Goal: Task Accomplishment & Management: Use online tool/utility

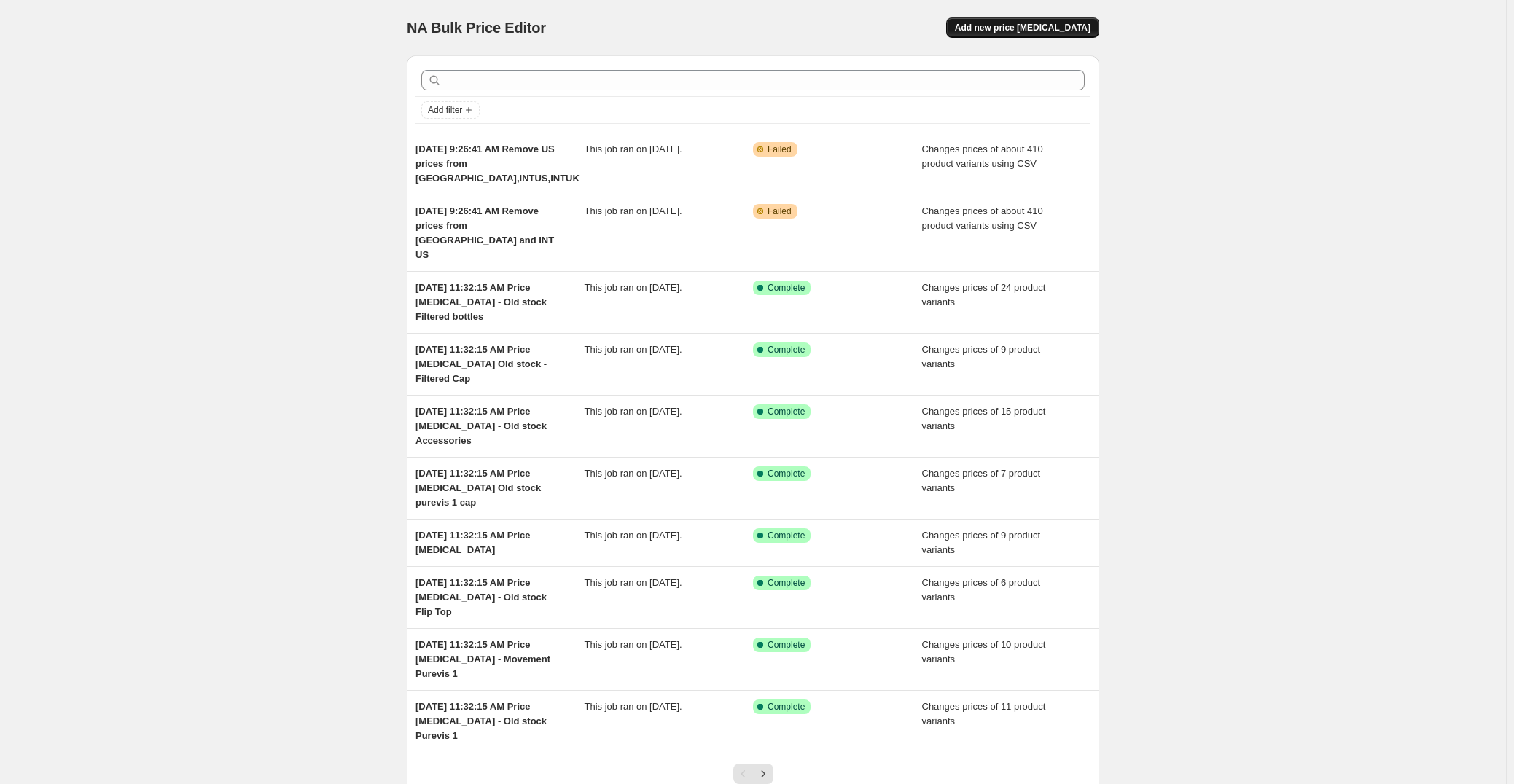
click at [1046, 28] on span "Add new price [MEDICAL_DATA]" at bounding box center [1023, 28] width 136 height 12
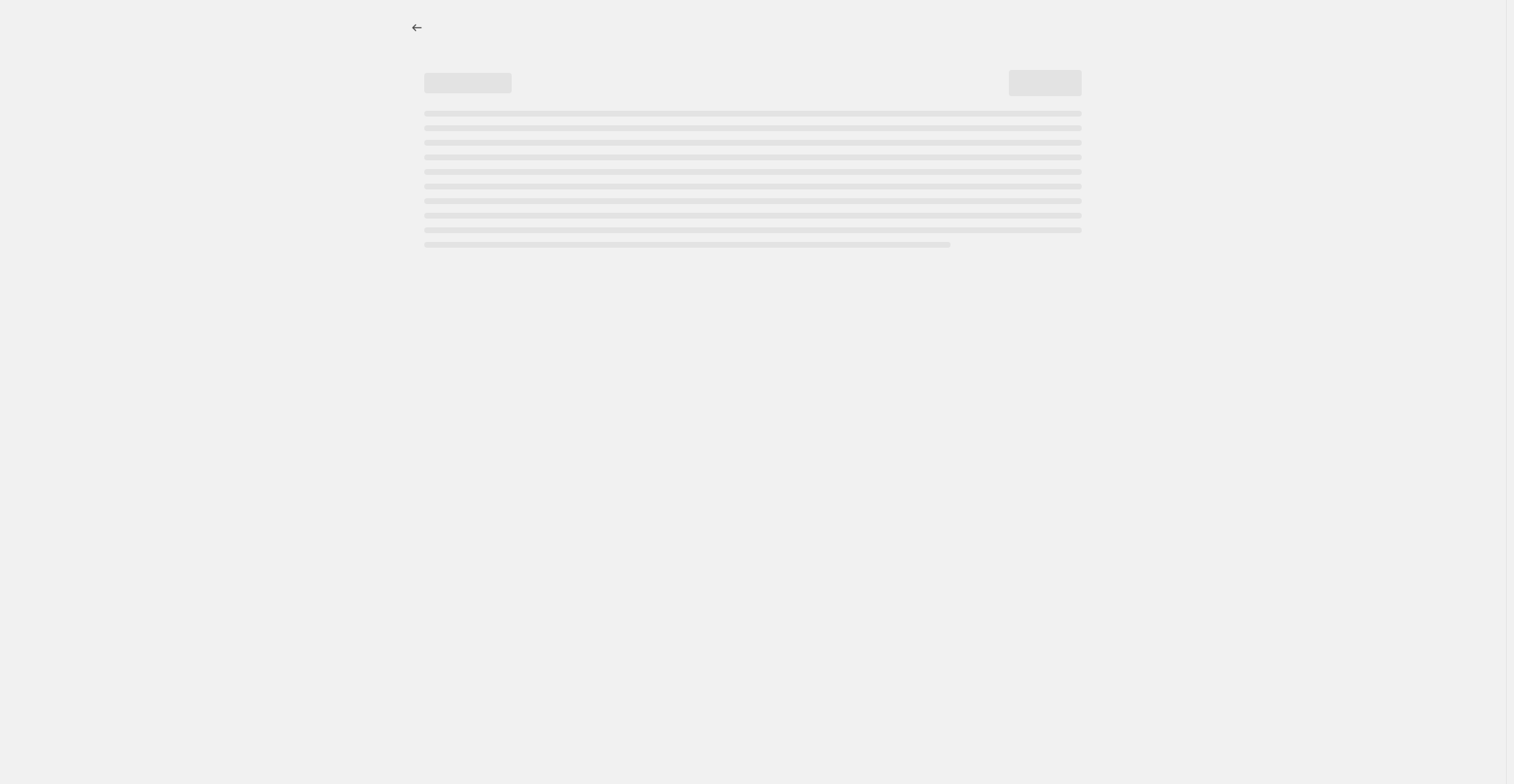
select select "percentage"
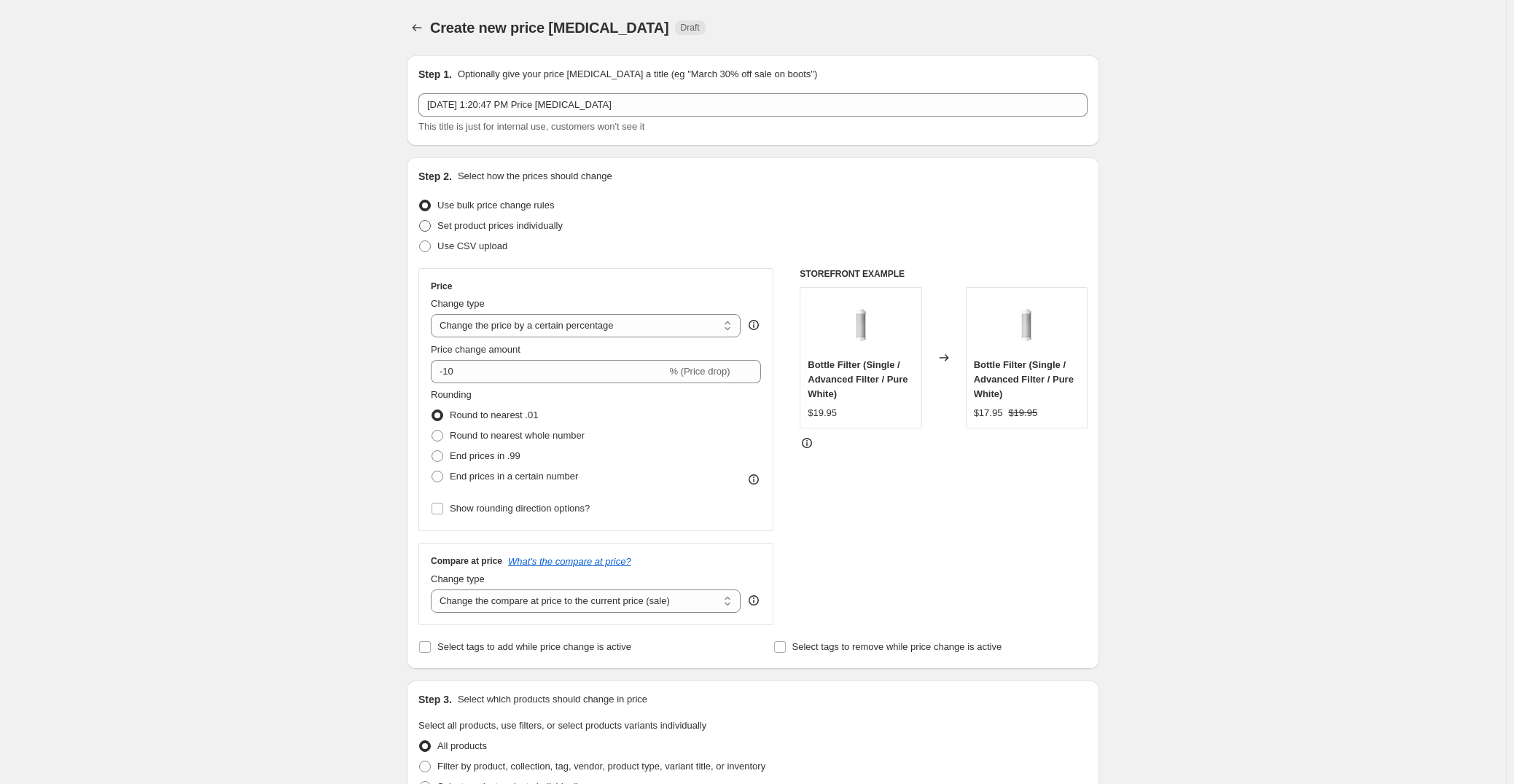
click at [524, 230] on span "Set product prices individually" at bounding box center [499, 226] width 126 height 11
click at [420, 221] on input "Set product prices individually" at bounding box center [419, 220] width 1 height 1
radio input "true"
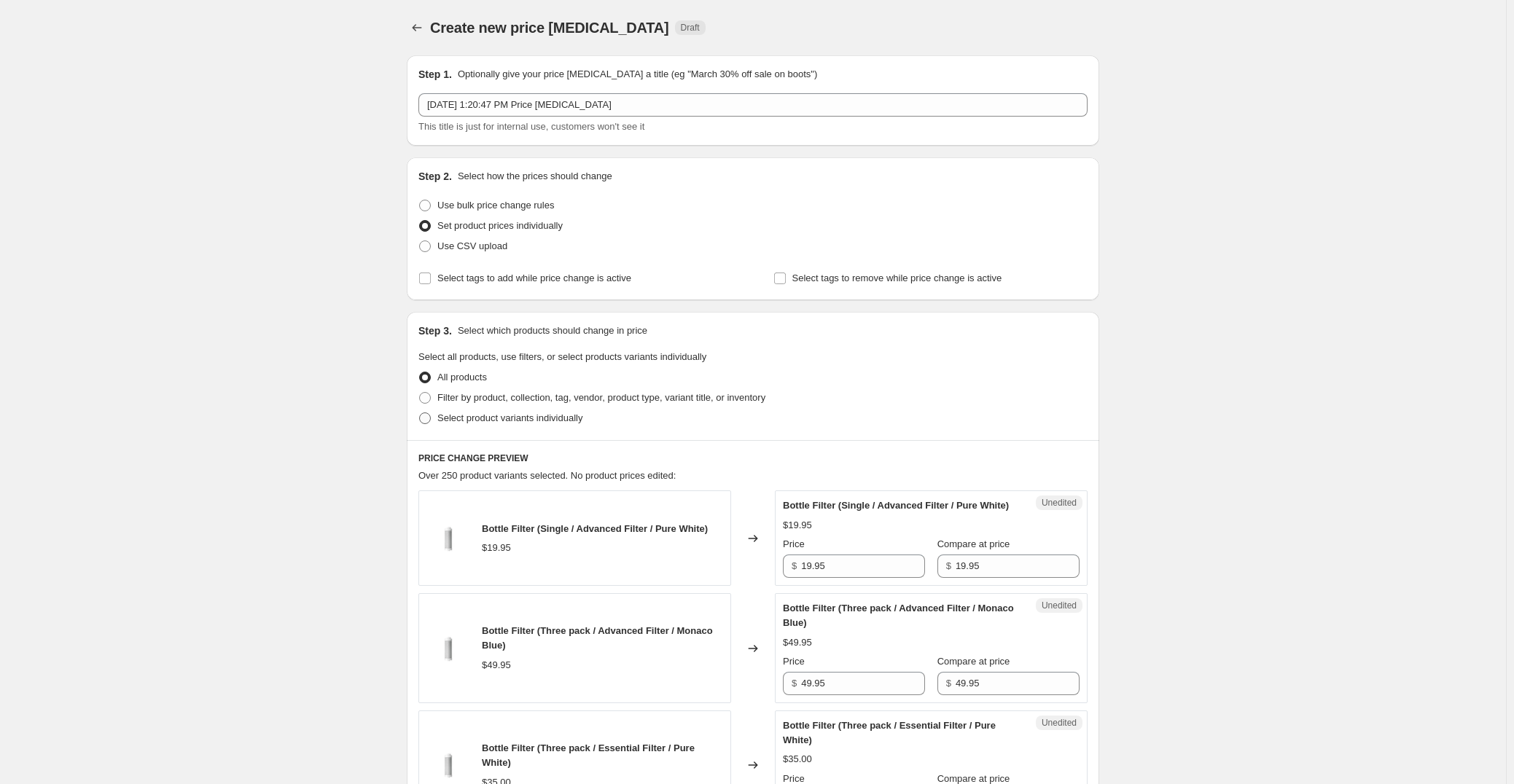
click at [526, 416] on span "Select product variants individually" at bounding box center [510, 418] width 145 height 11
click at [420, 413] on input "Select product variants individually" at bounding box center [419, 412] width 1 height 1
radio input "true"
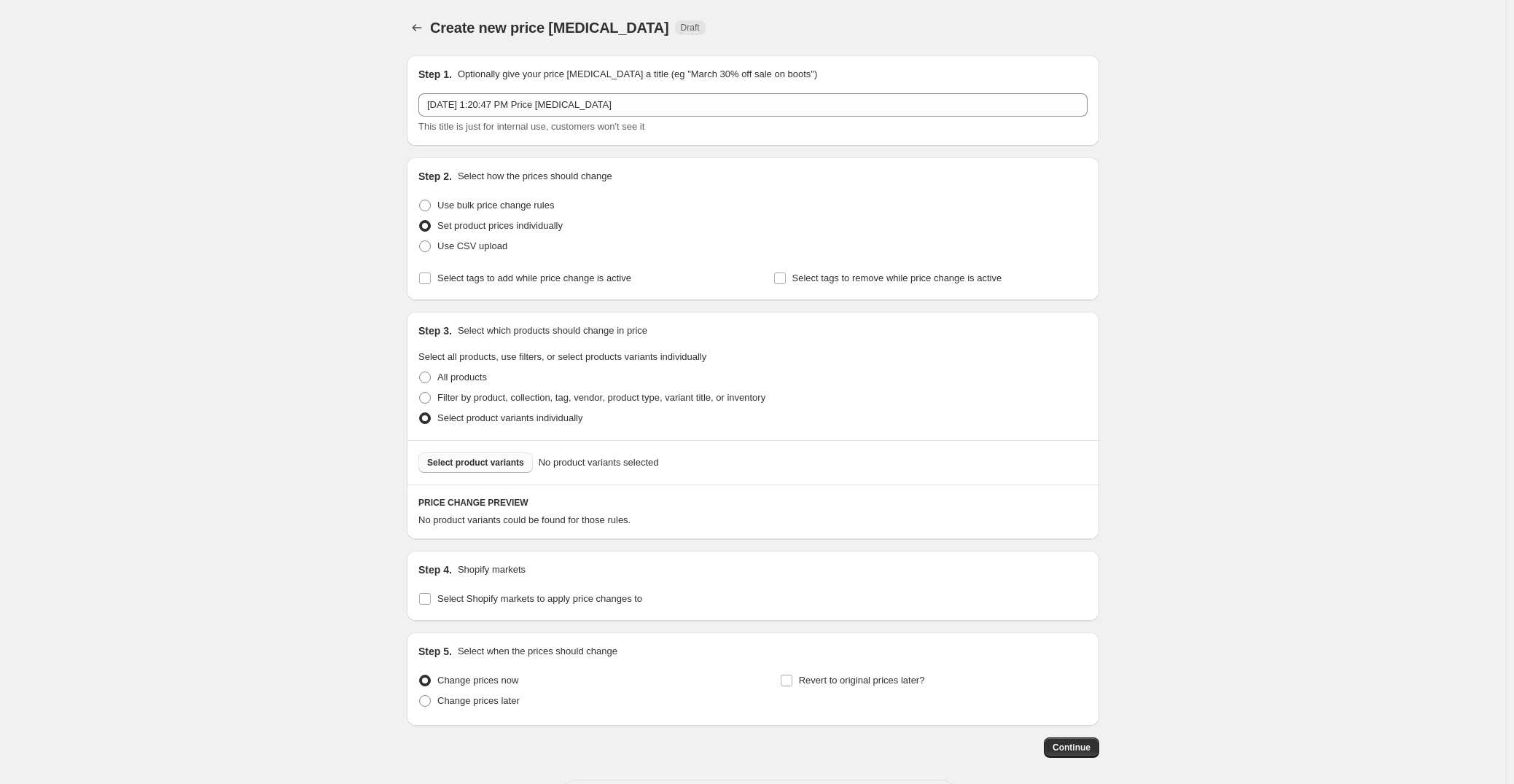
click at [507, 472] on button "Select product variants" at bounding box center [476, 463] width 115 height 20
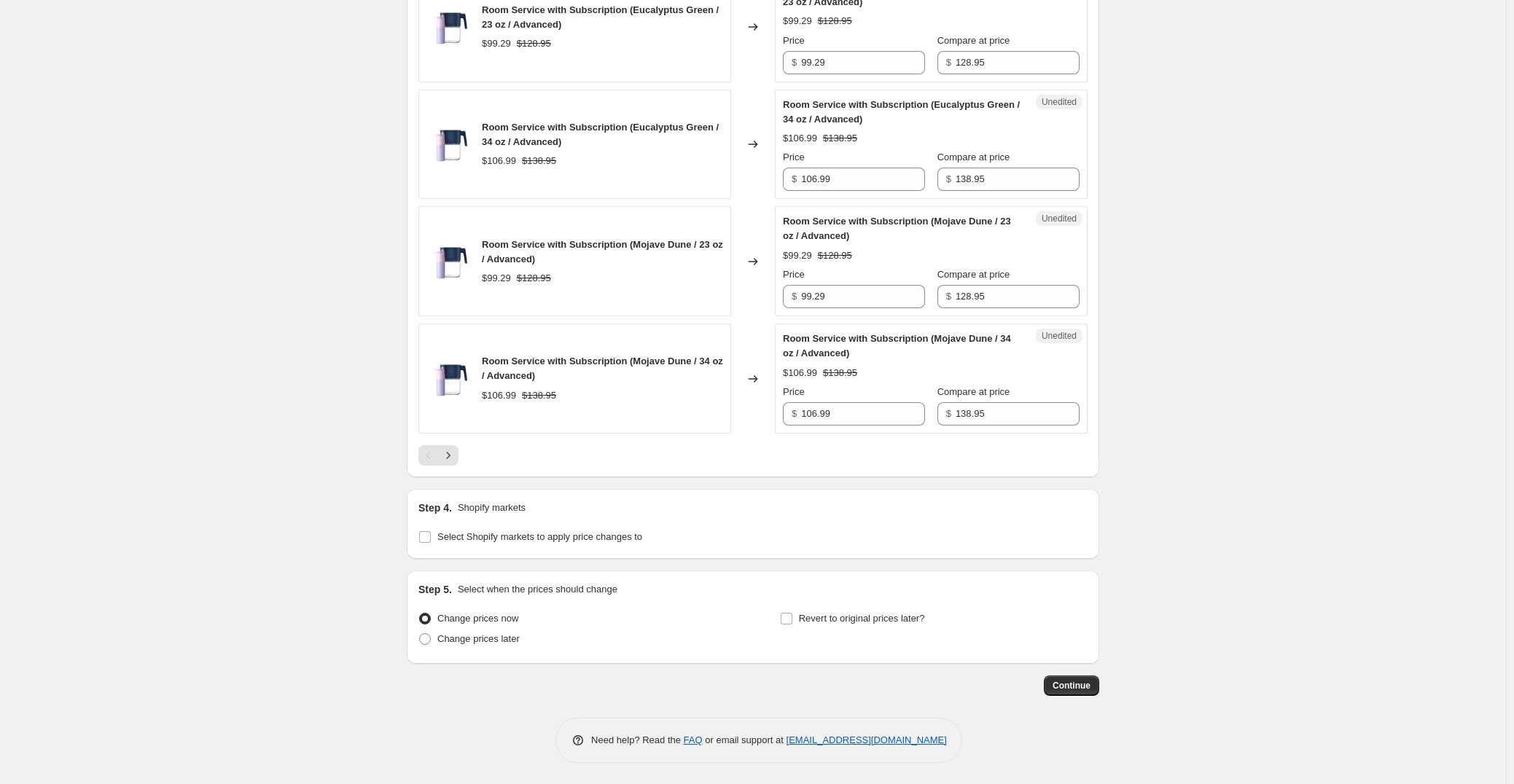
scroll to position [2263, 0]
click at [454, 457] on icon "Next" at bounding box center [448, 454] width 15 height 15
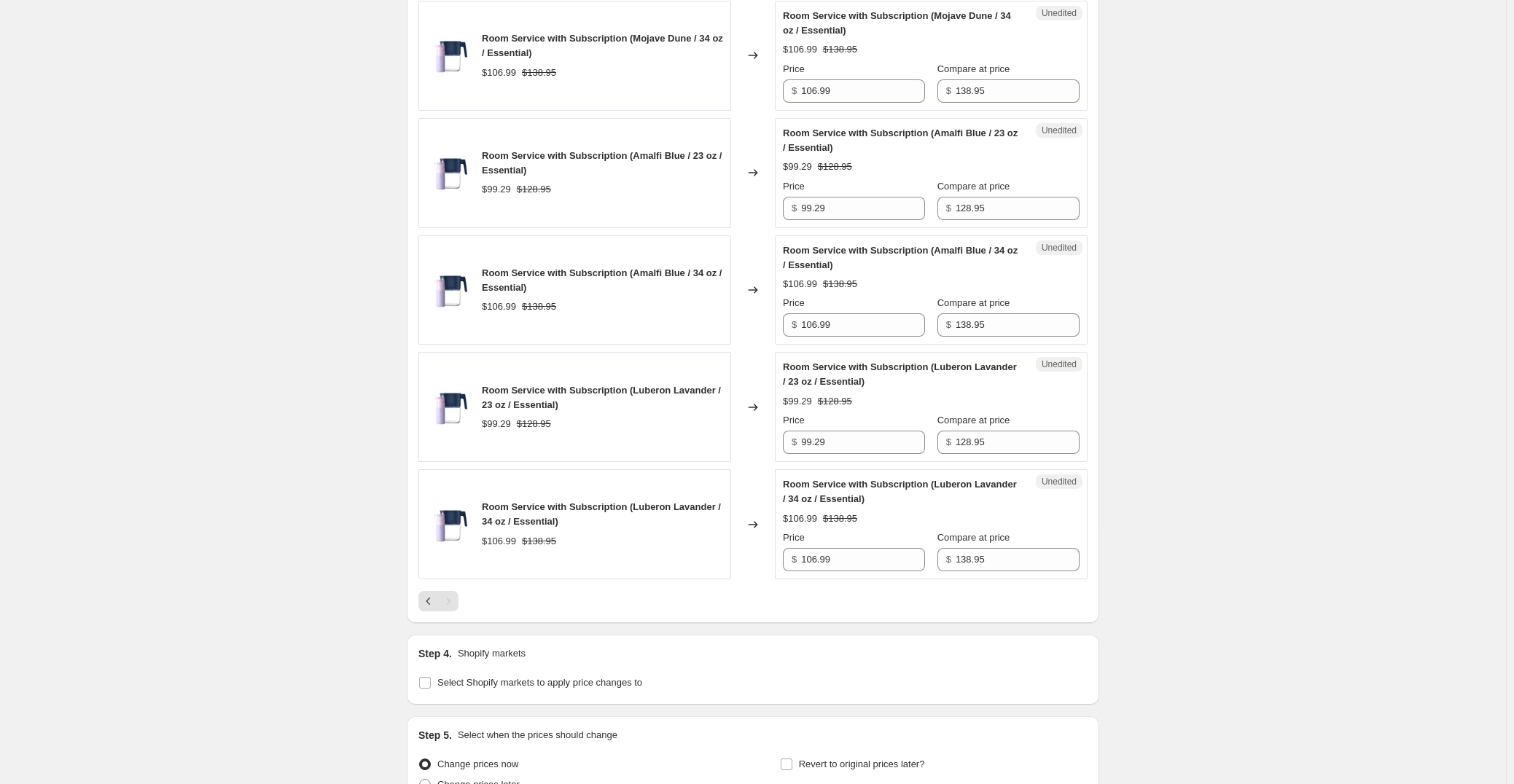
scroll to position [1969, 0]
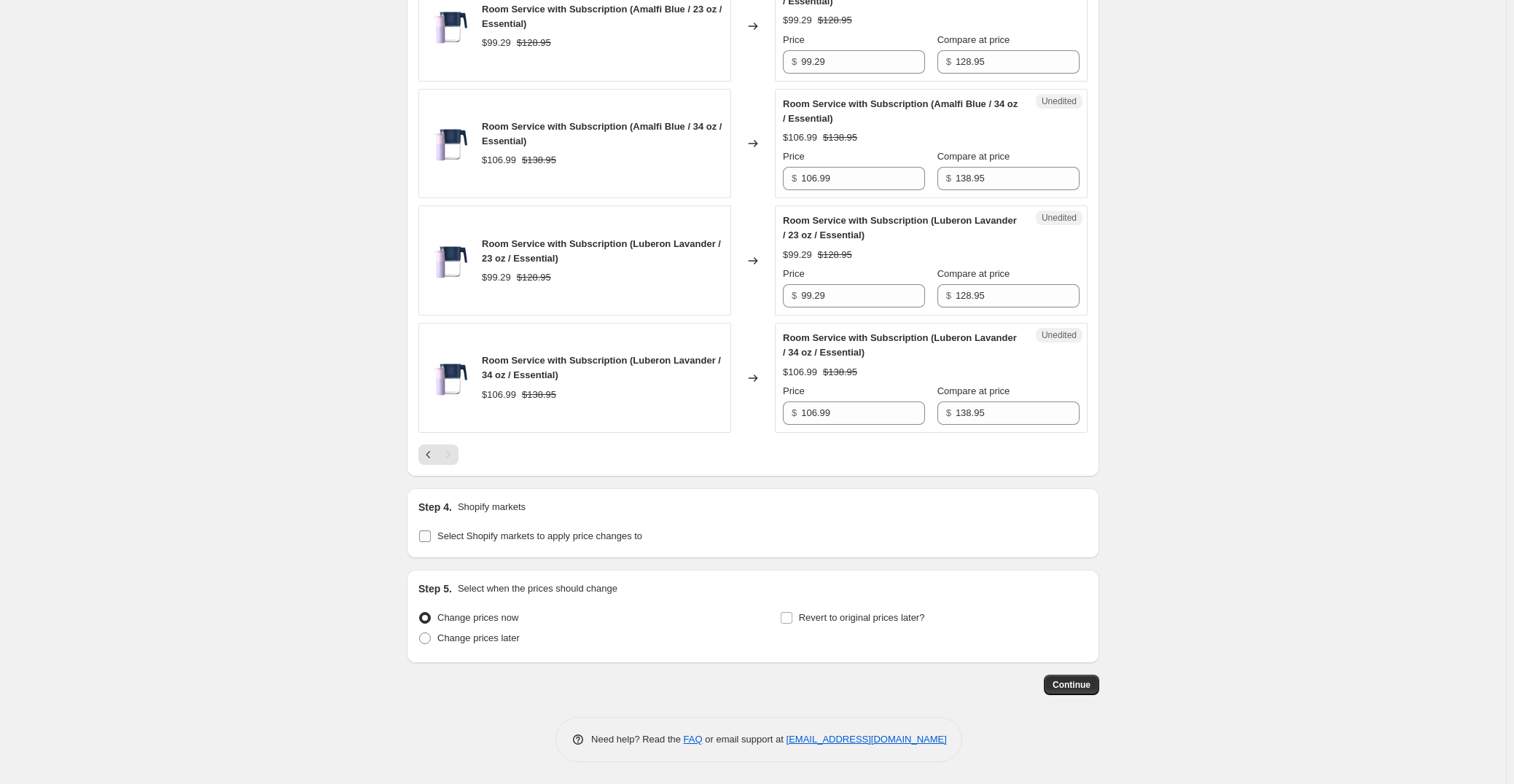
click at [601, 544] on label "Select Shopify markets to apply price changes to" at bounding box center [531, 536] width 224 height 20
click at [431, 543] on input "Select Shopify markets to apply price changes to" at bounding box center [424, 536] width 12 height 12
checkbox input "true"
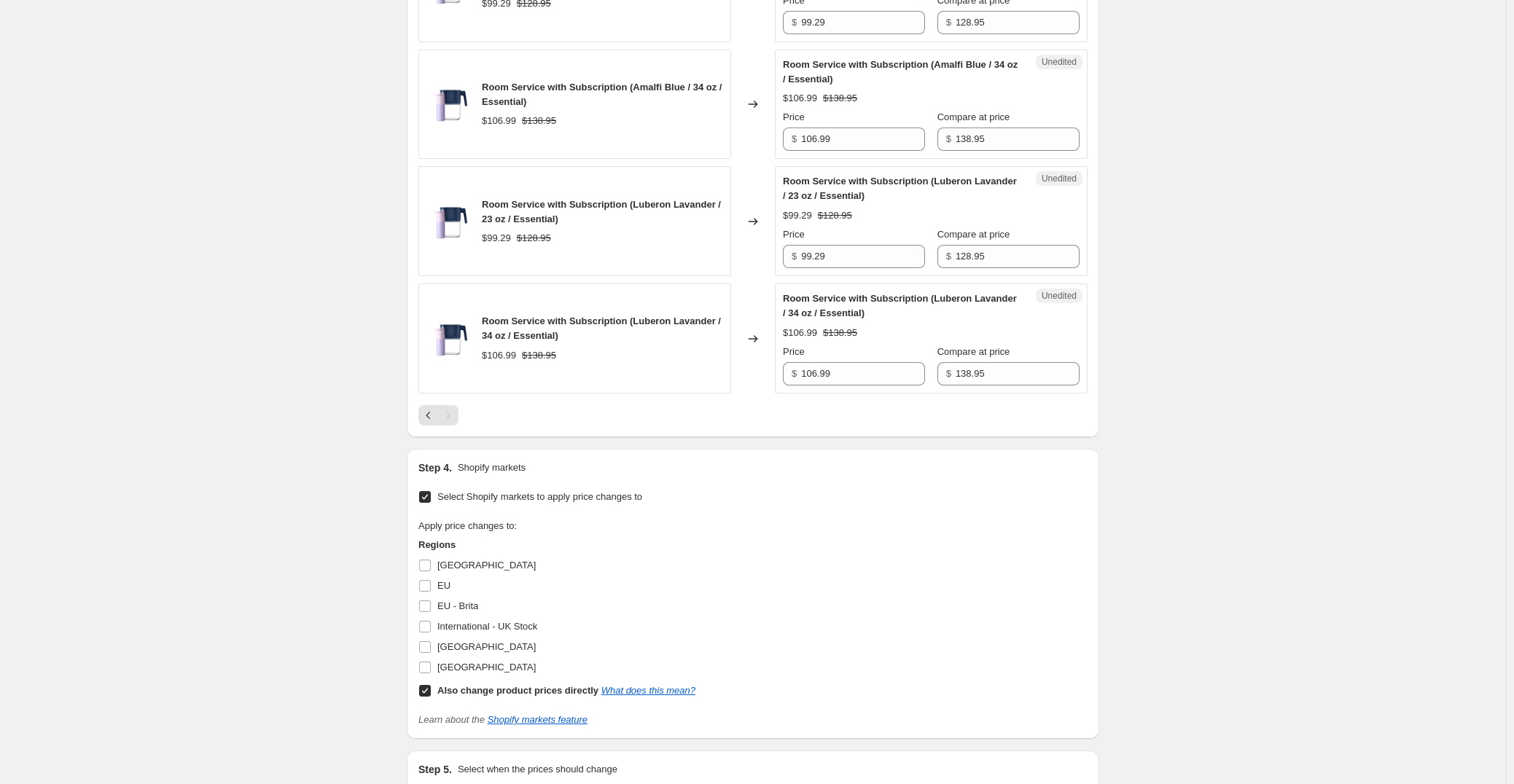
scroll to position [2115, 0]
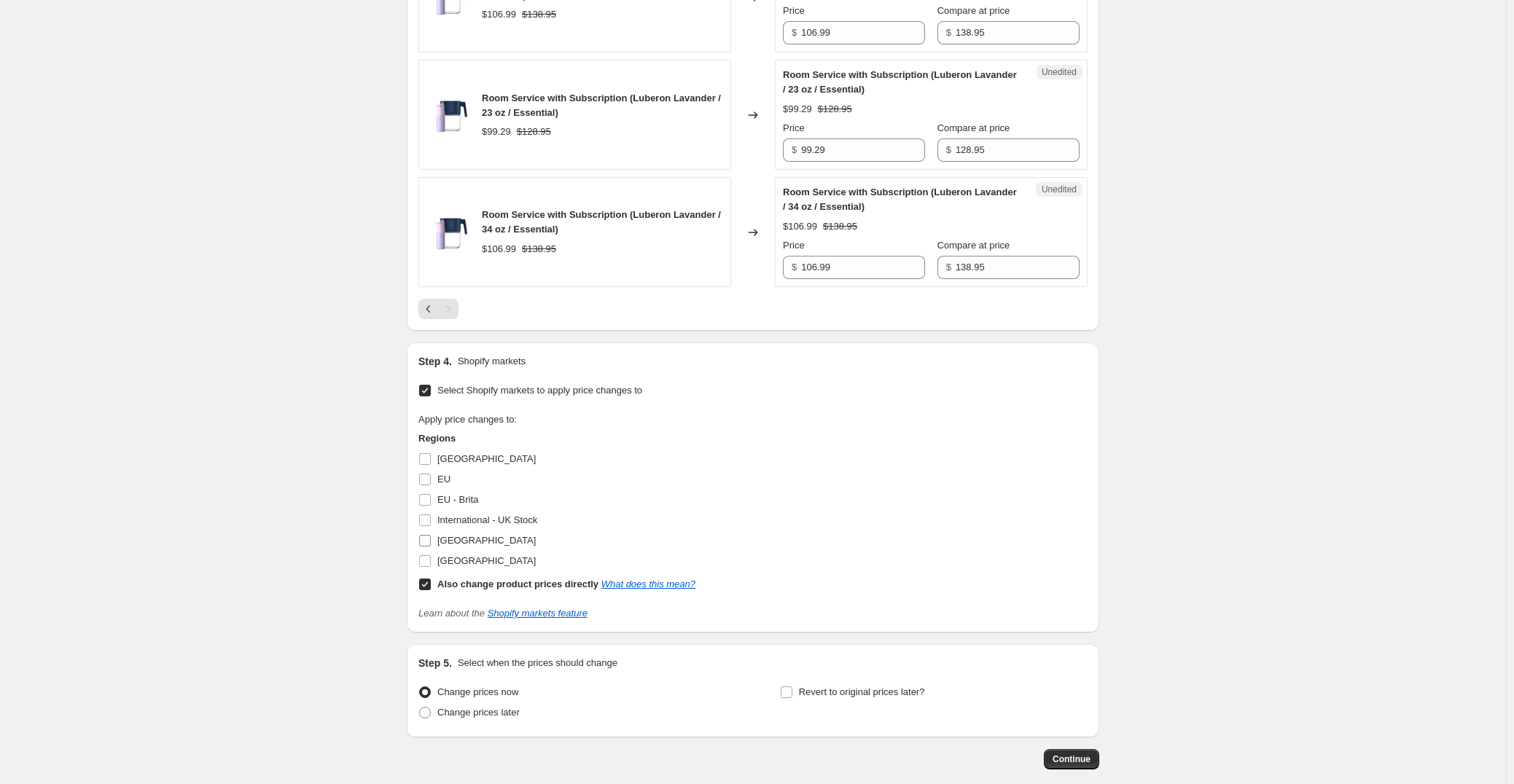
click at [495, 546] on span "[GEOGRAPHIC_DATA]" at bounding box center [486, 541] width 98 height 11
click at [431, 546] on input "[GEOGRAPHIC_DATA]" at bounding box center [424, 541] width 12 height 12
checkbox input "true"
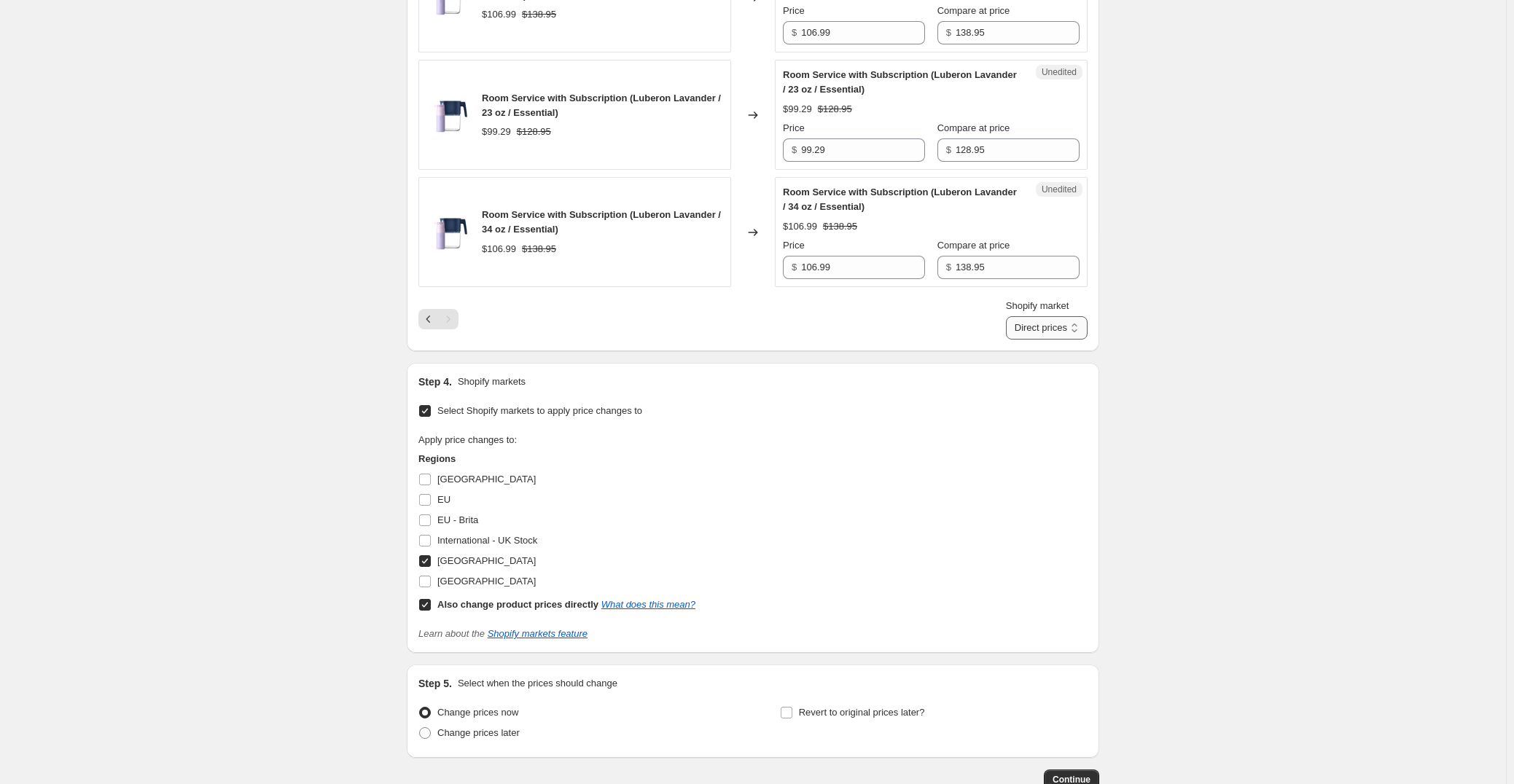
click at [1071, 332] on select "Direct prices [GEOGRAPHIC_DATA]" at bounding box center [1046, 327] width 82 height 23
select select "49780687014"
click at [1005, 340] on select "Direct prices [GEOGRAPHIC_DATA]" at bounding box center [1046, 327] width 82 height 23
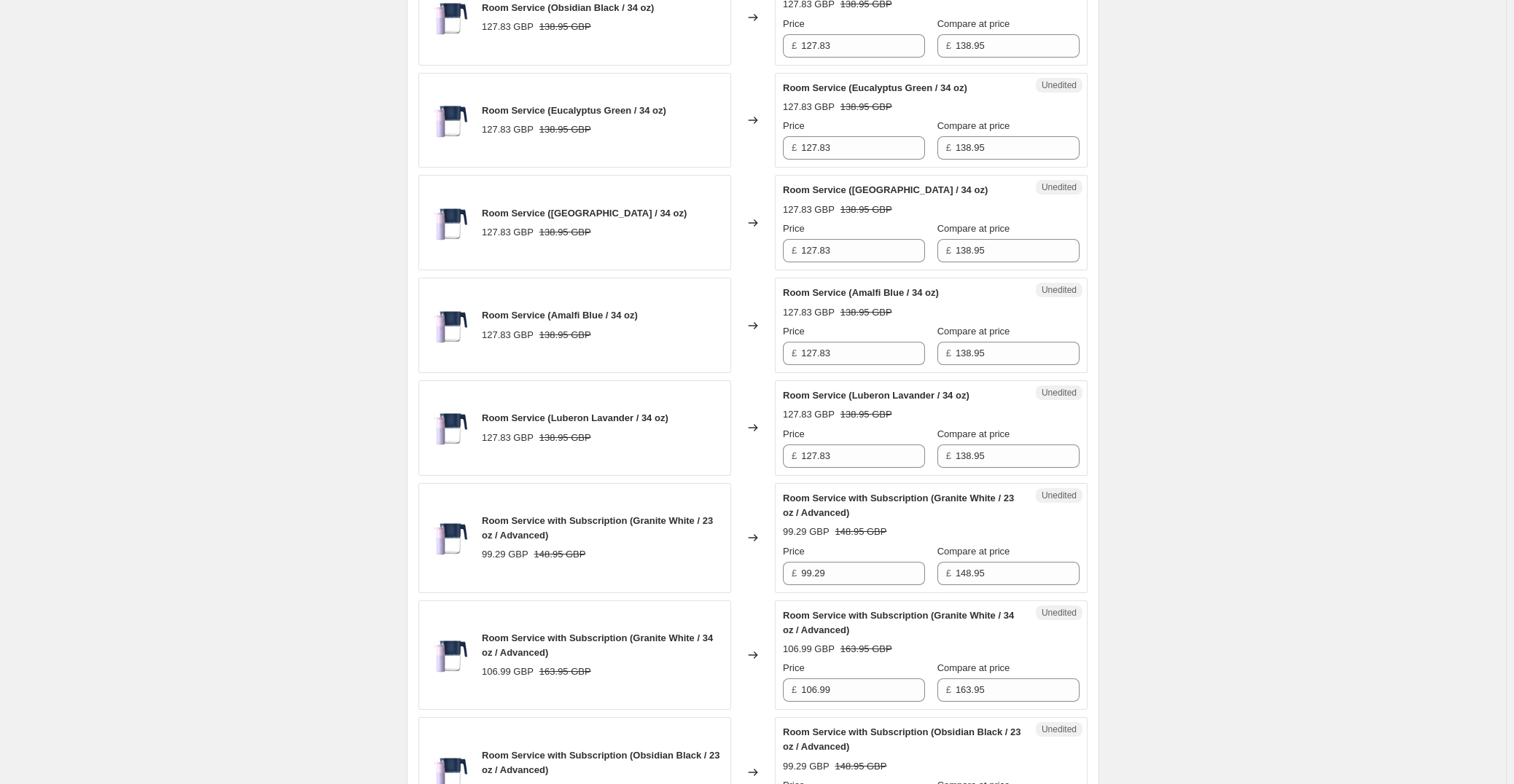
scroll to position [1241, 0]
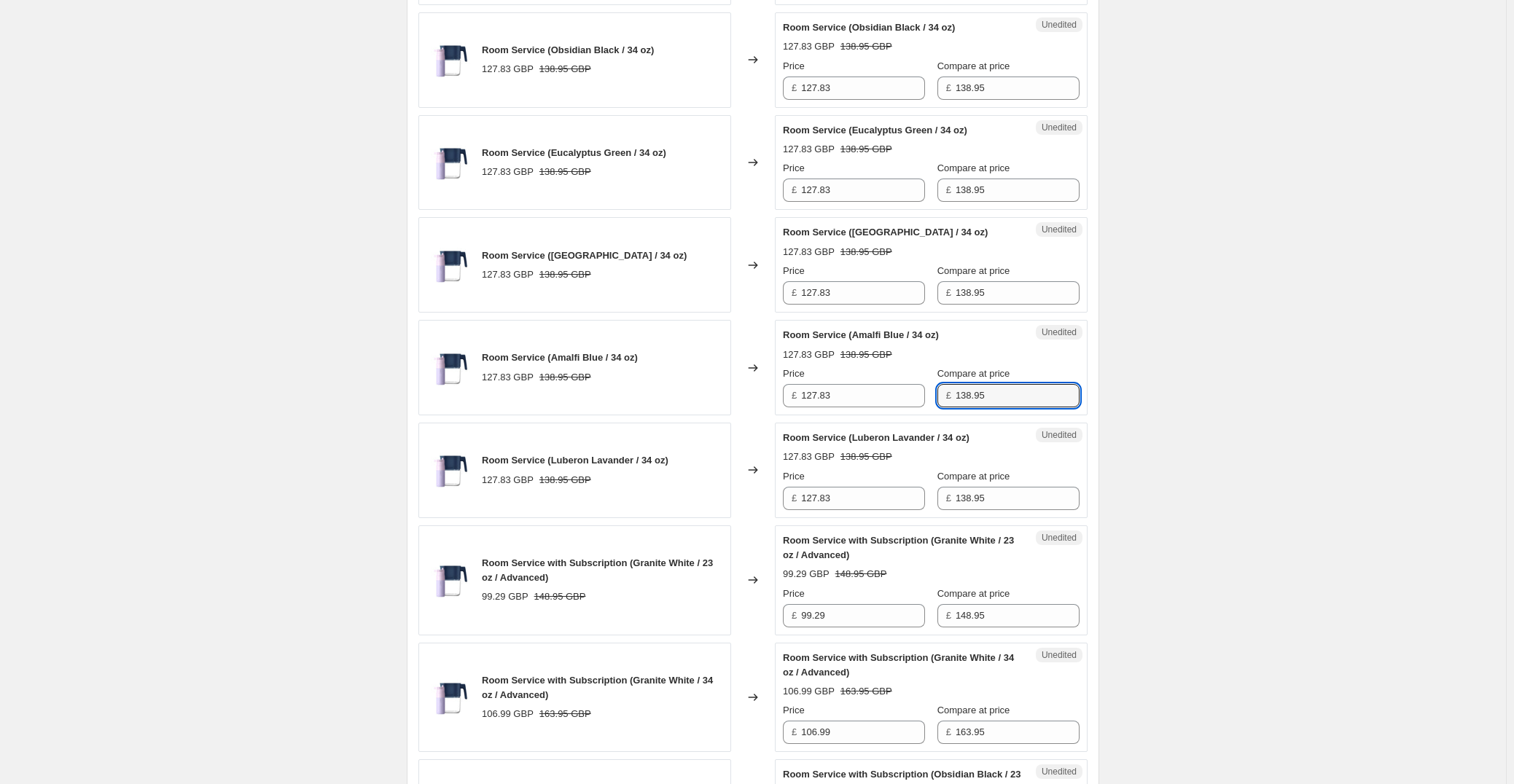
drag, startPoint x: 1004, startPoint y: 394, endPoint x: 920, endPoint y: 385, distance: 84.5
click at [917, 386] on div "Price £ 127.83 Compare at price £ 138.95" at bounding box center [930, 386] width 297 height 40
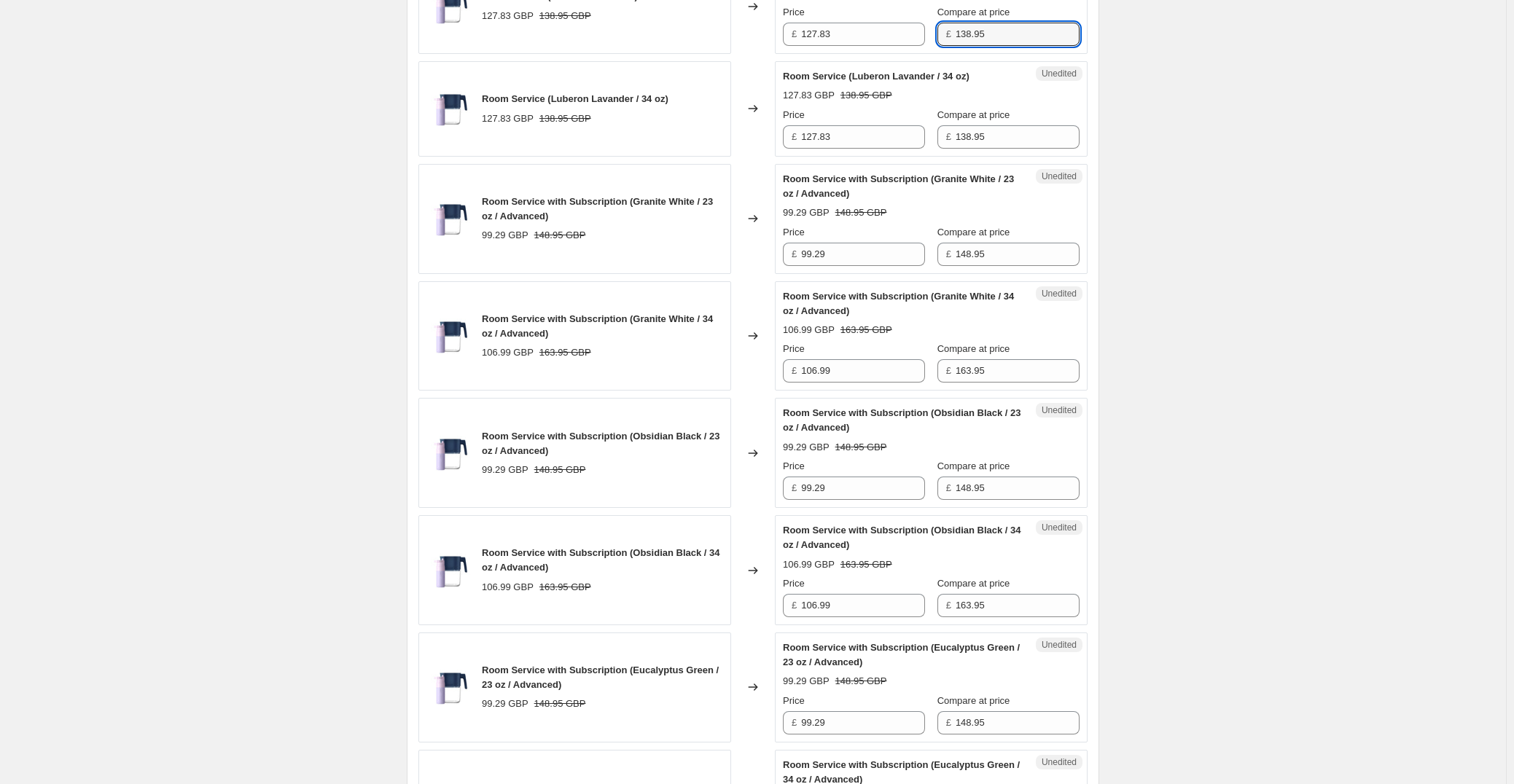
scroll to position [1606, 0]
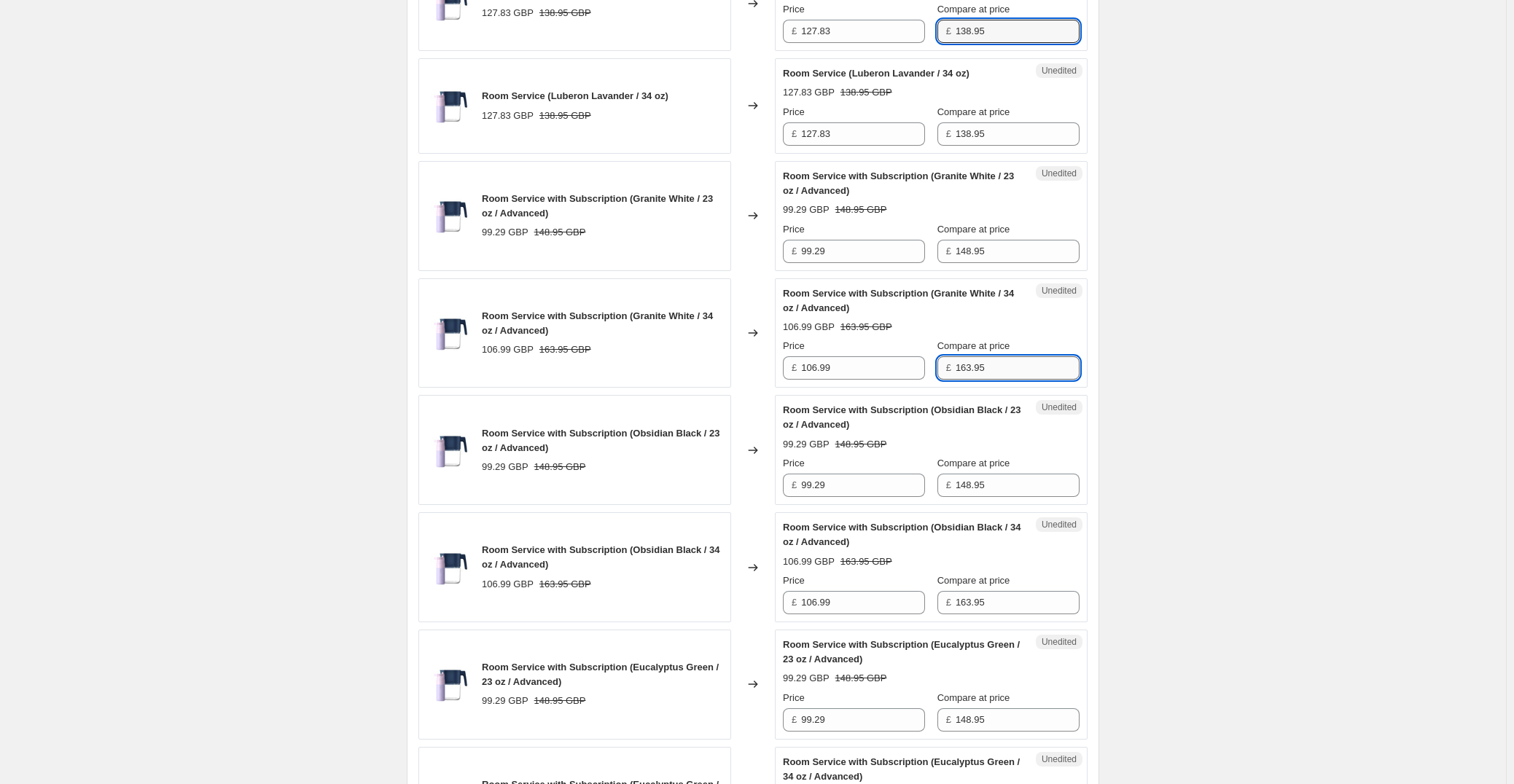
click at [1034, 373] on input "163.95" at bounding box center [1017, 367] width 124 height 23
paste input "38"
type input "138.95"
click at [1034, 611] on input "163.95" at bounding box center [1017, 602] width 124 height 23
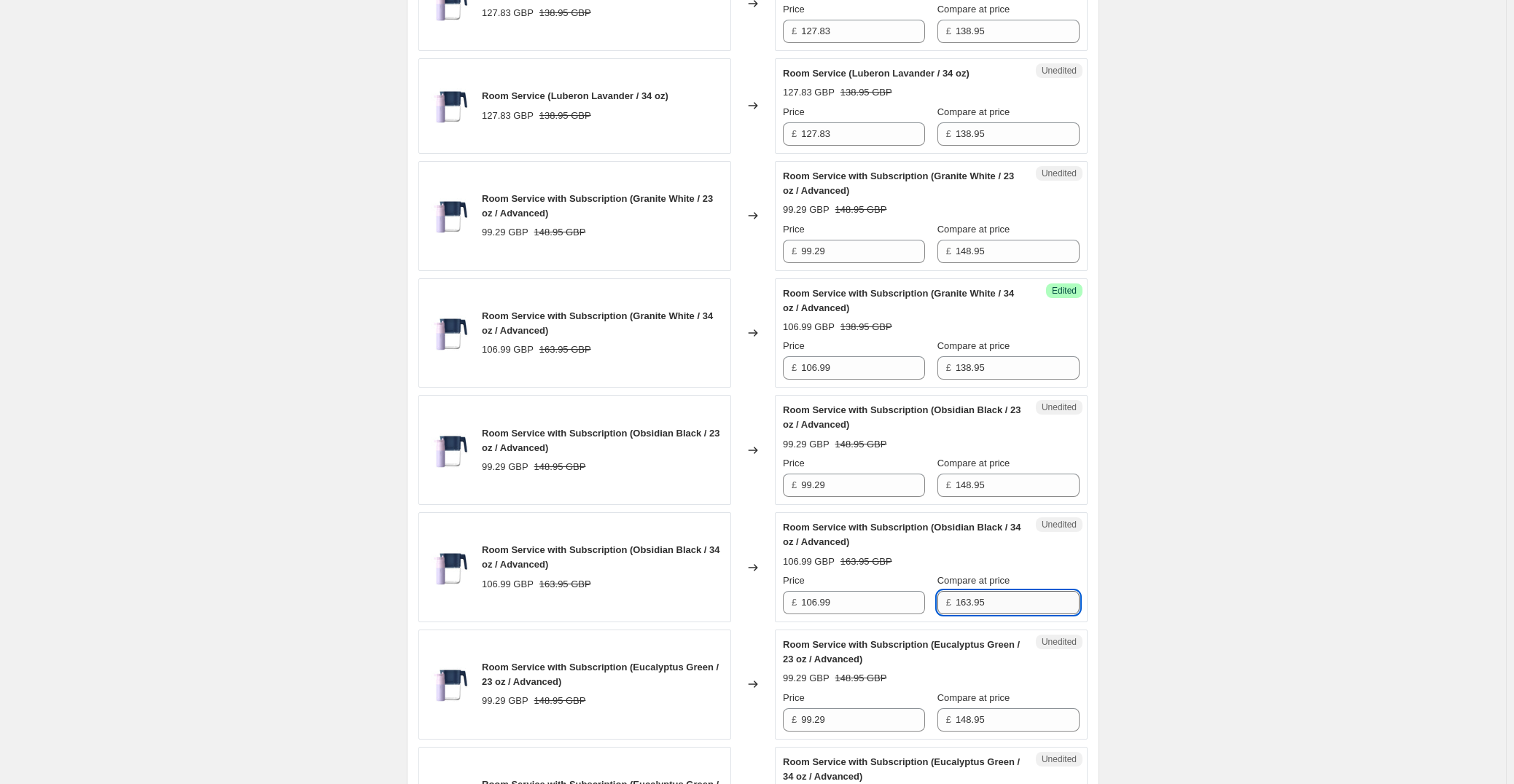
click at [1034, 611] on input "163.95" at bounding box center [1017, 602] width 124 height 23
paste input "38"
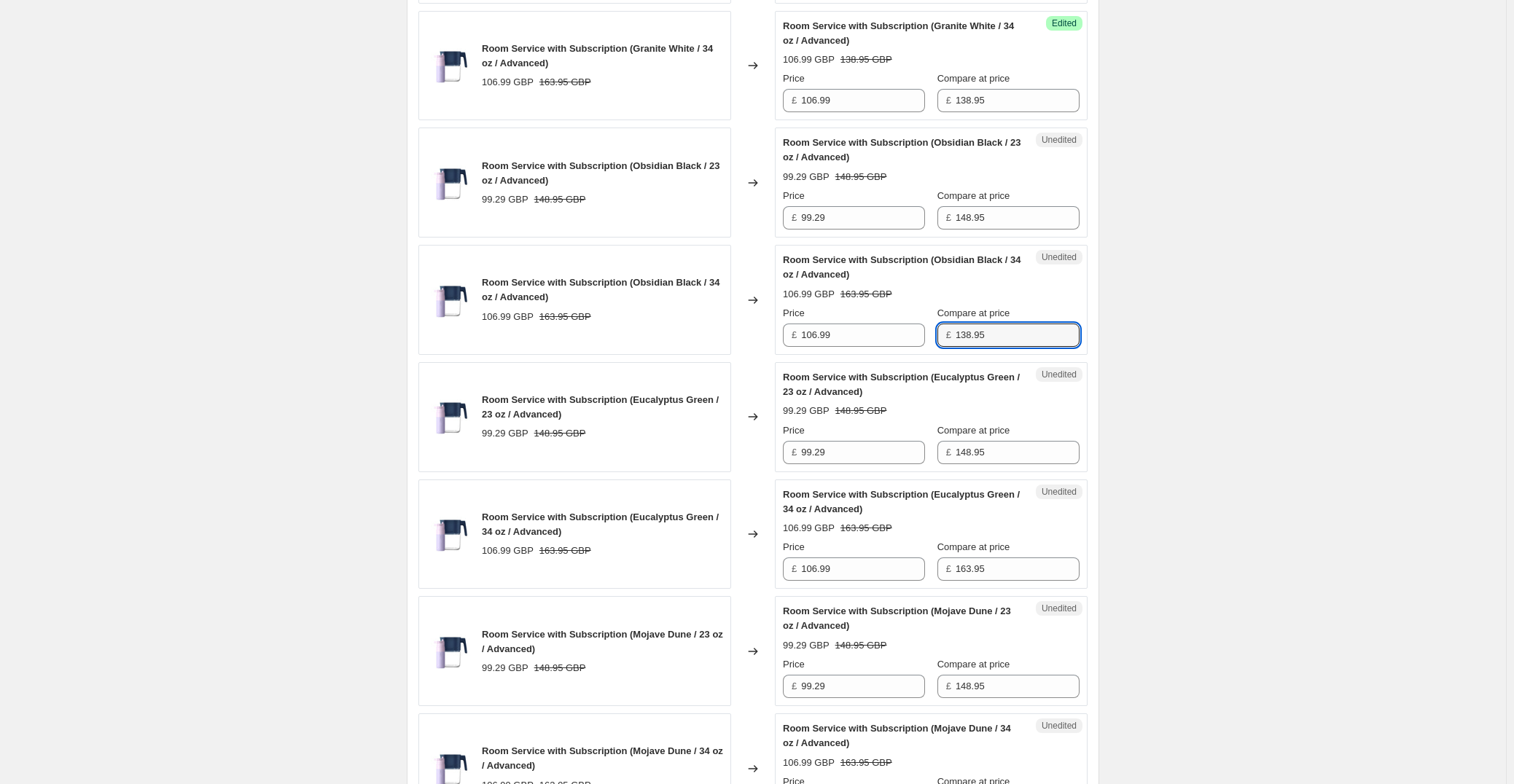
scroll to position [1969, 0]
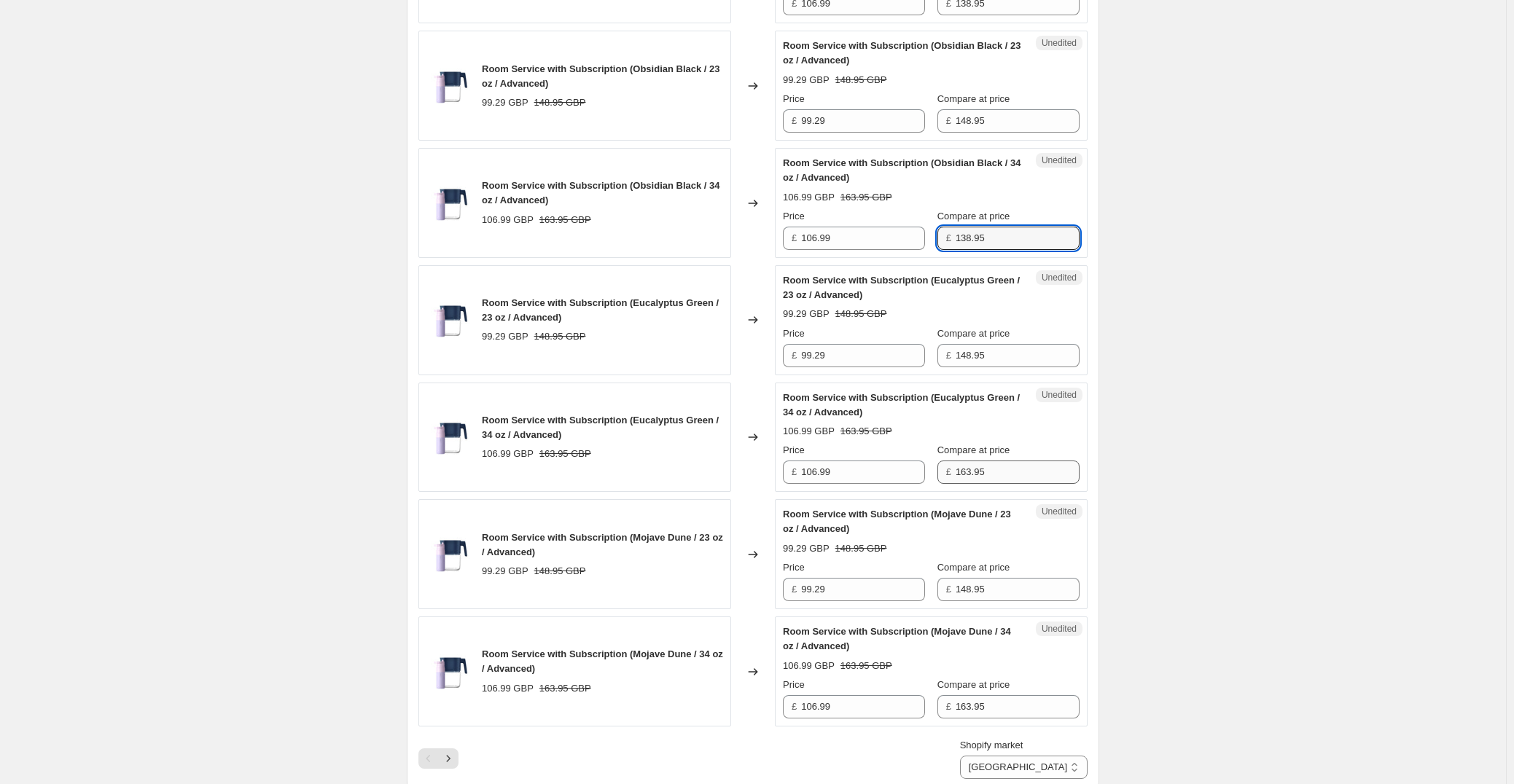
type input "138.95"
click at [1023, 466] on input "163.95" at bounding box center [1017, 472] width 124 height 23
paste input "38"
type input "138.95"
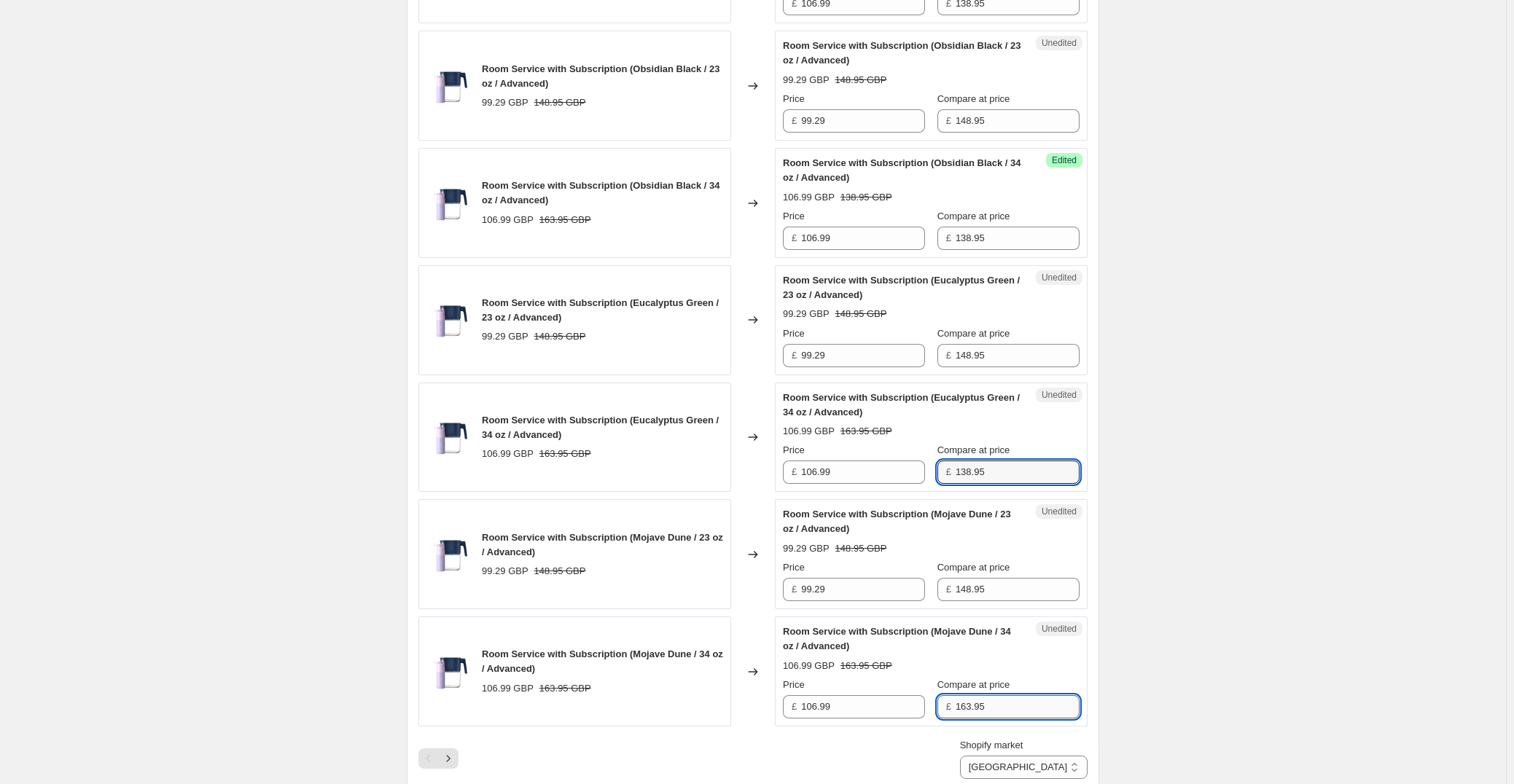
click at [1015, 708] on input "163.95" at bounding box center [1017, 706] width 124 height 23
paste input "38"
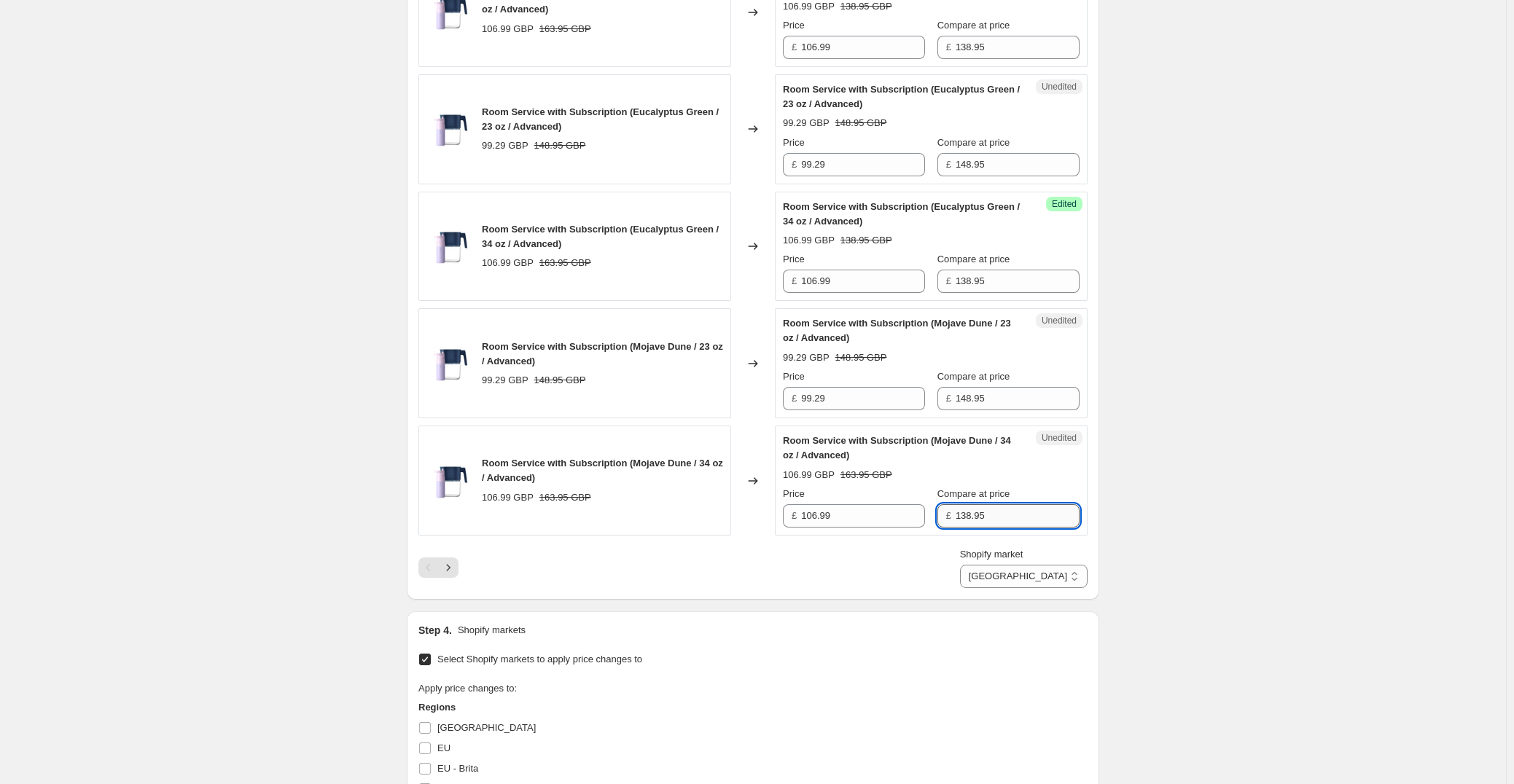
scroll to position [2189, 0]
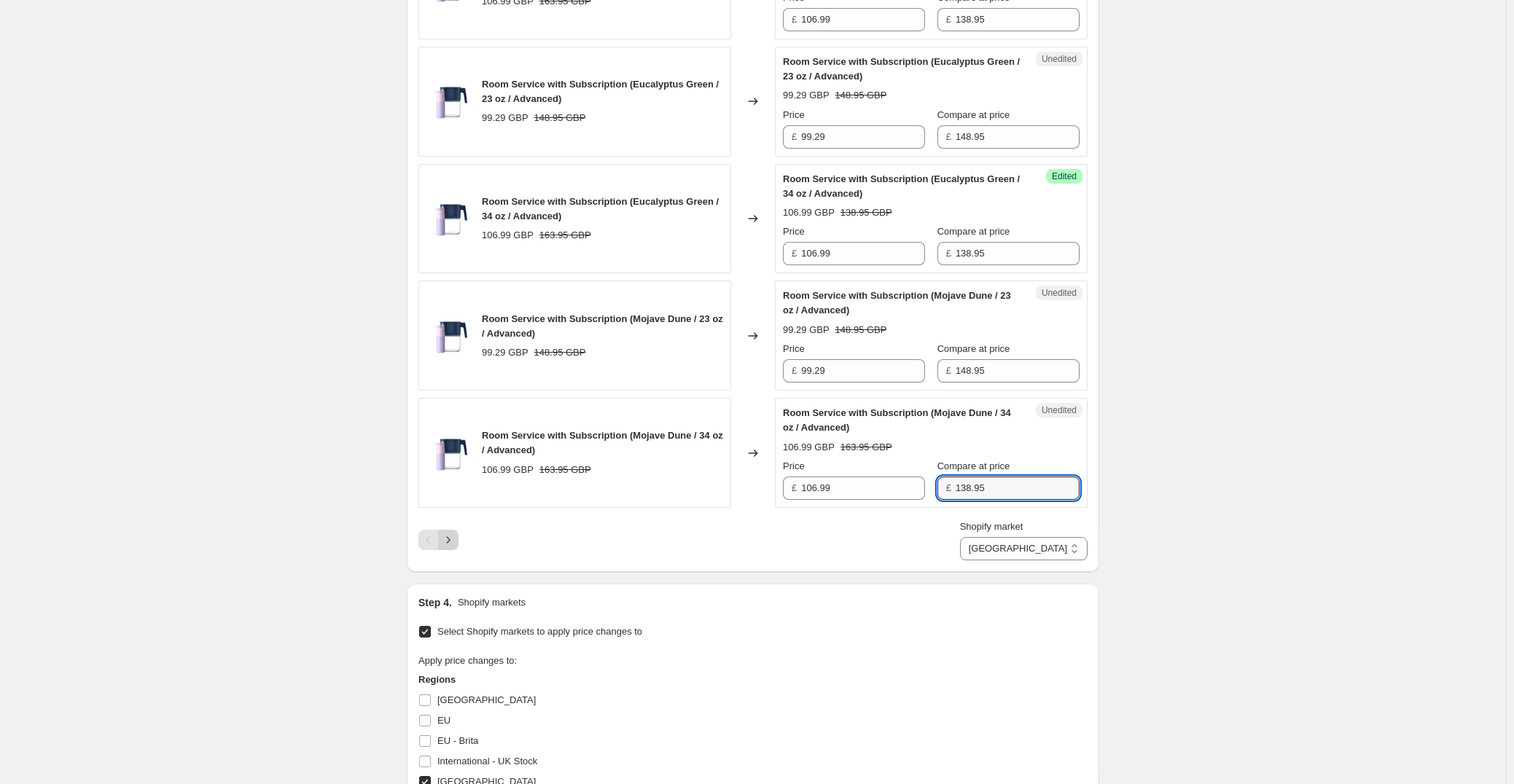
type input "138.95"
click at [454, 543] on icon "Next" at bounding box center [448, 540] width 15 height 15
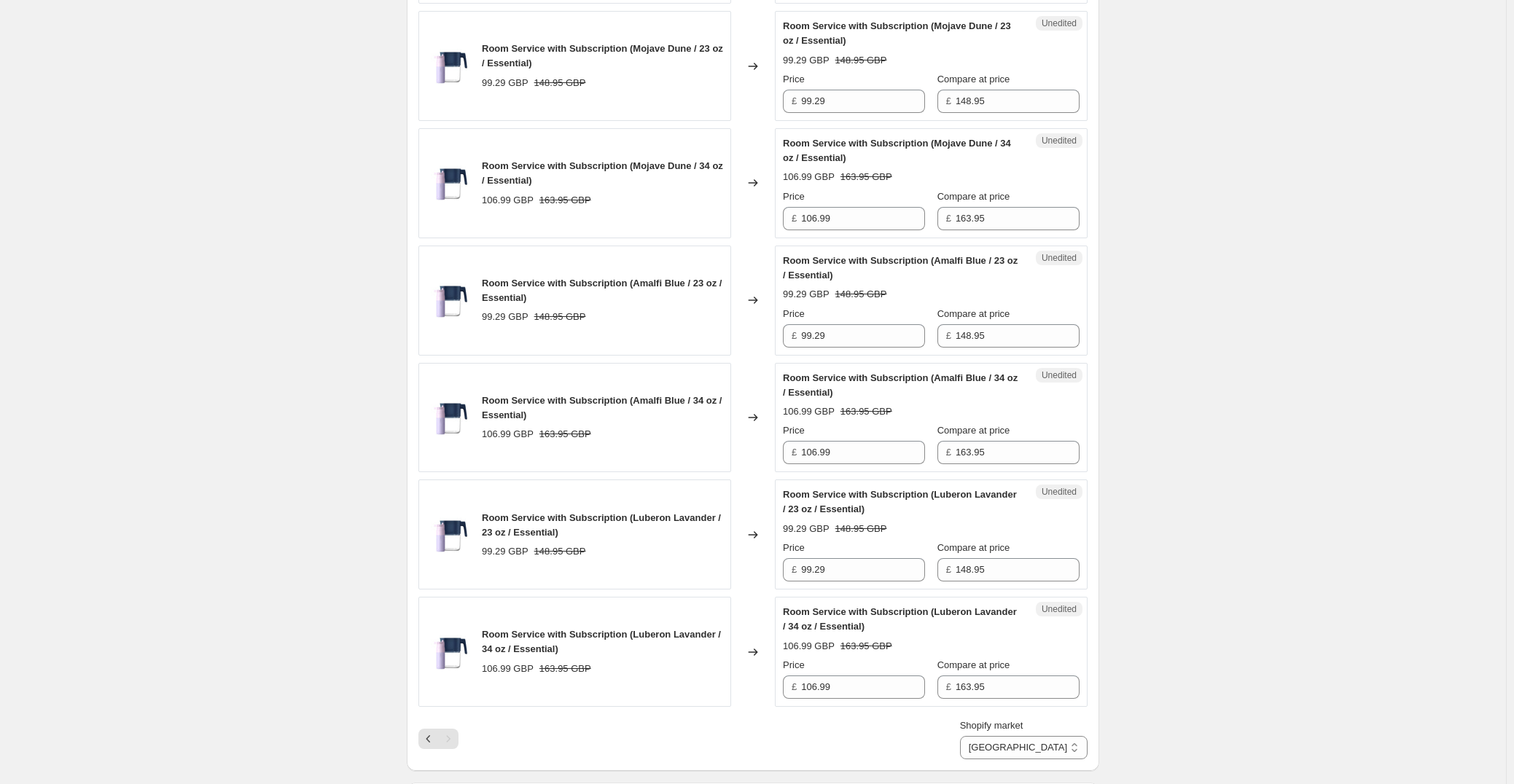
scroll to position [1678, 0]
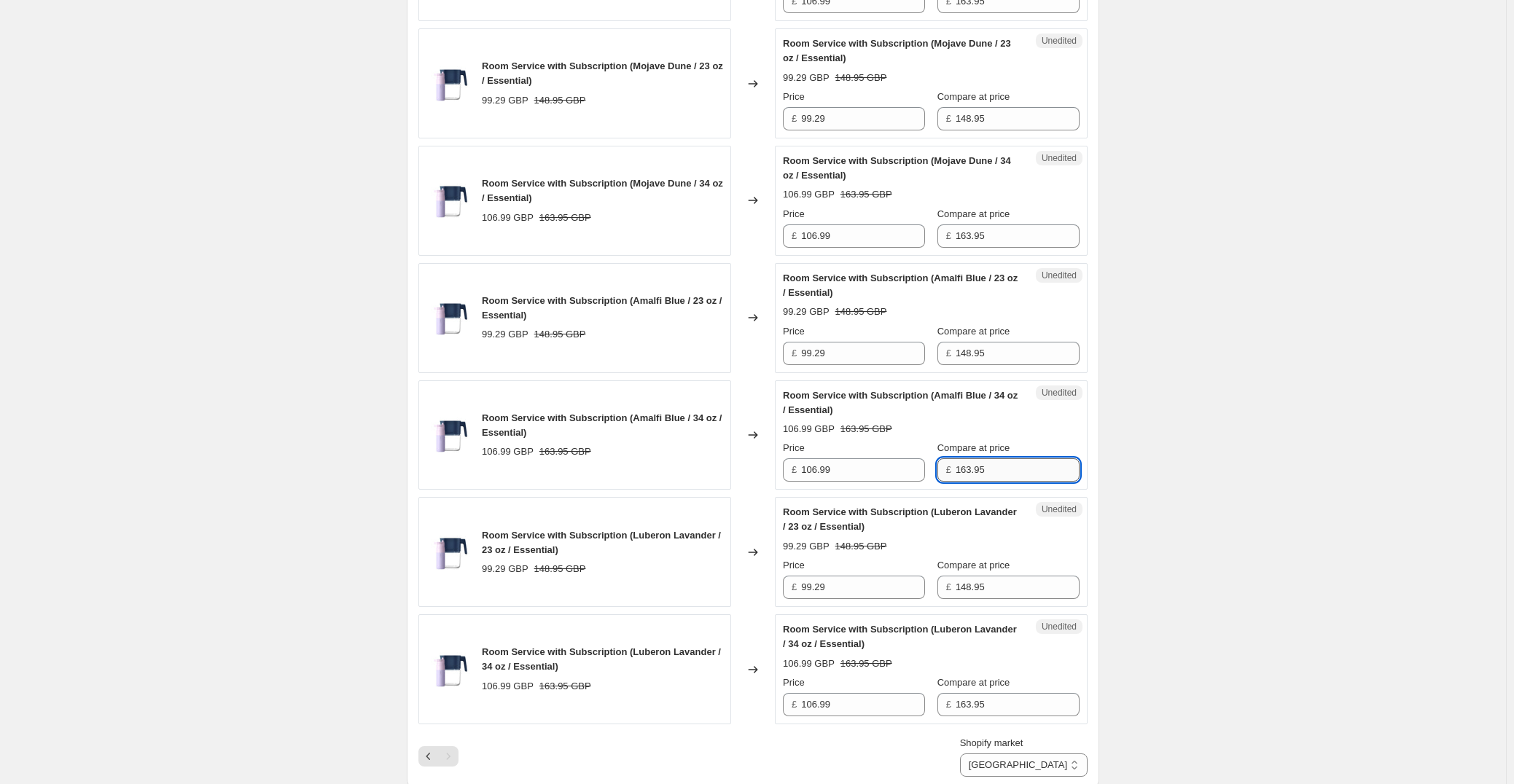
click at [1026, 465] on input "163.95" at bounding box center [1017, 469] width 124 height 23
paste input "38"
type input "138.95"
click at [1001, 700] on input "163.95" at bounding box center [1017, 704] width 124 height 23
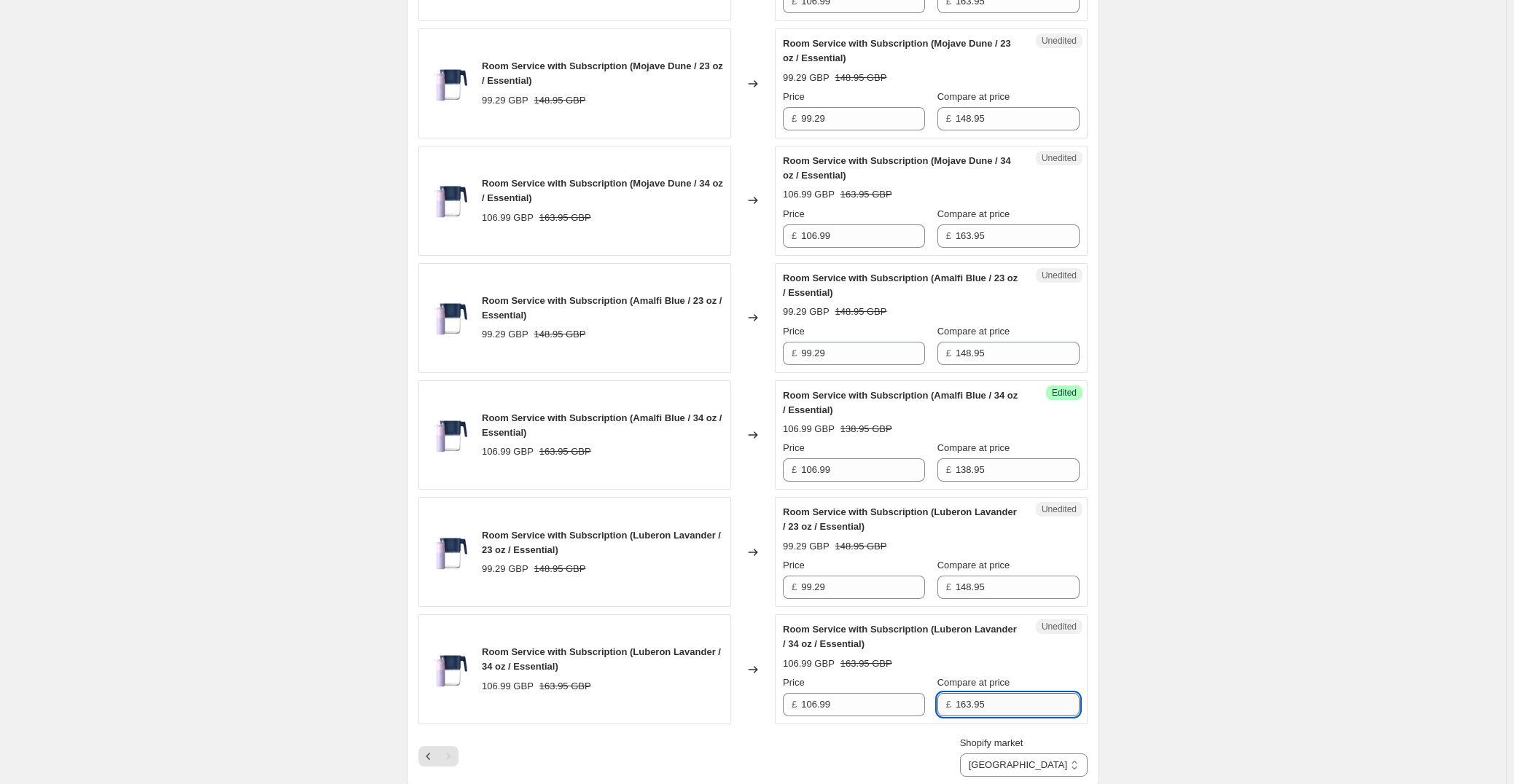
click at [1001, 700] on input "163.95" at bounding box center [1017, 704] width 124 height 23
paste input "38"
type input "138.95"
click at [1014, 232] on input "163.95" at bounding box center [1017, 235] width 124 height 23
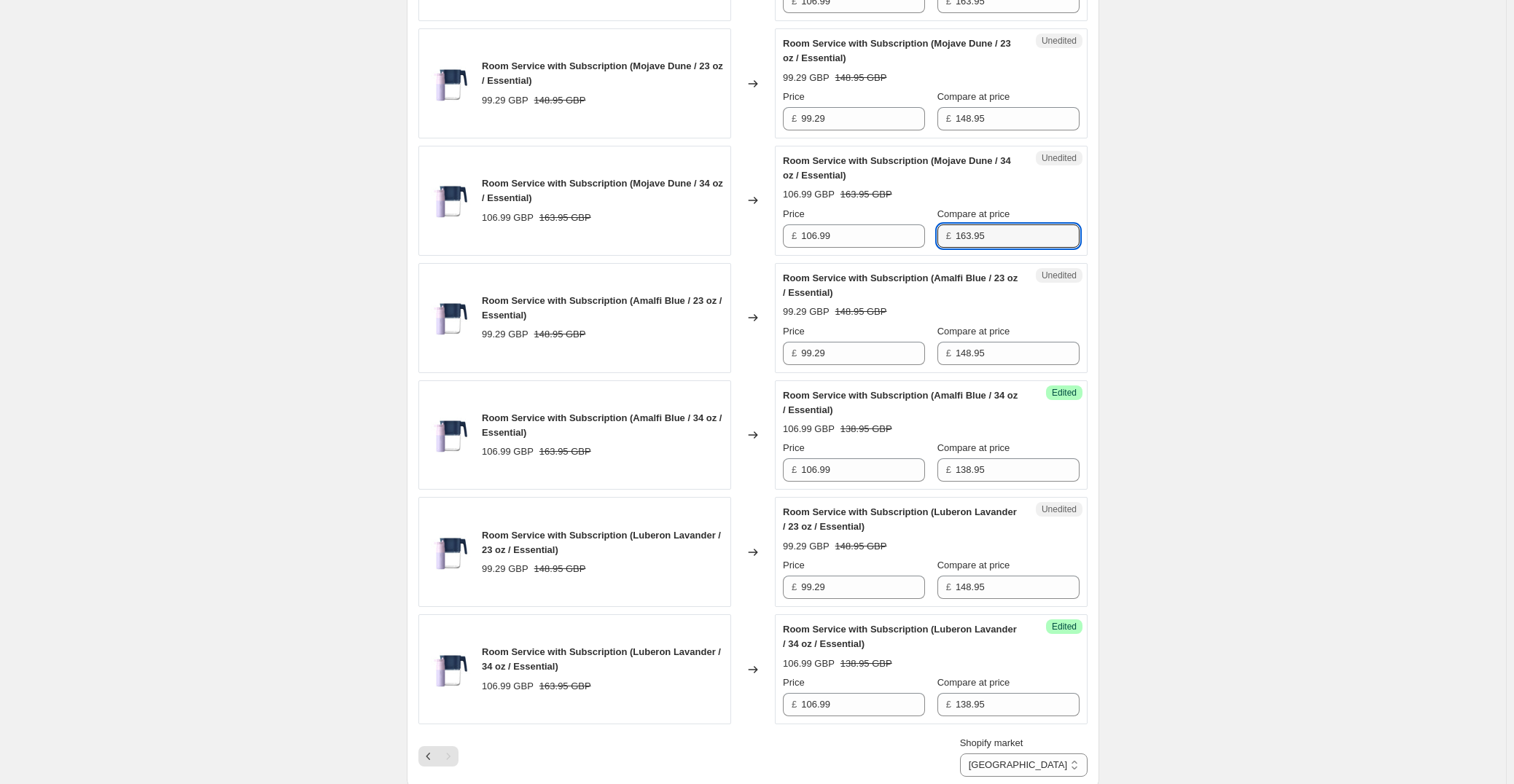
paste input "38"
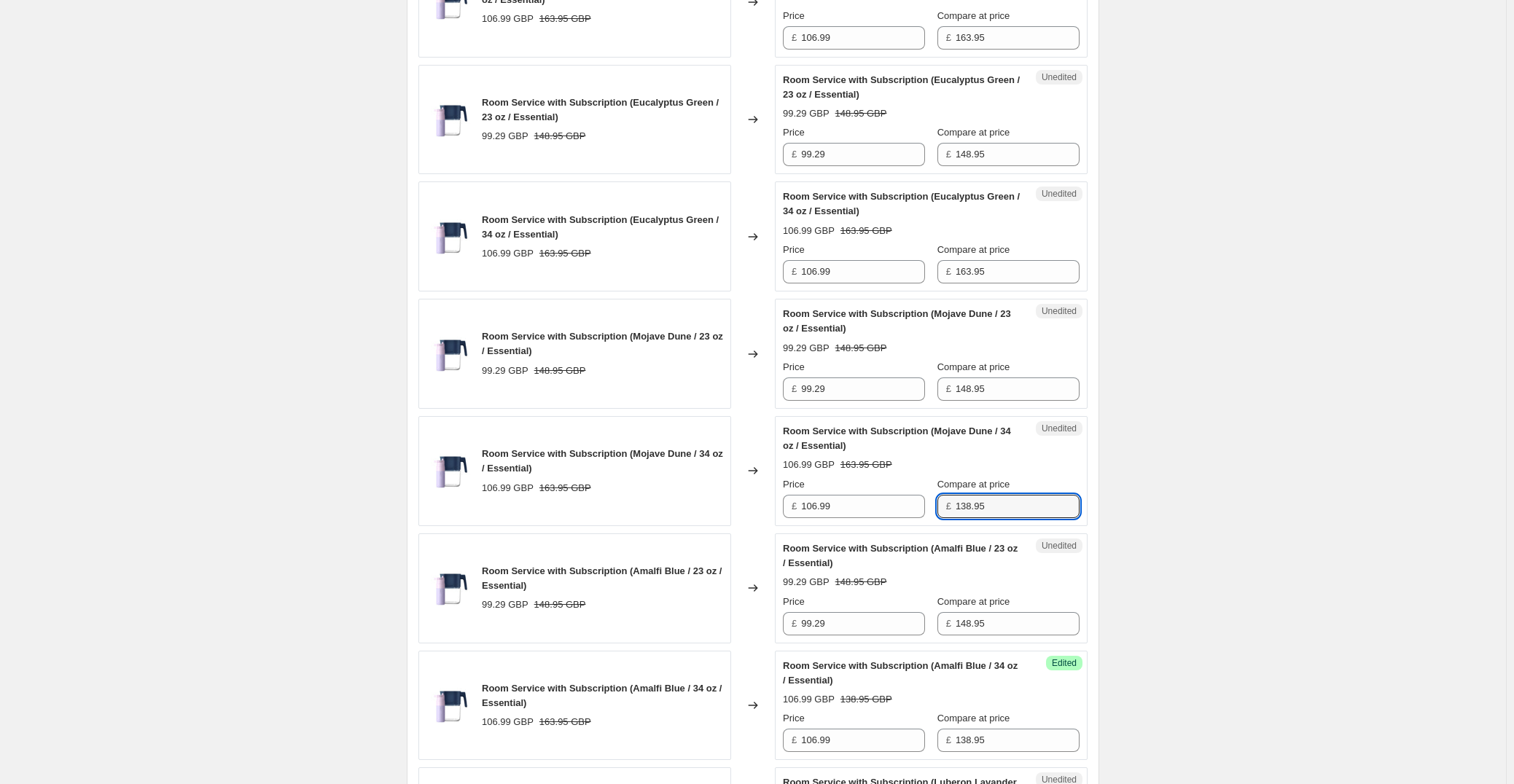
scroll to position [1386, 0]
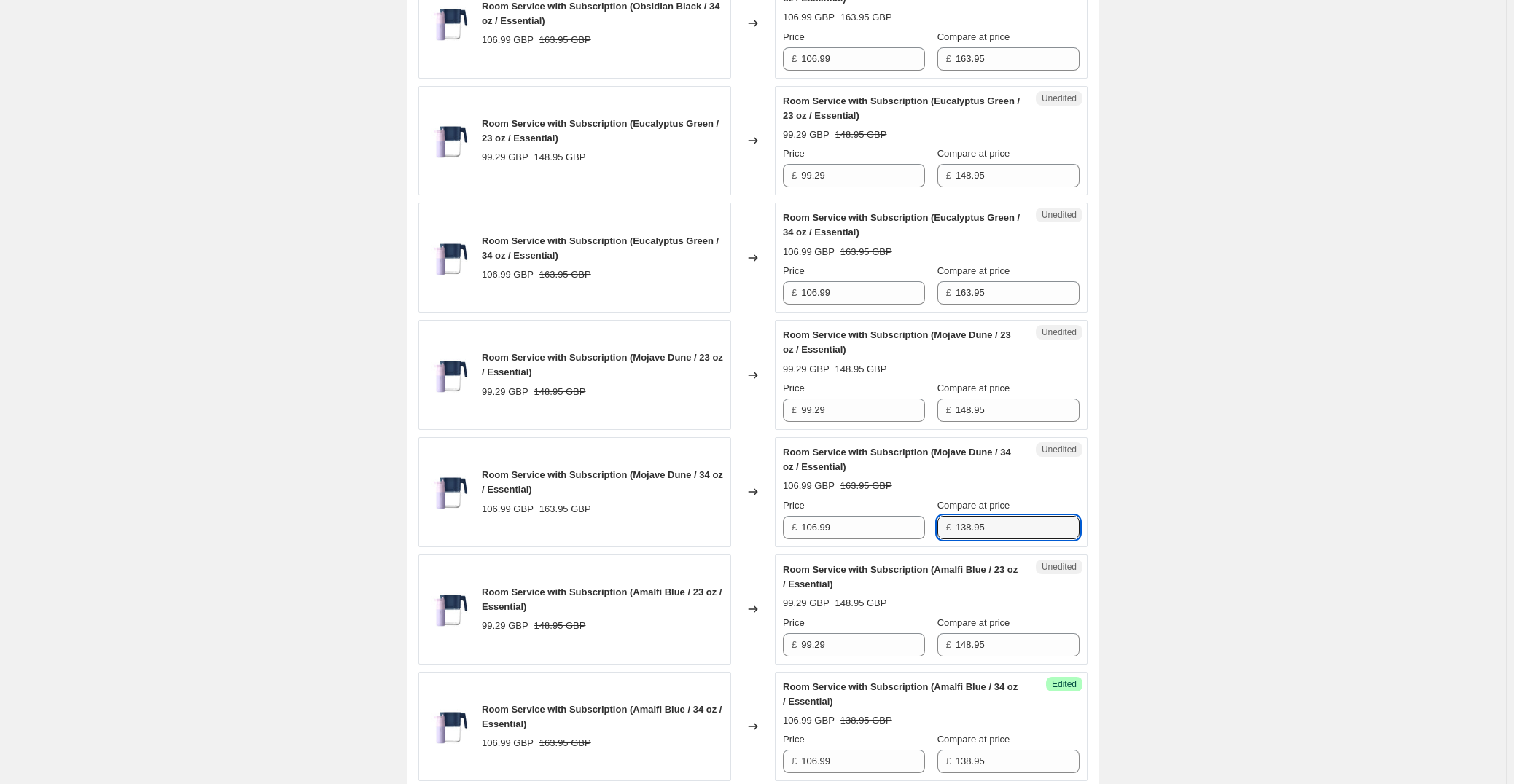
type input "138.95"
click at [1017, 281] on div "Compare at price £ 163.95" at bounding box center [1008, 284] width 142 height 40
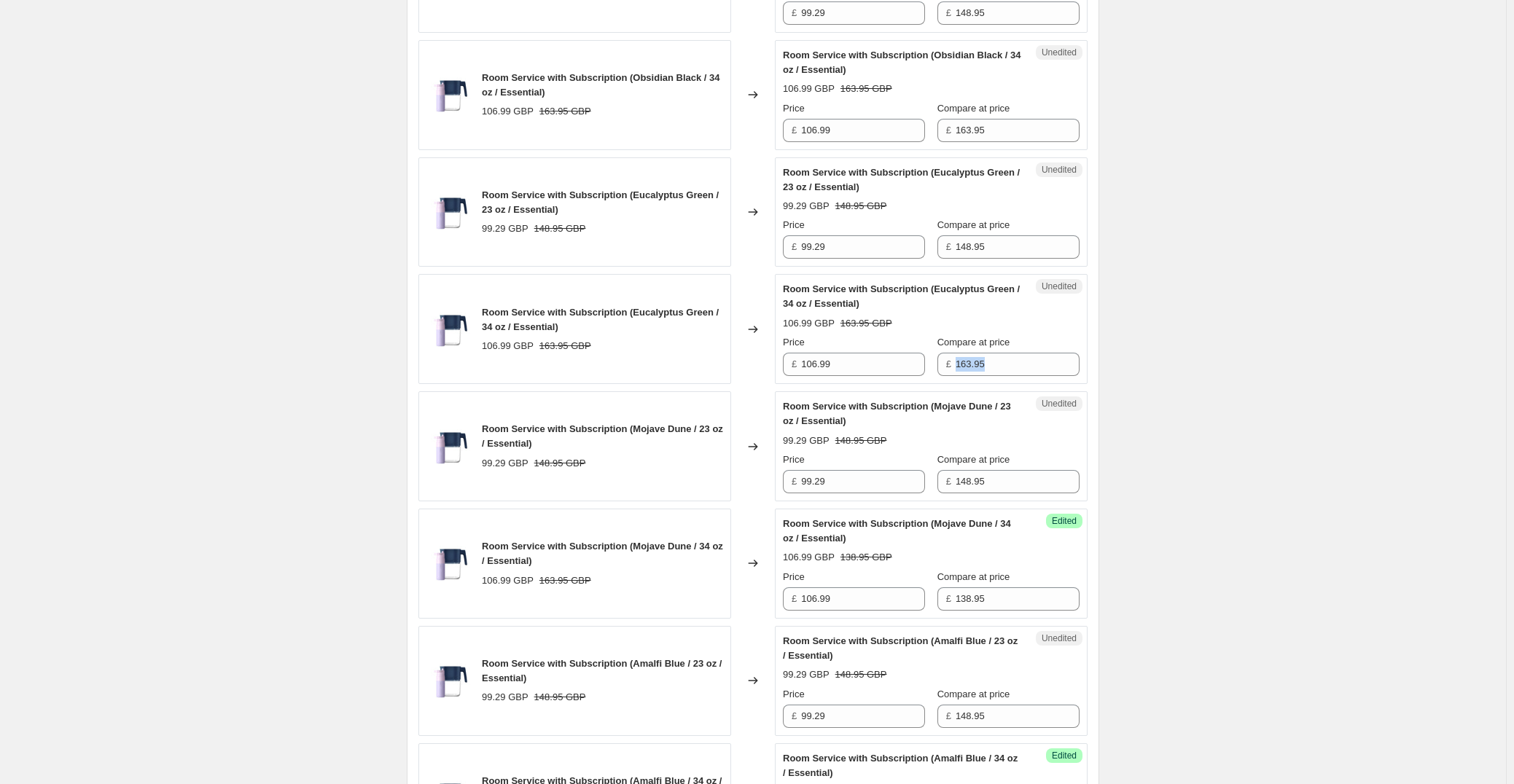
scroll to position [1314, 0]
click at [1011, 606] on input "138.95" at bounding box center [1017, 599] width 124 height 23
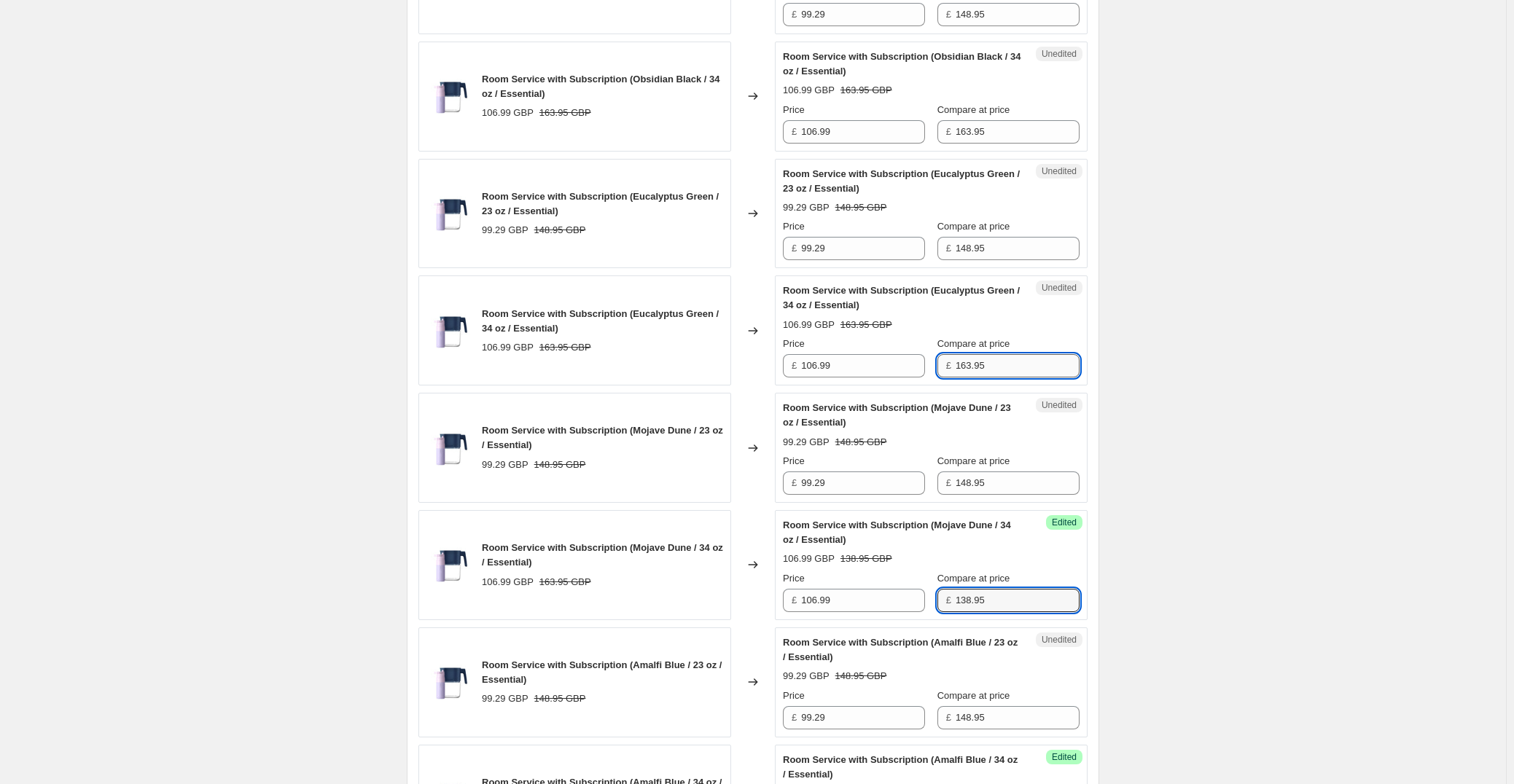
click at [1040, 368] on input "163.95" at bounding box center [1017, 365] width 124 height 23
paste input "38"
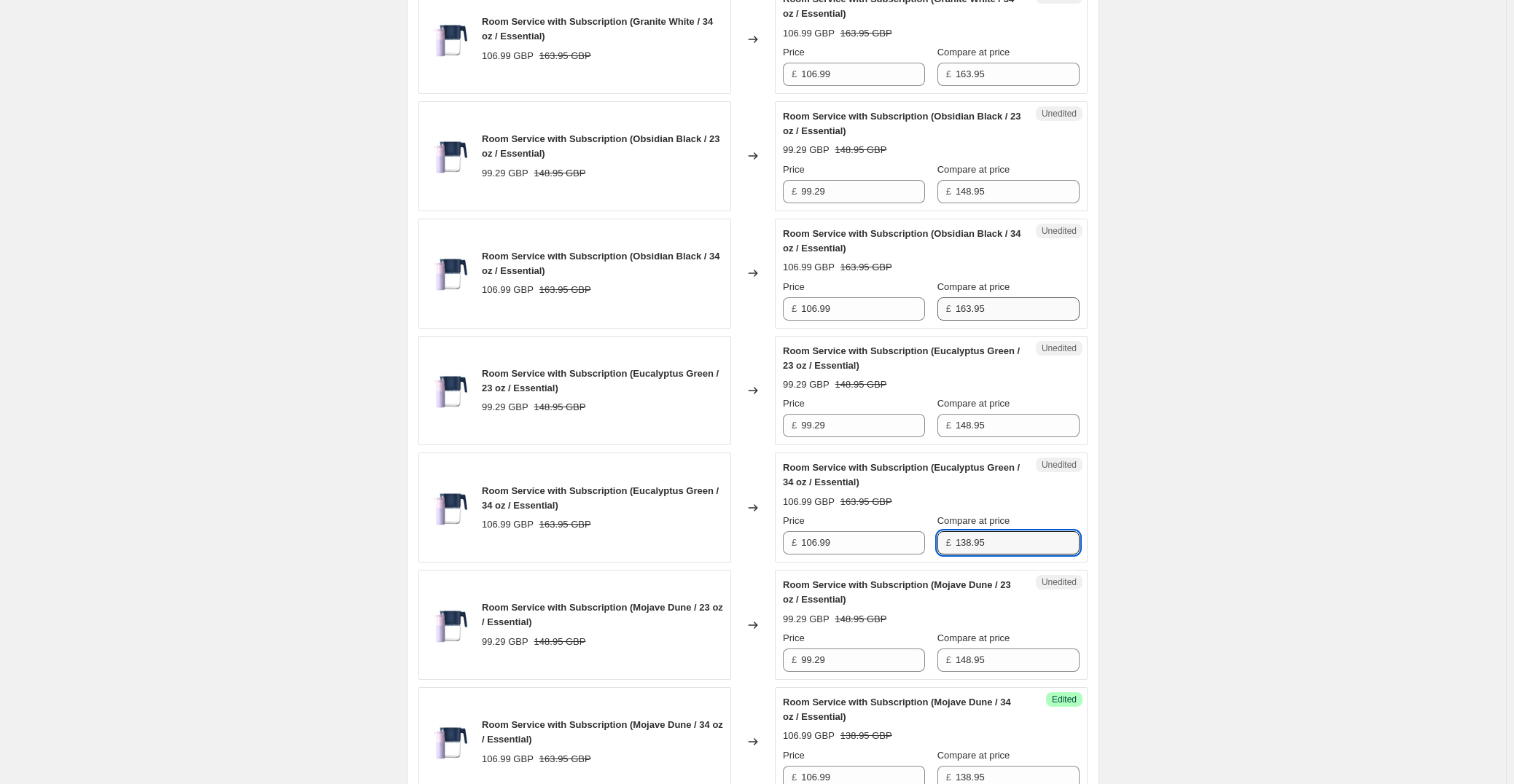
scroll to position [1095, 0]
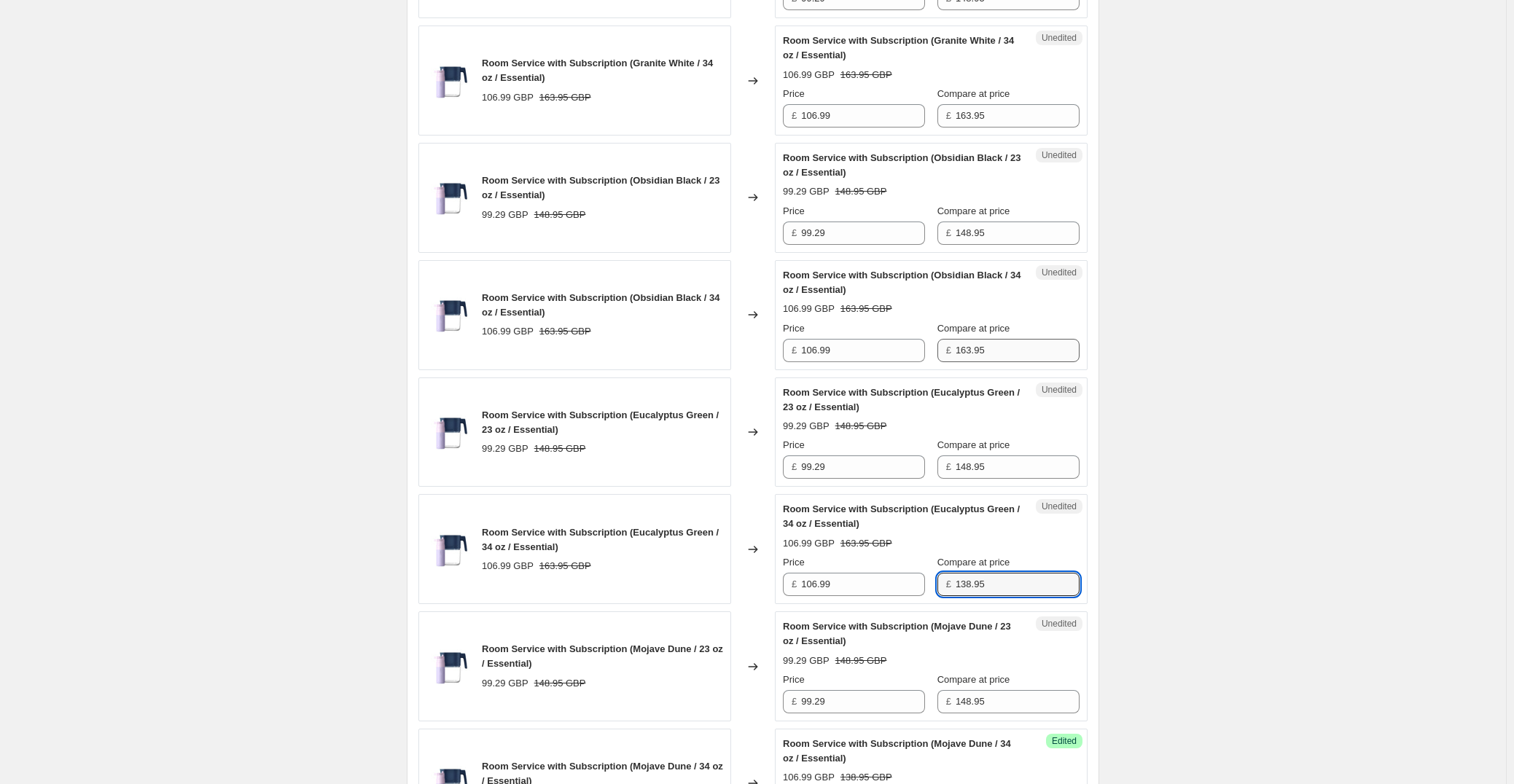
type input "138.95"
click at [1015, 344] on input "163.95" at bounding box center [1017, 350] width 124 height 23
paste input "38"
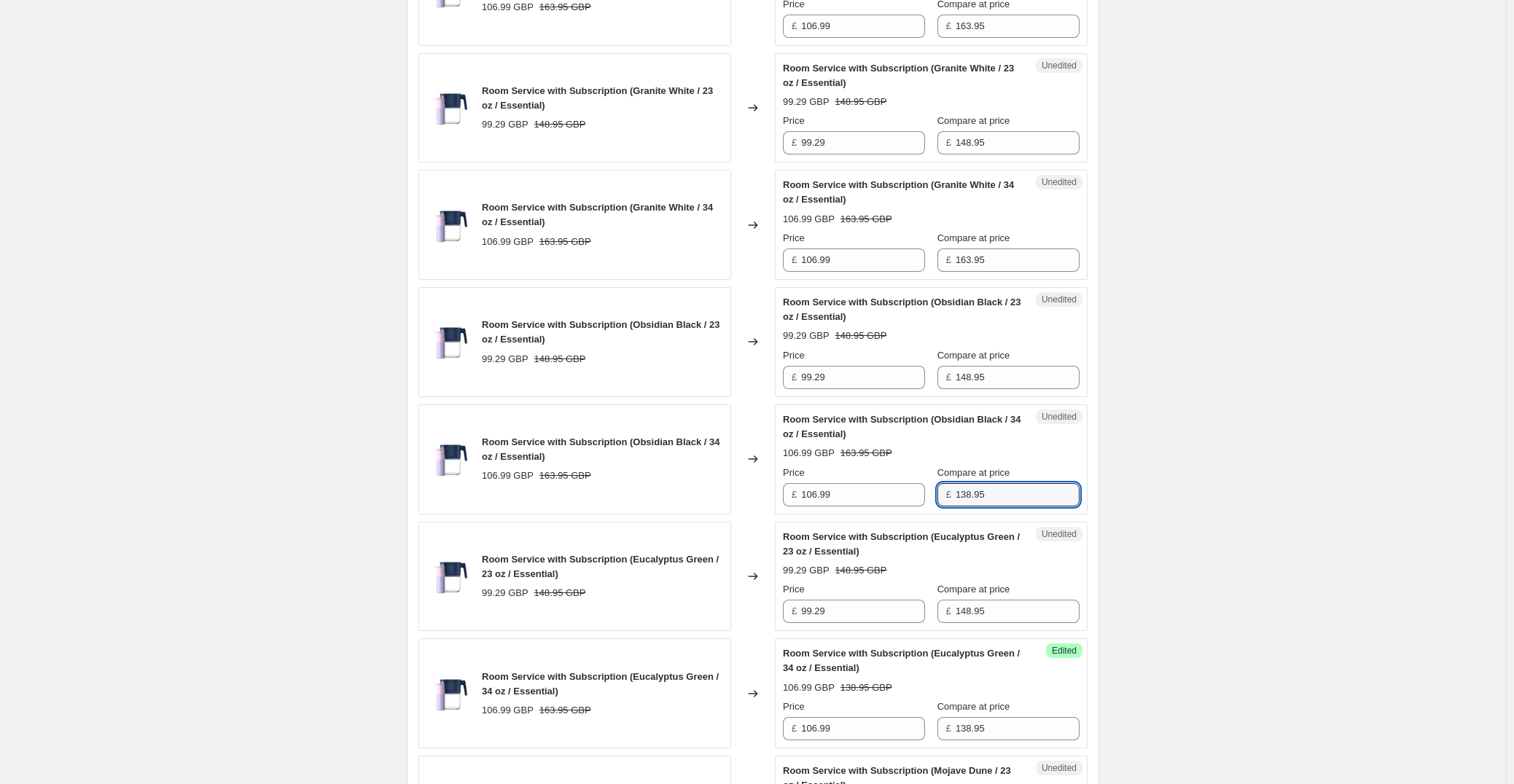
scroll to position [949, 0]
type input "138.95"
click at [1000, 264] on input "163.95" at bounding box center [1017, 261] width 124 height 23
paste input "38"
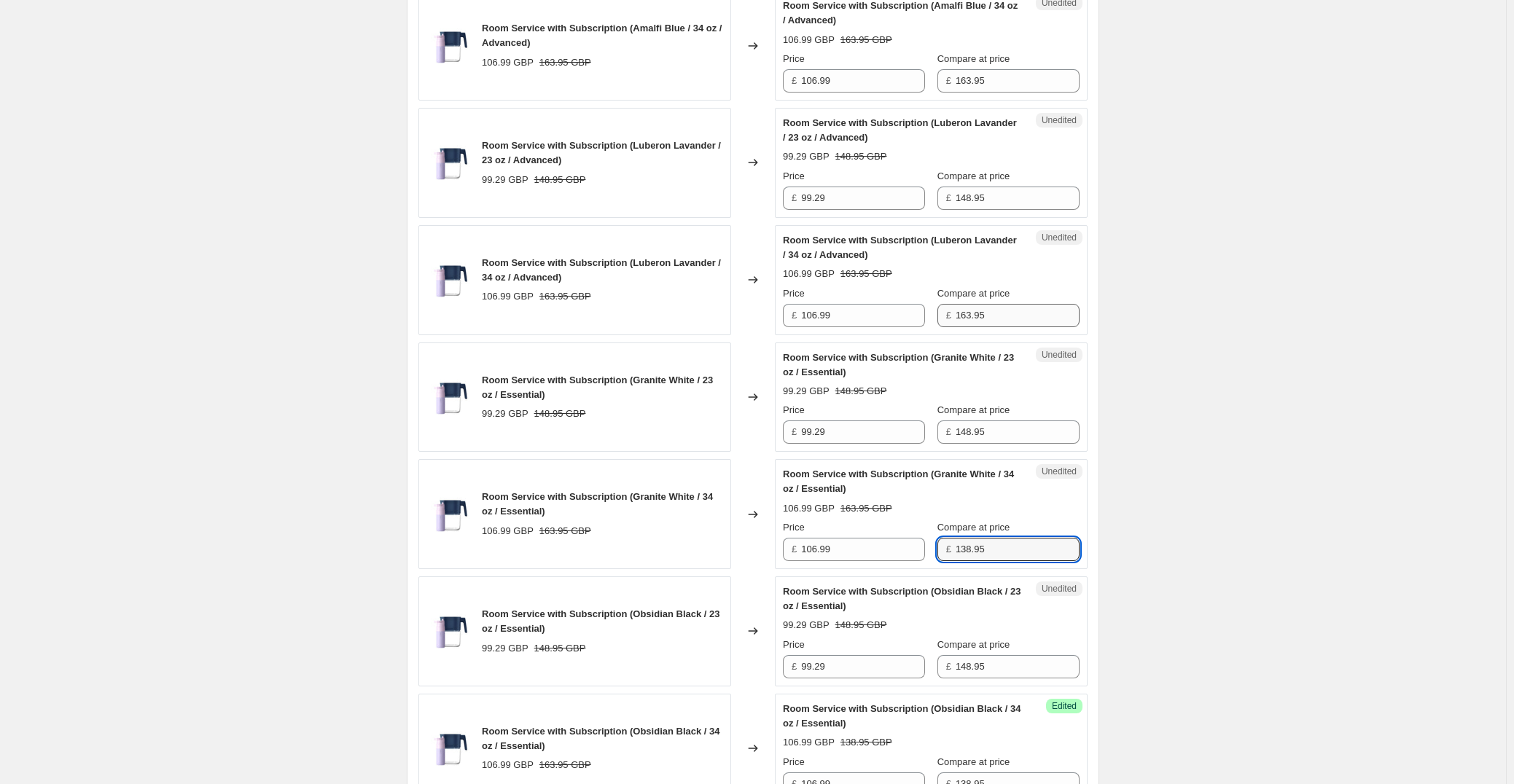
scroll to position [658, 0]
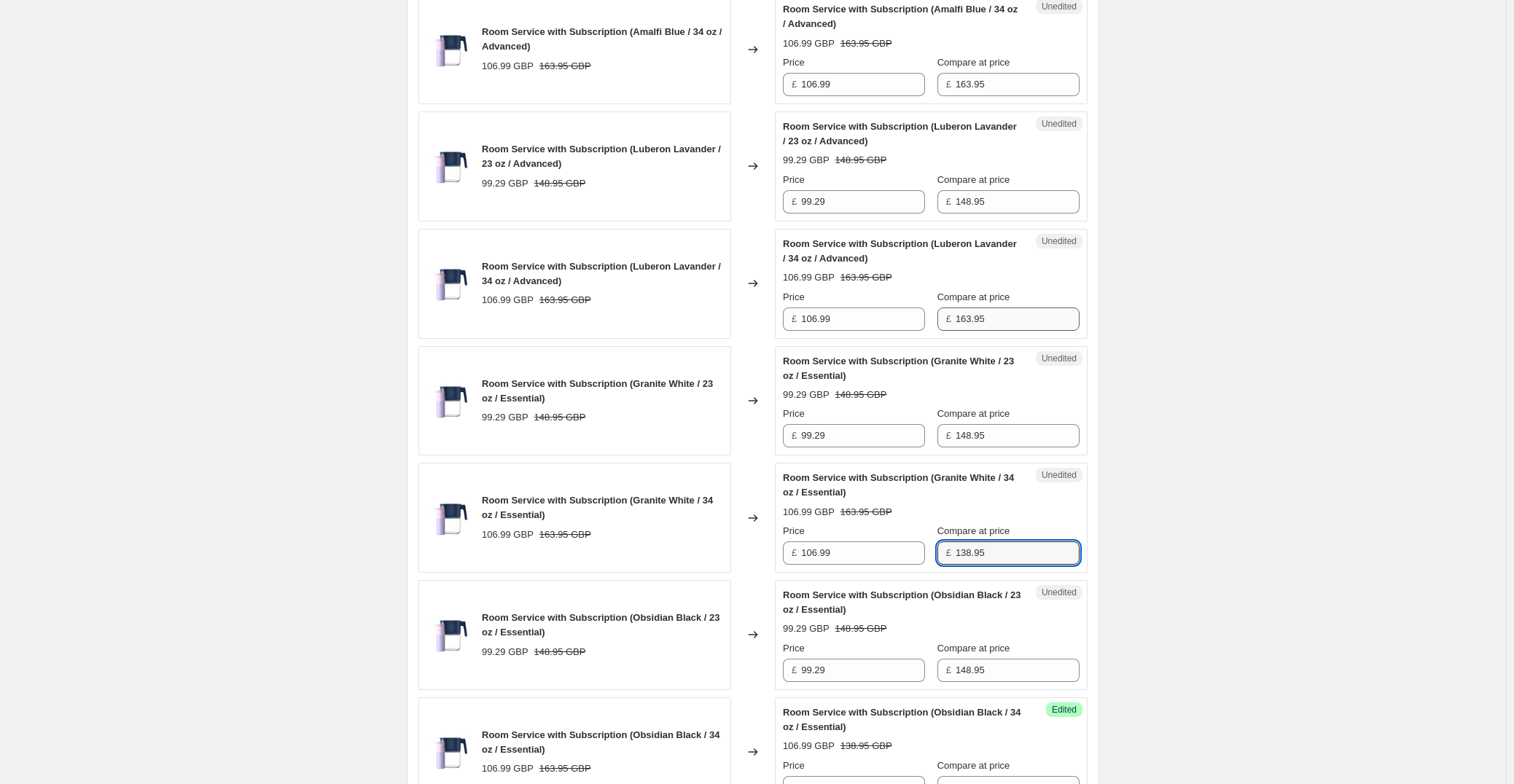
type input "138.95"
click at [1020, 319] on input "163.95" at bounding box center [1017, 319] width 124 height 23
paste input "38"
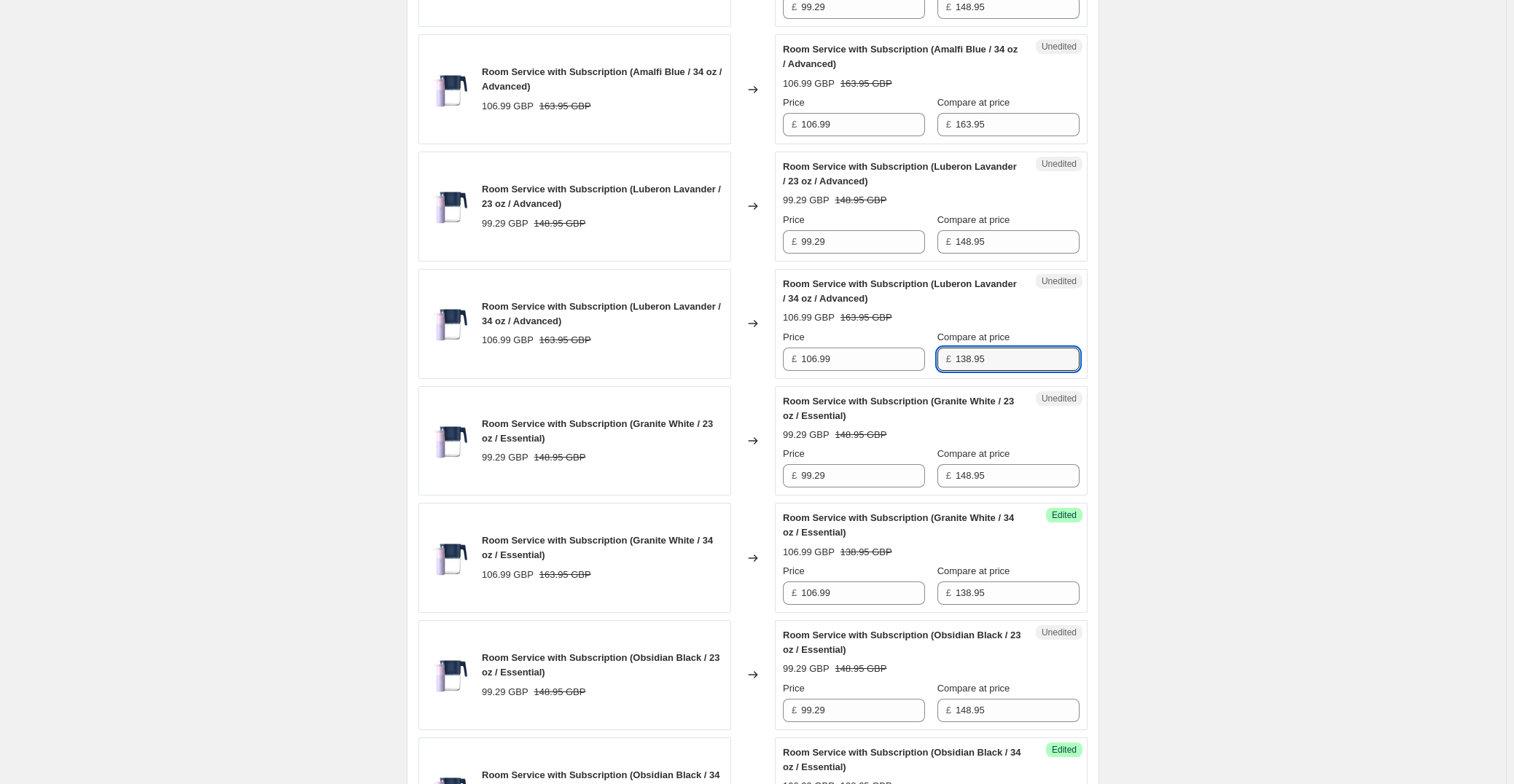
scroll to position [512, 0]
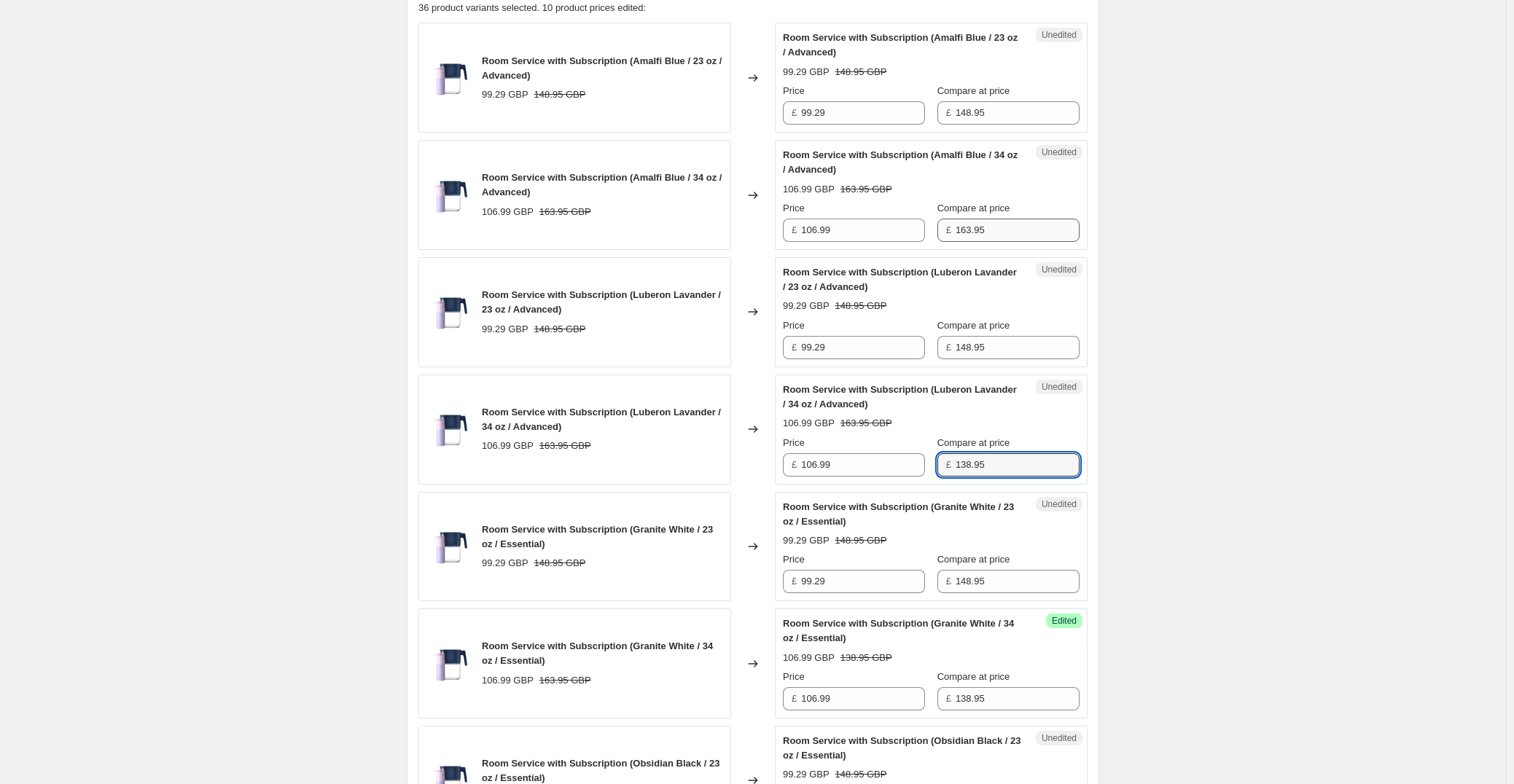
type input "138.95"
click at [1015, 237] on input "163.95" at bounding box center [1017, 230] width 124 height 23
paste input "38"
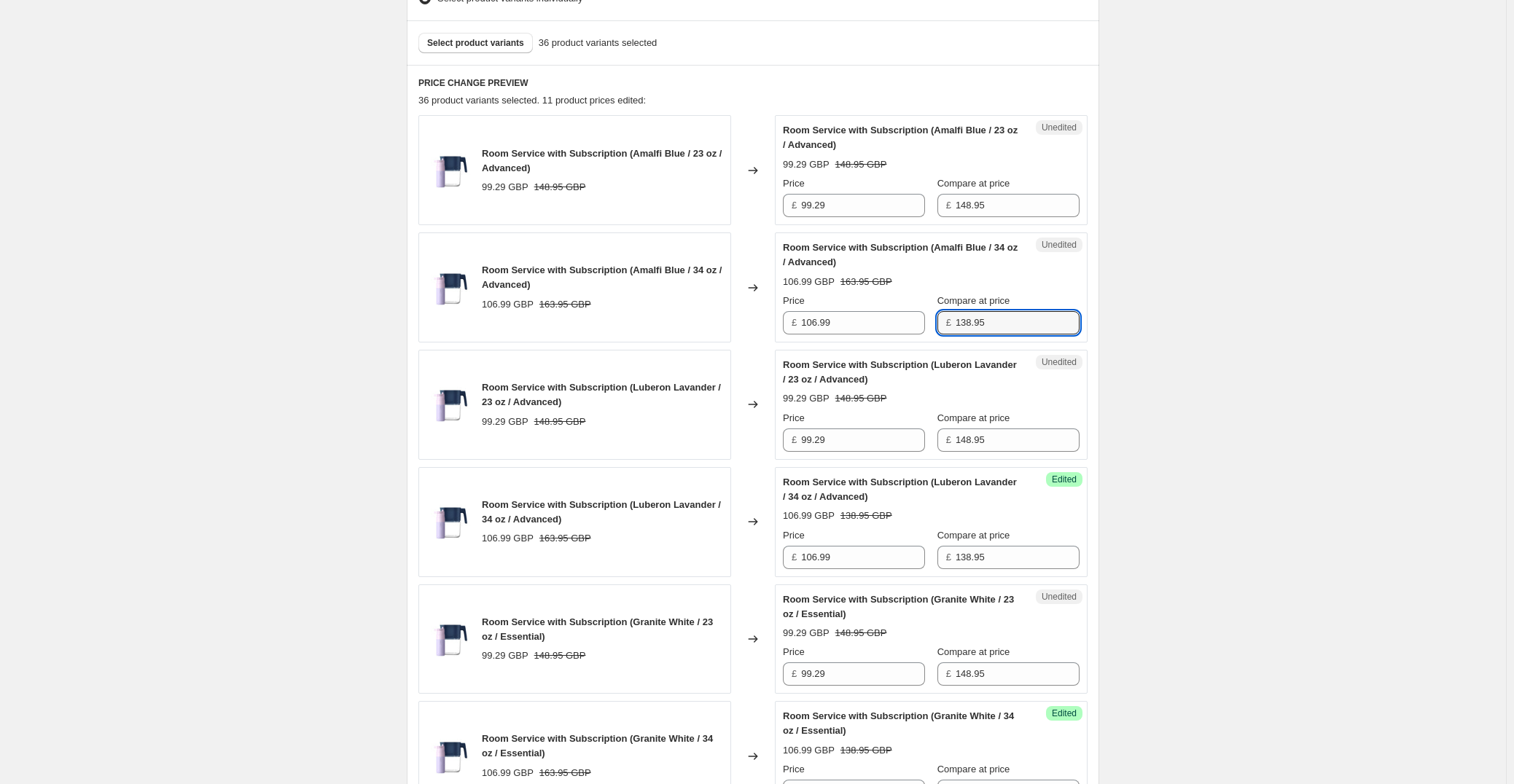
scroll to position [440, 0]
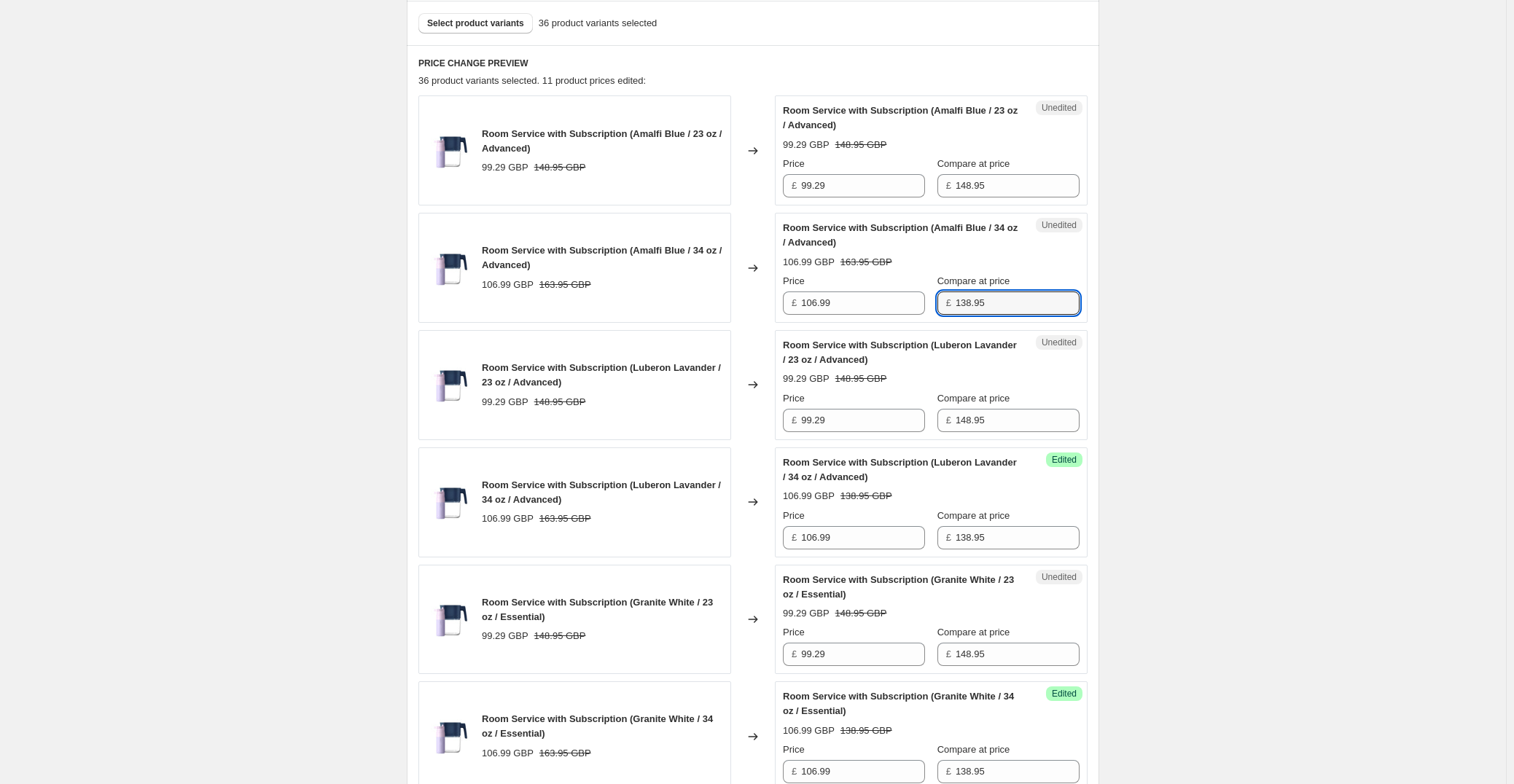
type input "138.95"
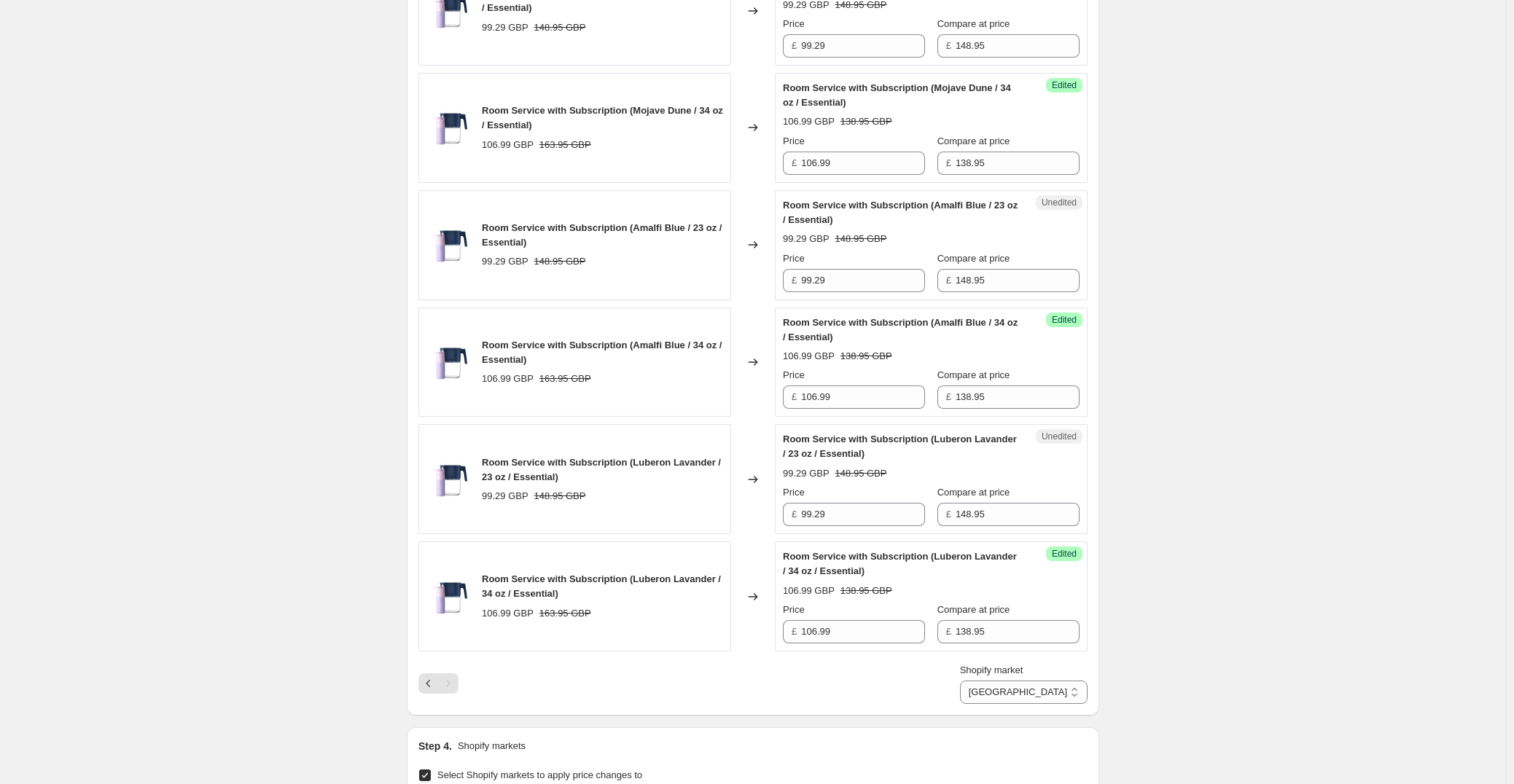
scroll to position [2210, 0]
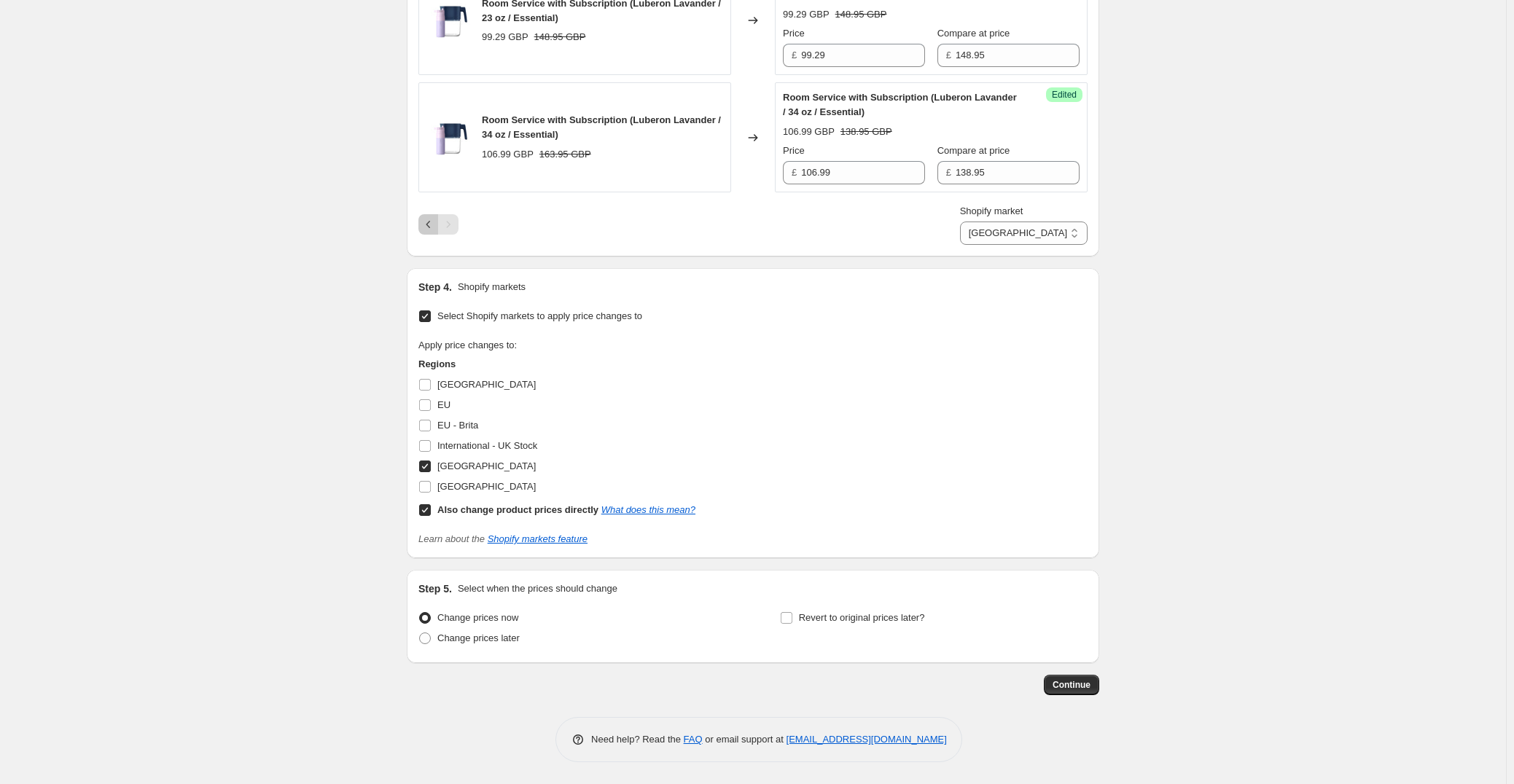
click at [431, 223] on icon "Previous" at bounding box center [428, 225] width 5 height 7
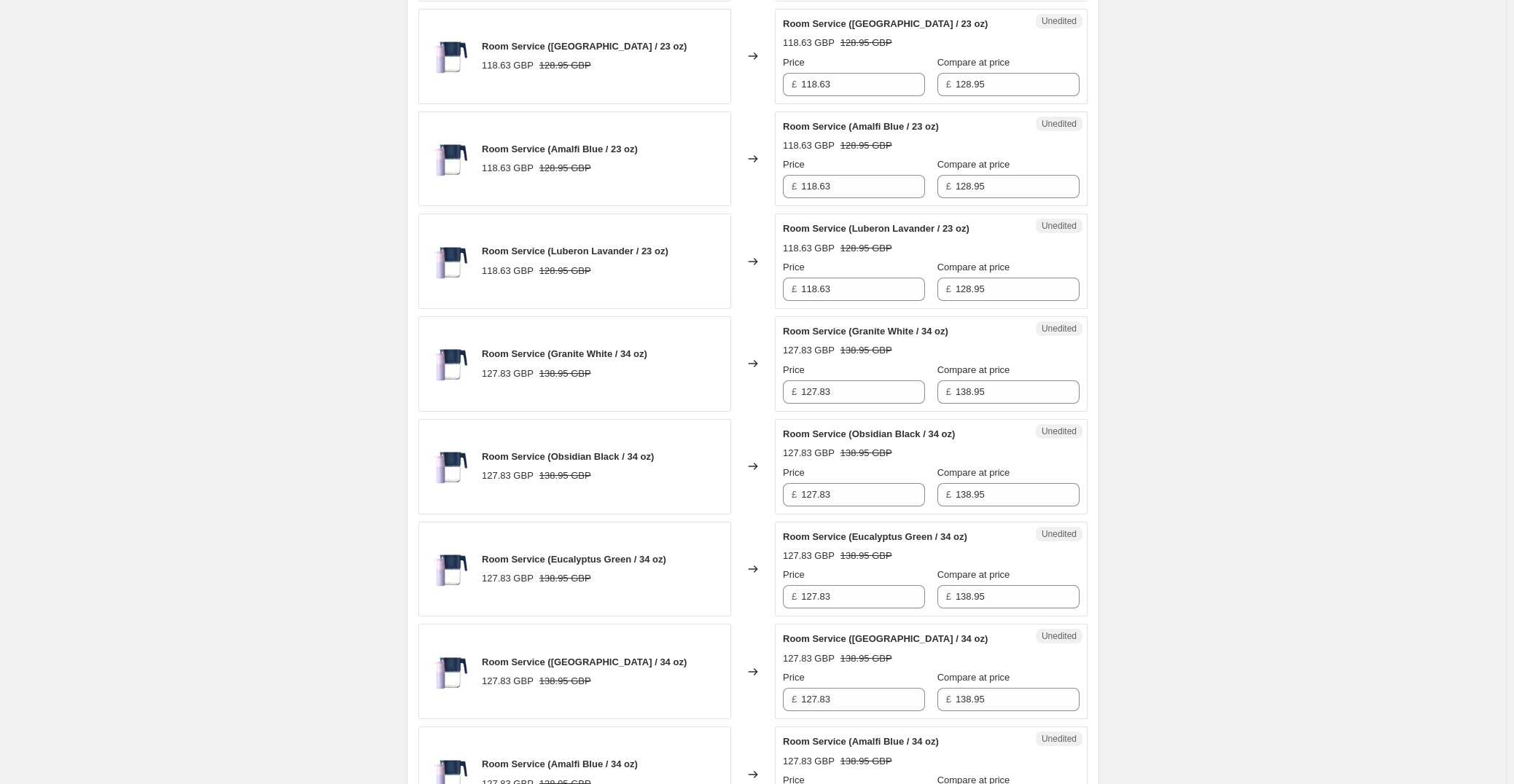
scroll to position [825, 0]
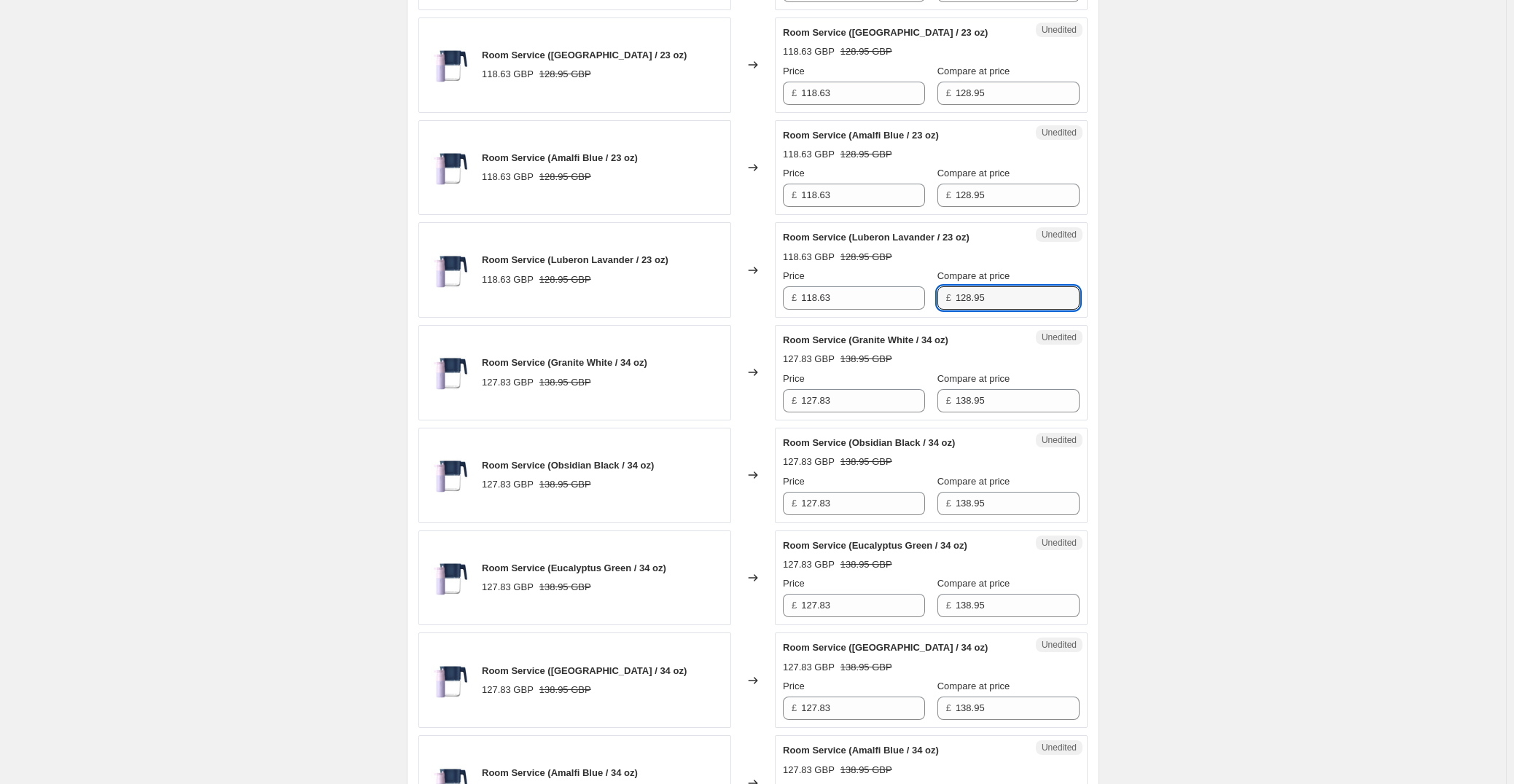
drag, startPoint x: 998, startPoint y: 289, endPoint x: 919, endPoint y: 292, distance: 79.1
click at [920, 292] on div "Price £ 118.63 Compare at price £ 128.95" at bounding box center [930, 289] width 297 height 40
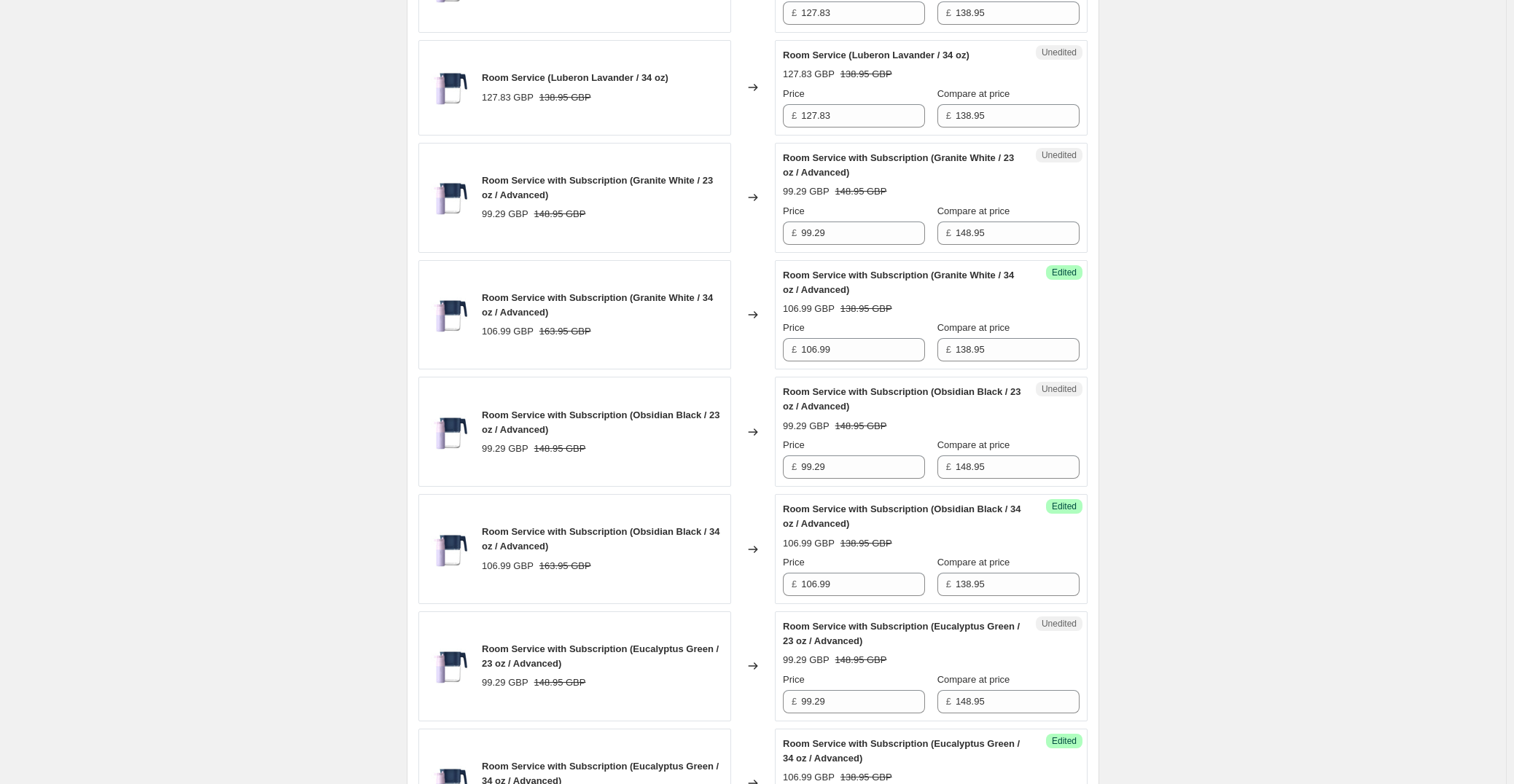
scroll to position [1627, 0]
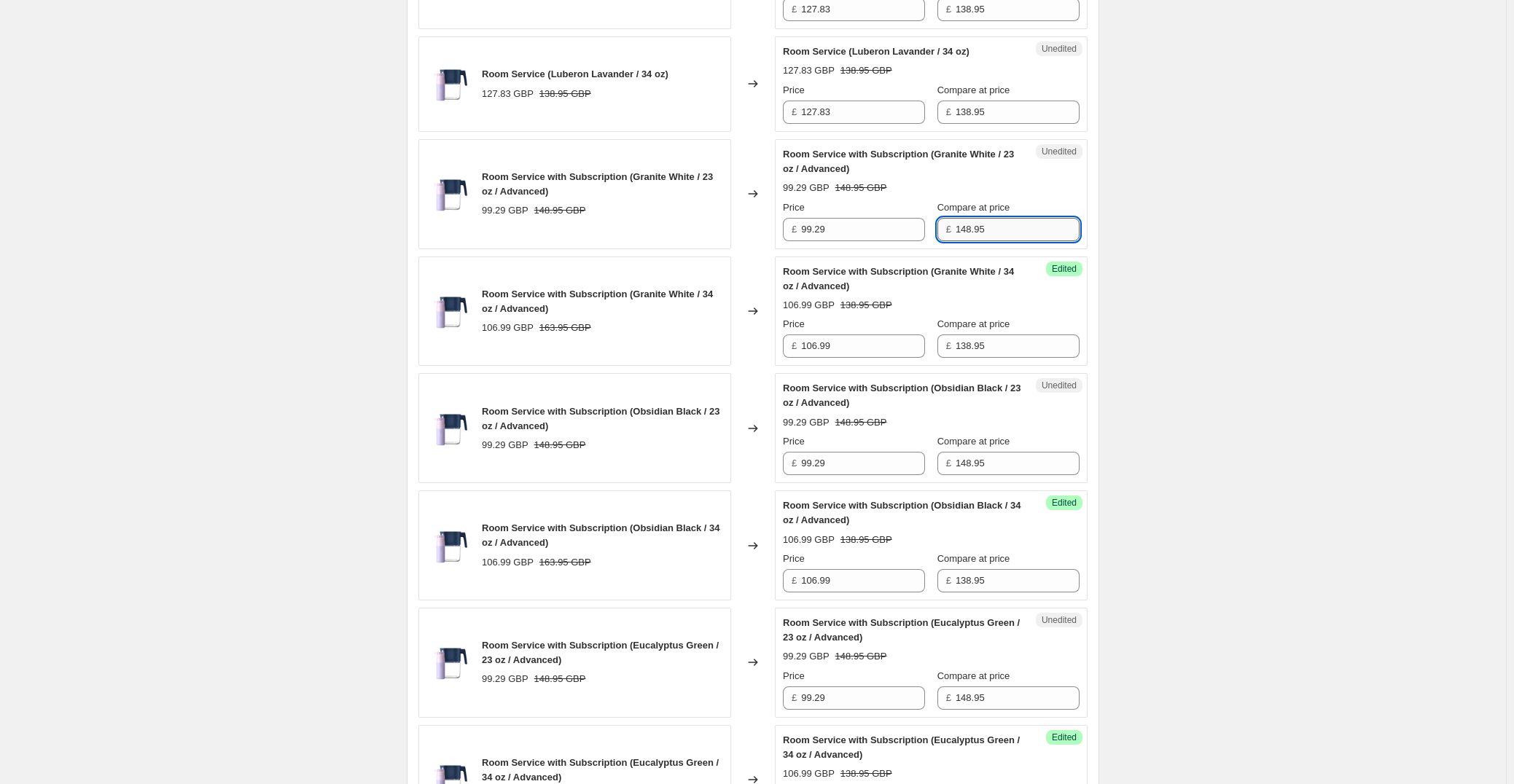
click at [1014, 236] on input "148.95" at bounding box center [1017, 229] width 124 height 23
paste input "2"
type input "128.95"
click at [1018, 471] on input "148.95" at bounding box center [1017, 463] width 124 height 23
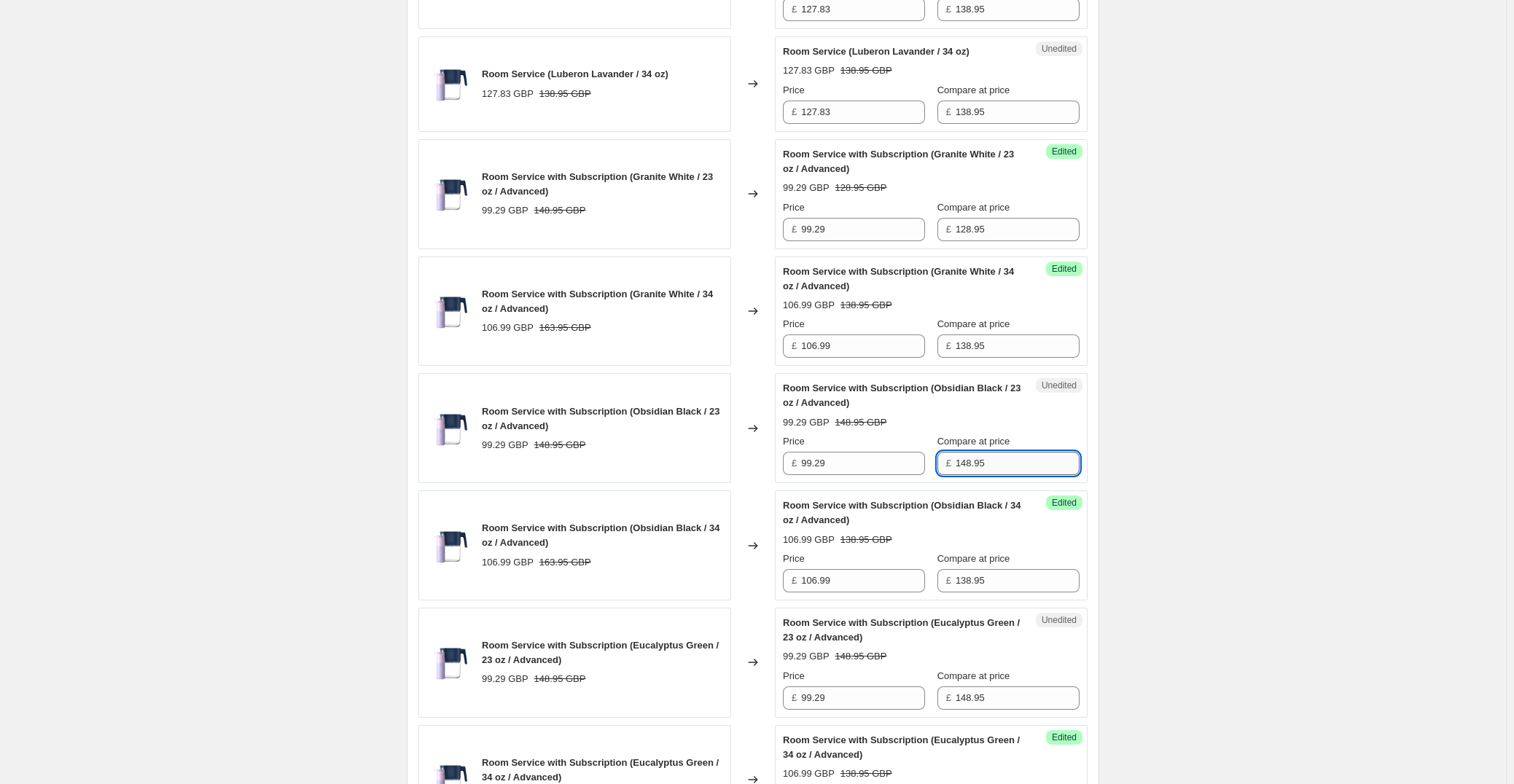
click at [1018, 471] on input "148.95" at bounding box center [1017, 463] width 124 height 23
paste input "2"
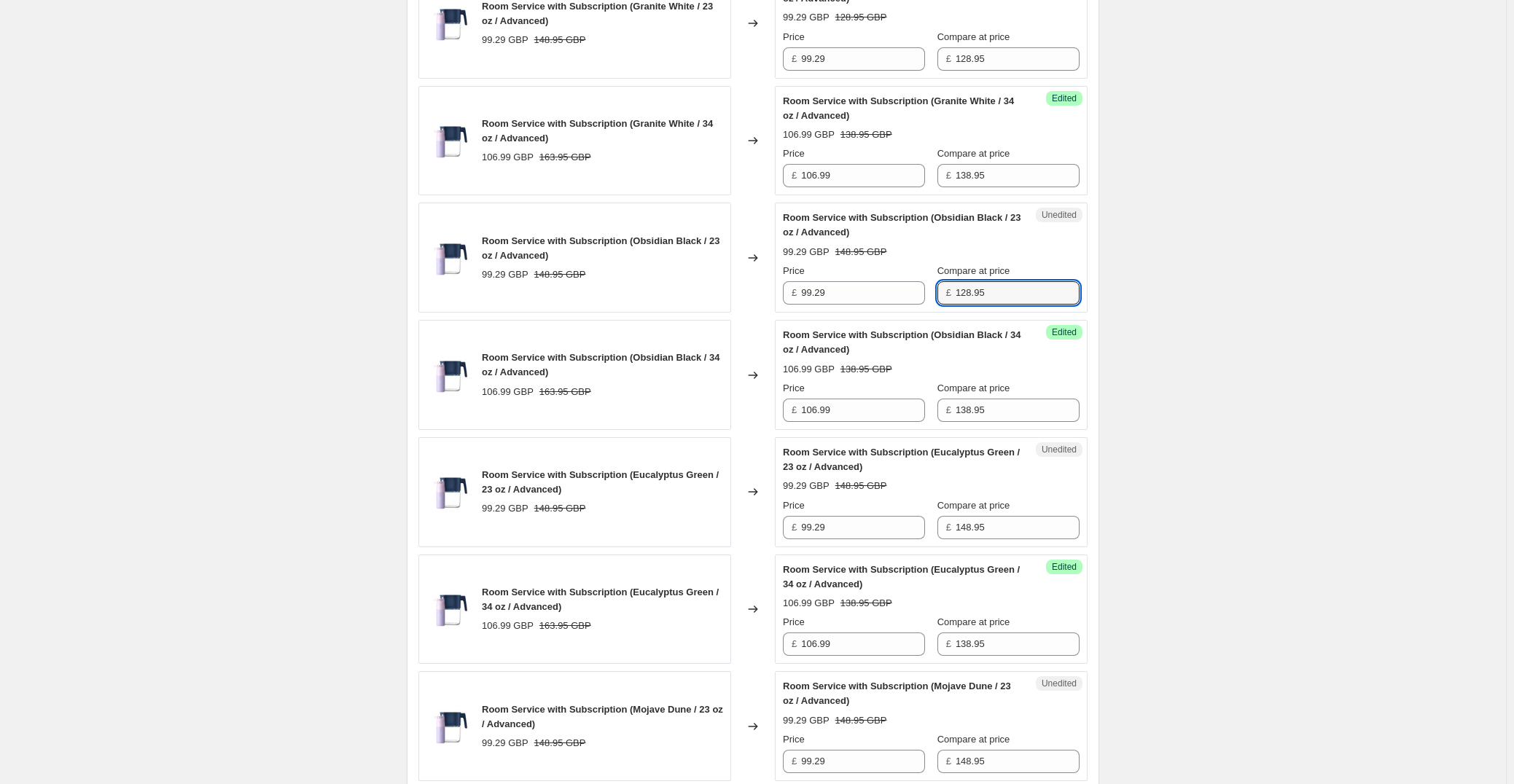
scroll to position [1846, 0]
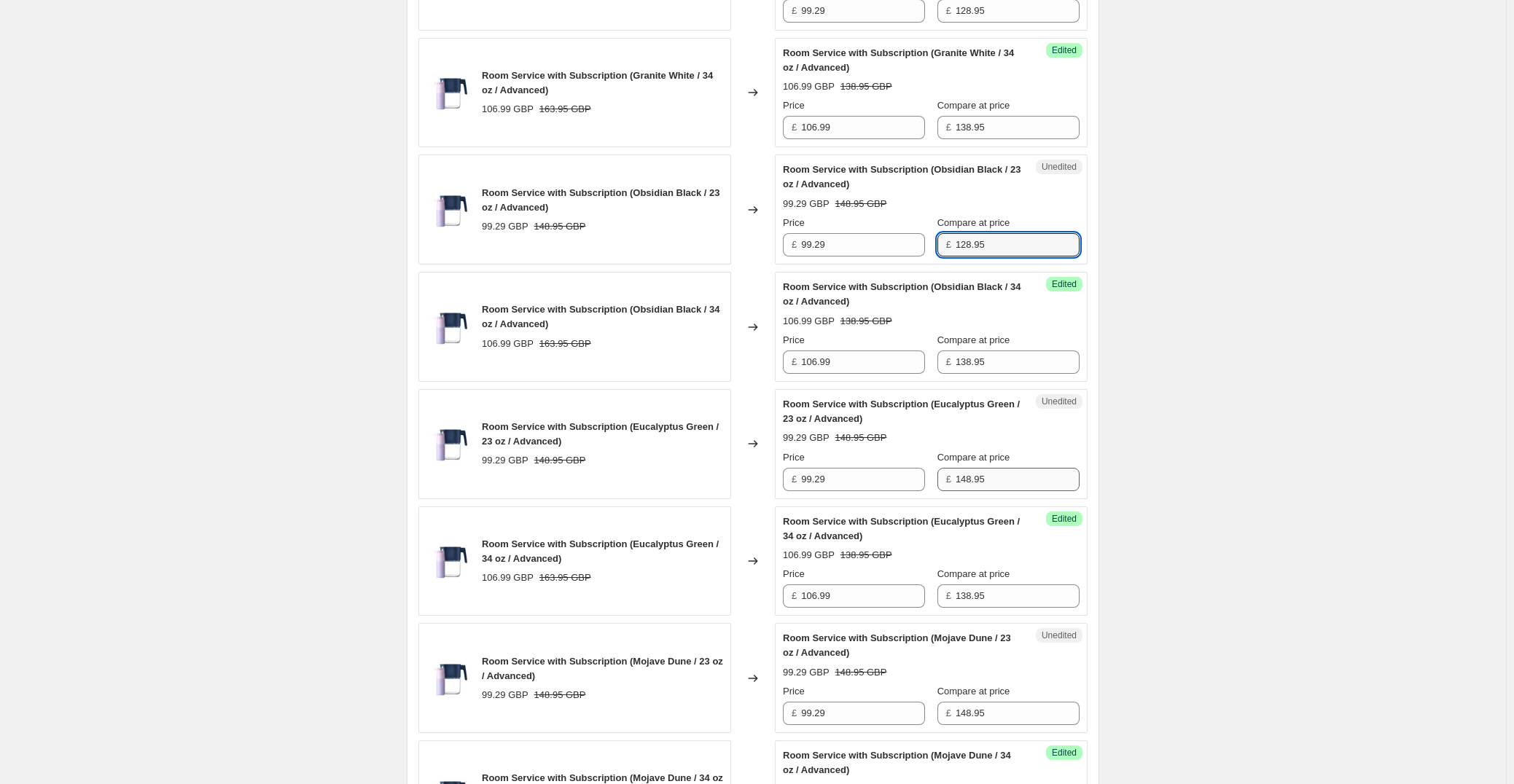
type input "128.95"
click at [1014, 486] on input "148.95" at bounding box center [1017, 479] width 124 height 23
paste input "2"
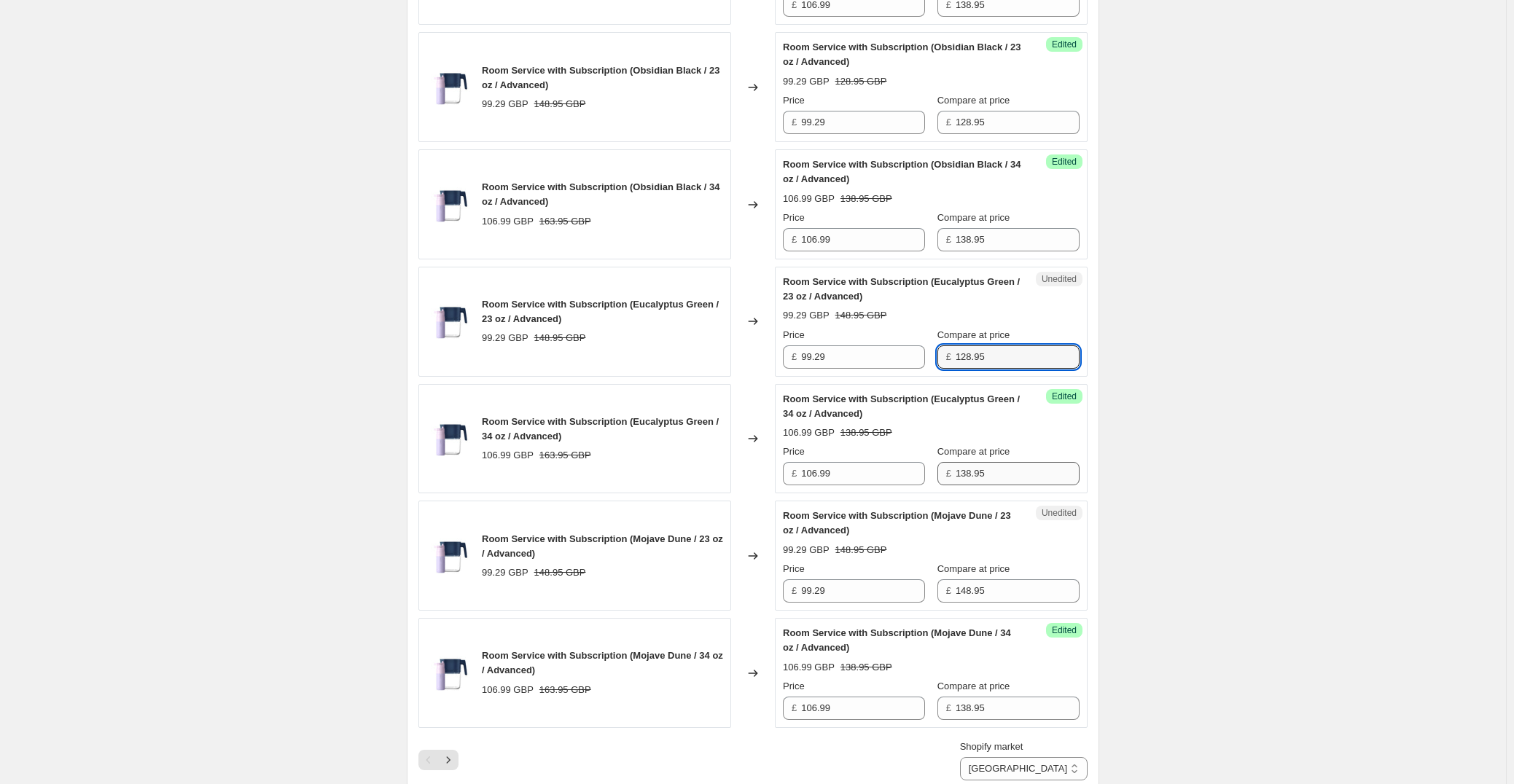
scroll to position [1991, 0]
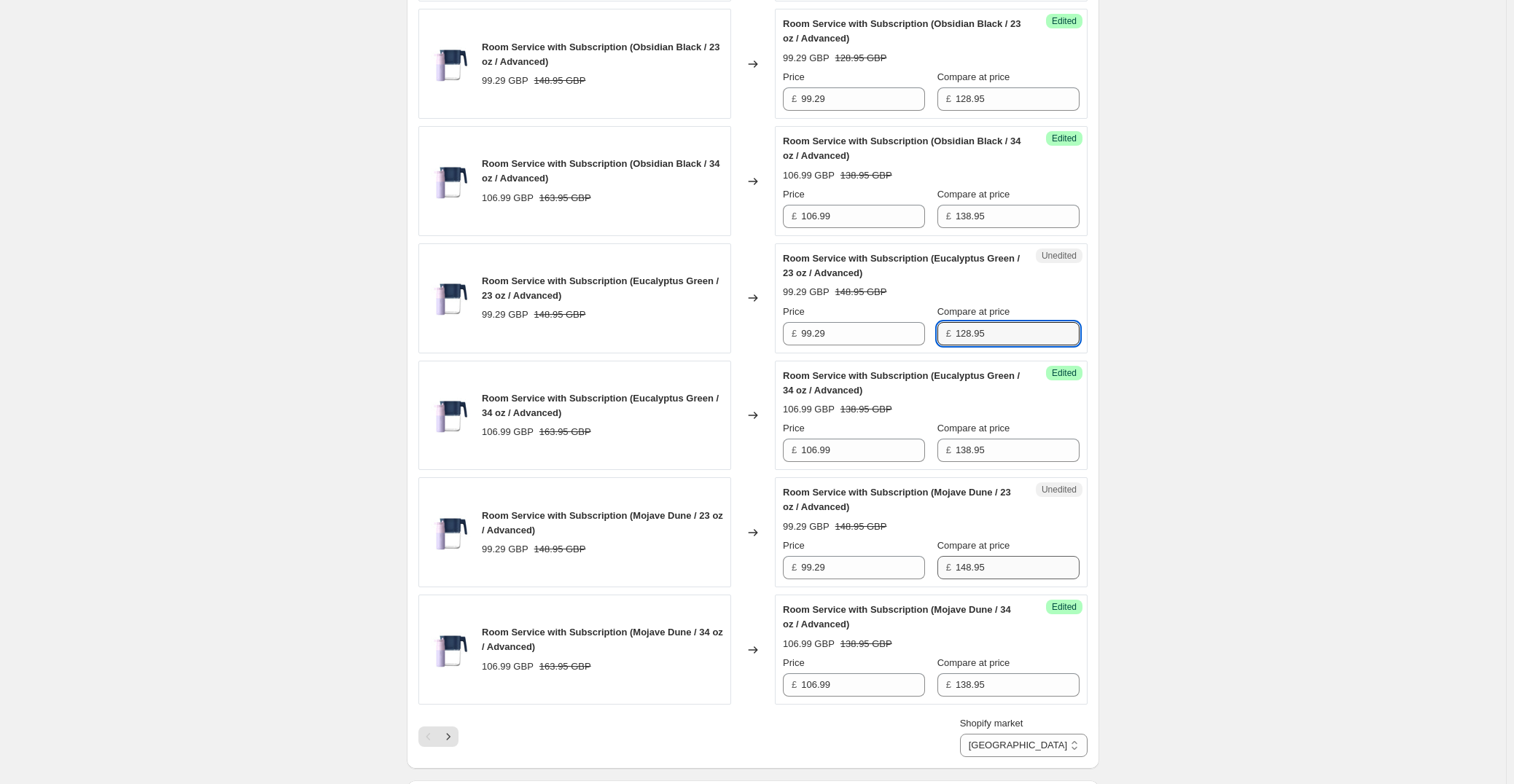
type input "128.95"
click at [1022, 564] on input "148.95" at bounding box center [1017, 567] width 124 height 23
paste input "2"
type input "128.95"
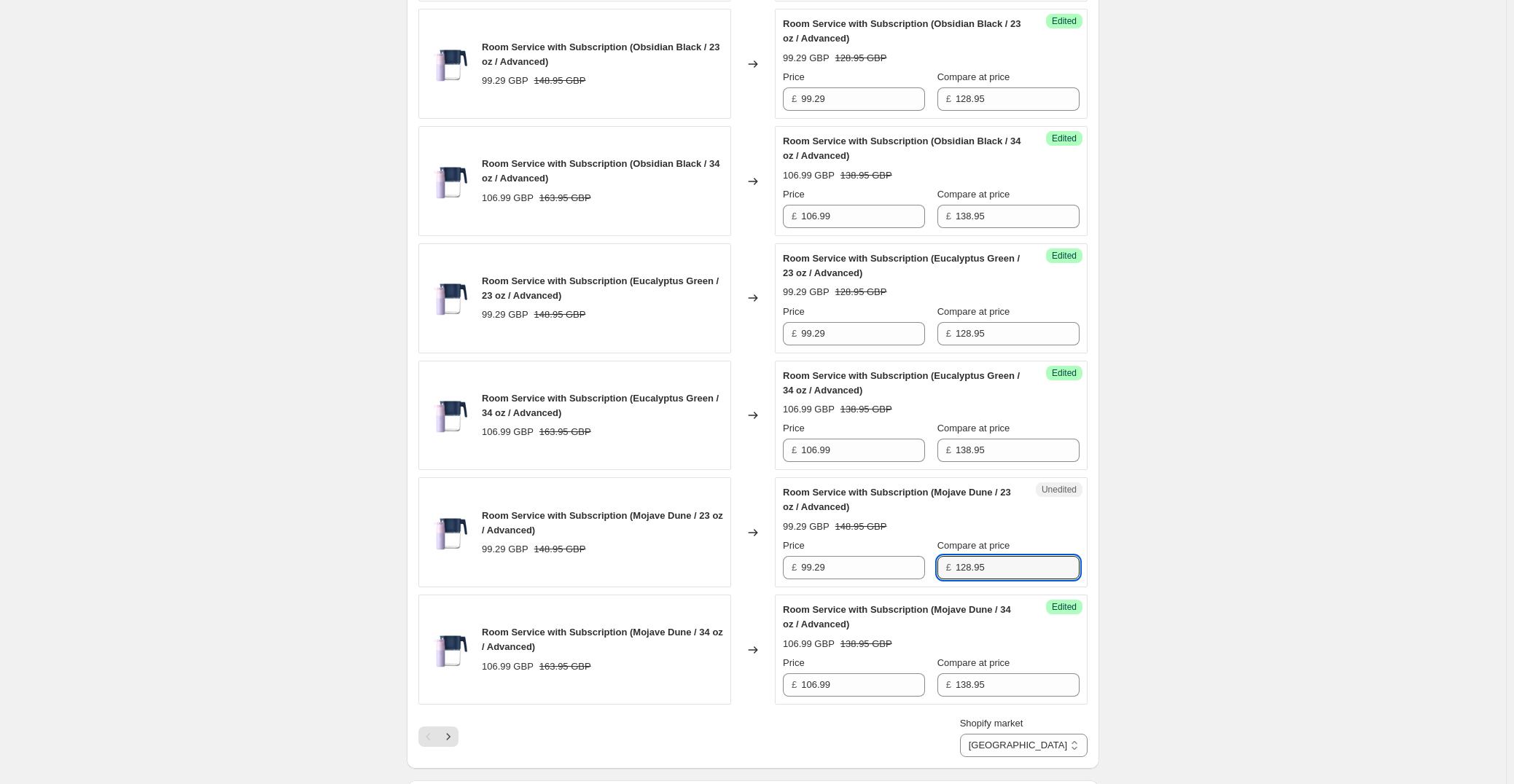
click at [468, 734] on div "Shopify market Direct prices [GEOGRAPHIC_DATA] [GEOGRAPHIC_DATA]" at bounding box center [753, 736] width 669 height 40
click at [455, 736] on icon "Next" at bounding box center [448, 737] width 15 height 15
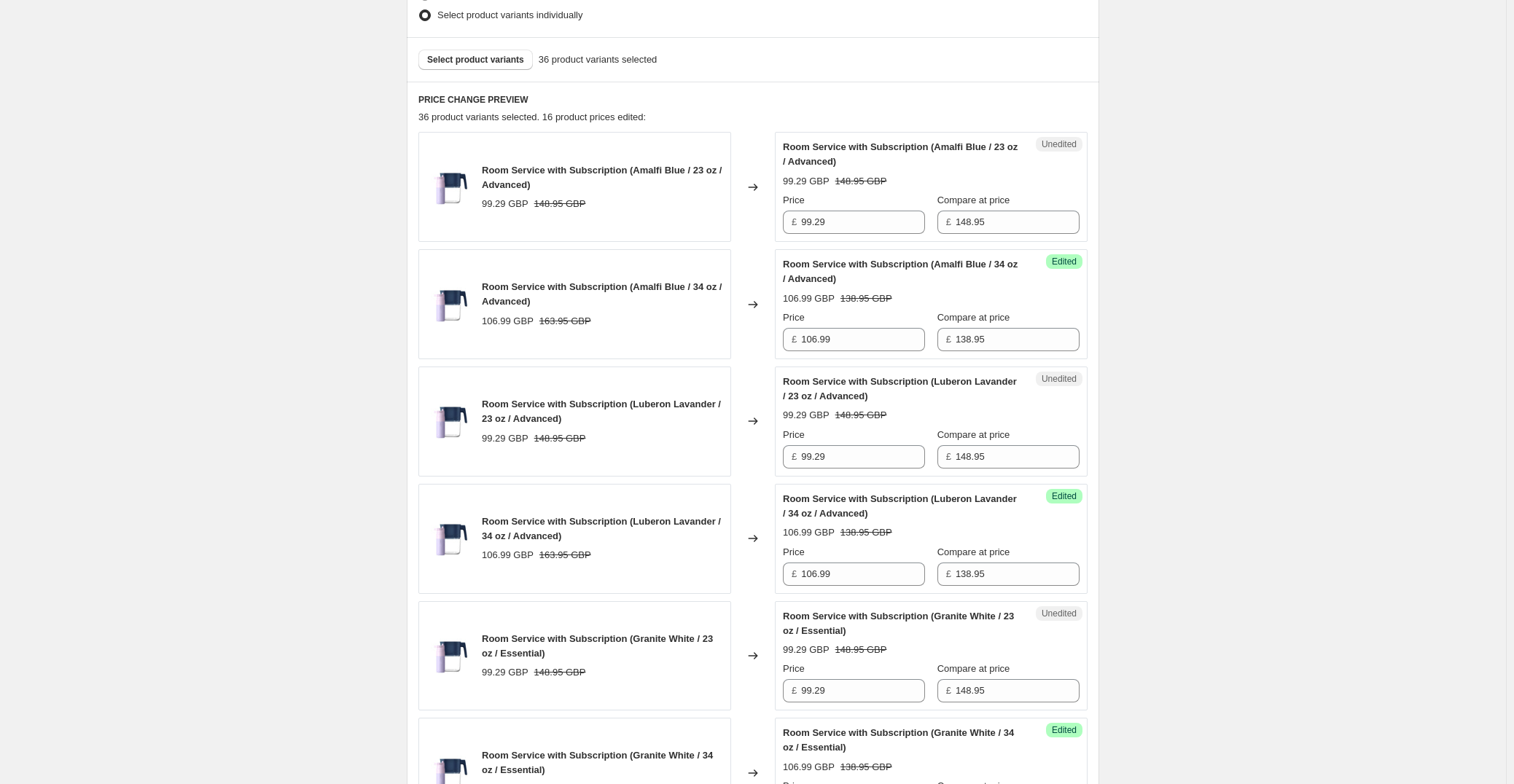
scroll to position [388, 0]
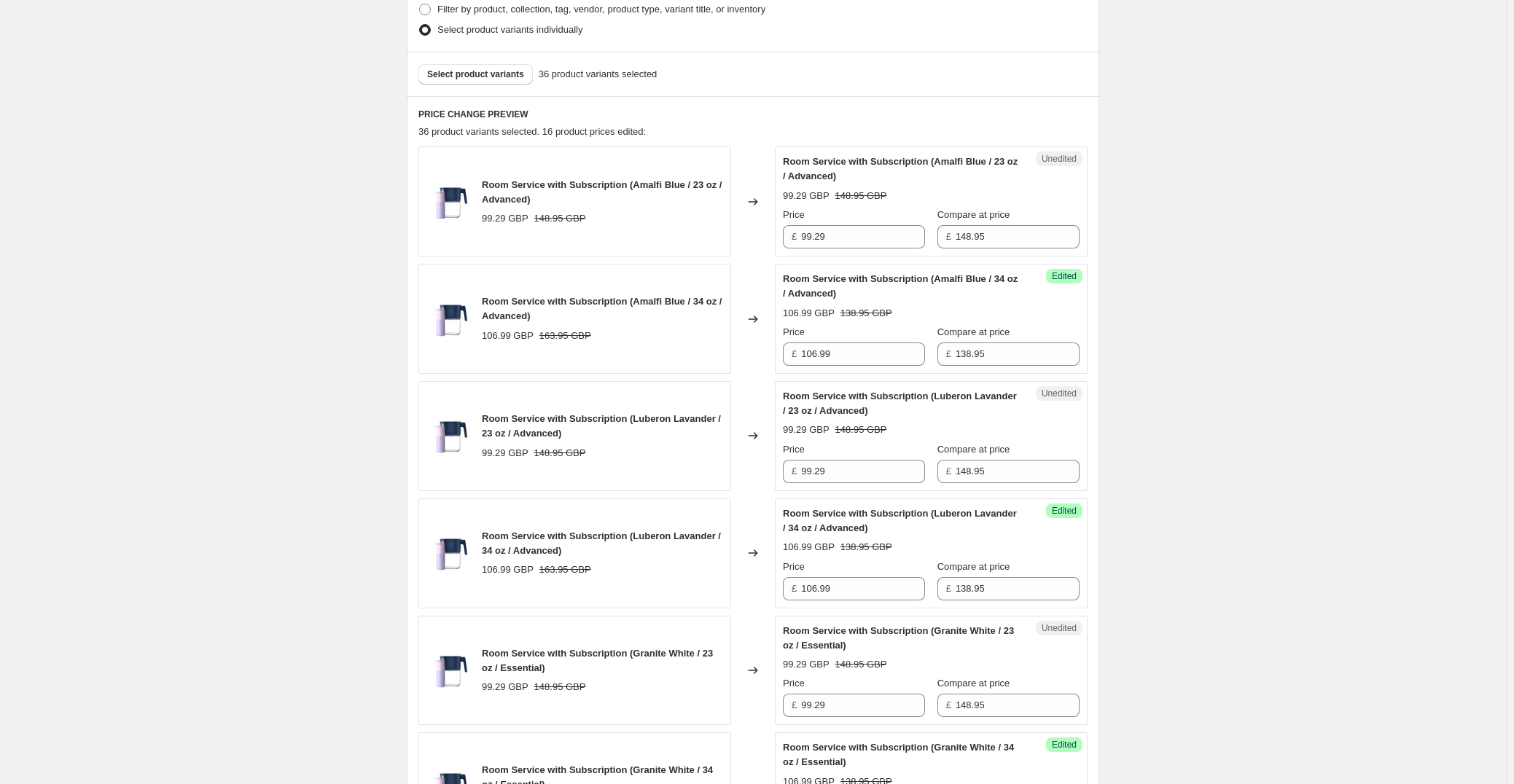
click at [1012, 253] on div "Unedited Room Service with Subscription (Amalfi Blue / 23 oz / Advanced) 99.29 …" at bounding box center [931, 202] width 313 height 110
click at [1010, 244] on input "148.95" at bounding box center [1017, 236] width 124 height 23
paste input "2"
type input "128.95"
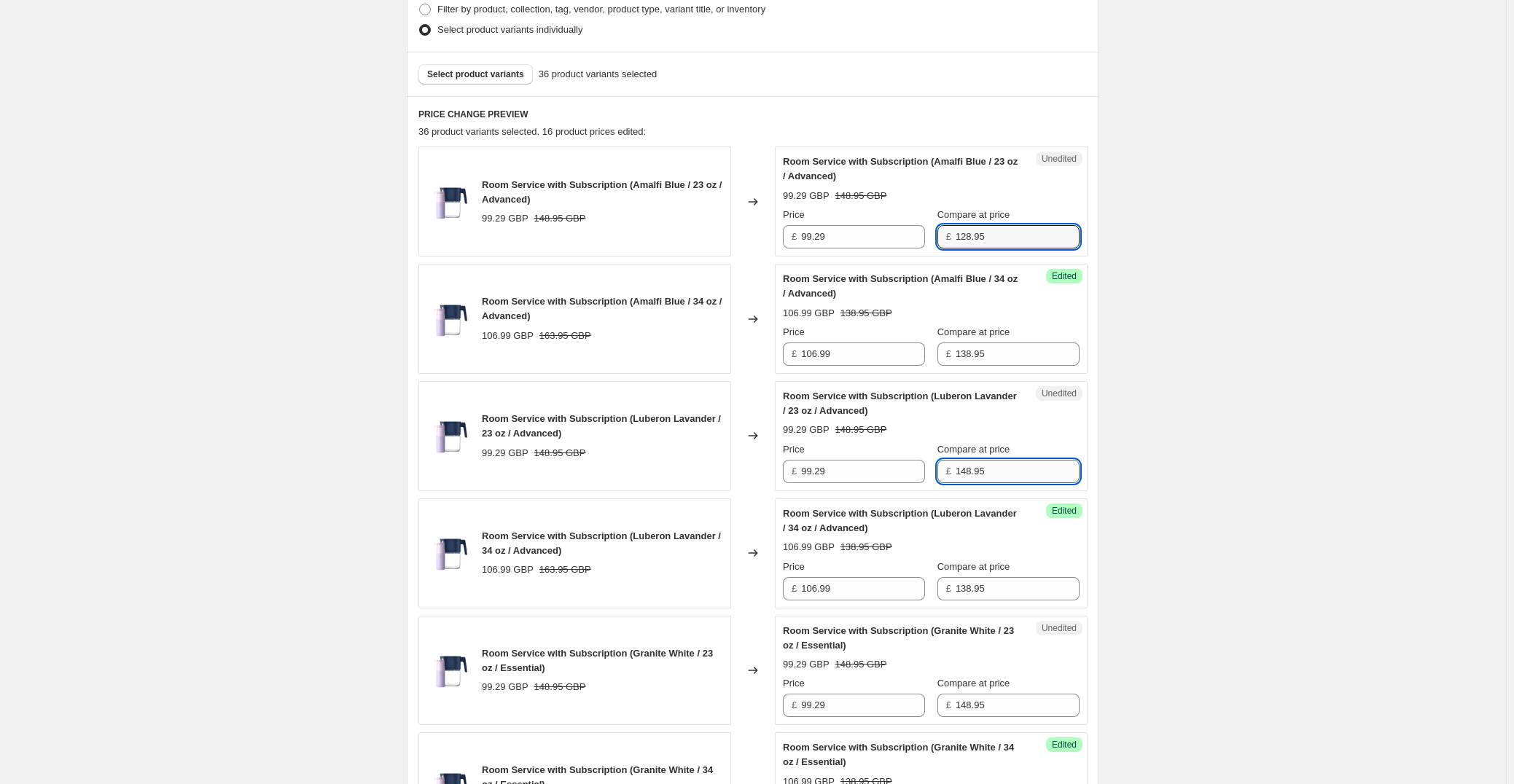
click at [1012, 477] on input "148.95" at bounding box center [1017, 471] width 124 height 23
paste input "2"
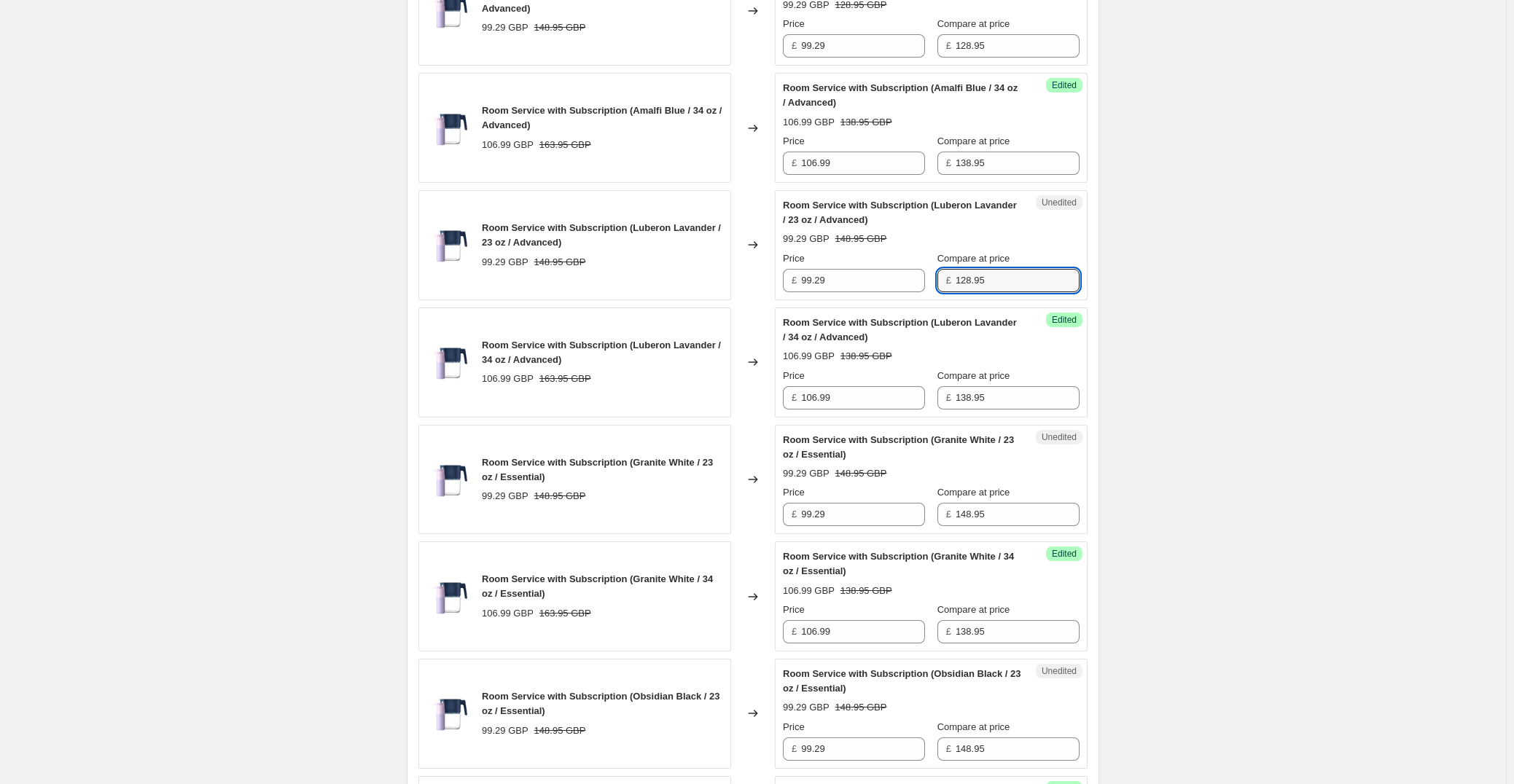
scroll to position [607, 0]
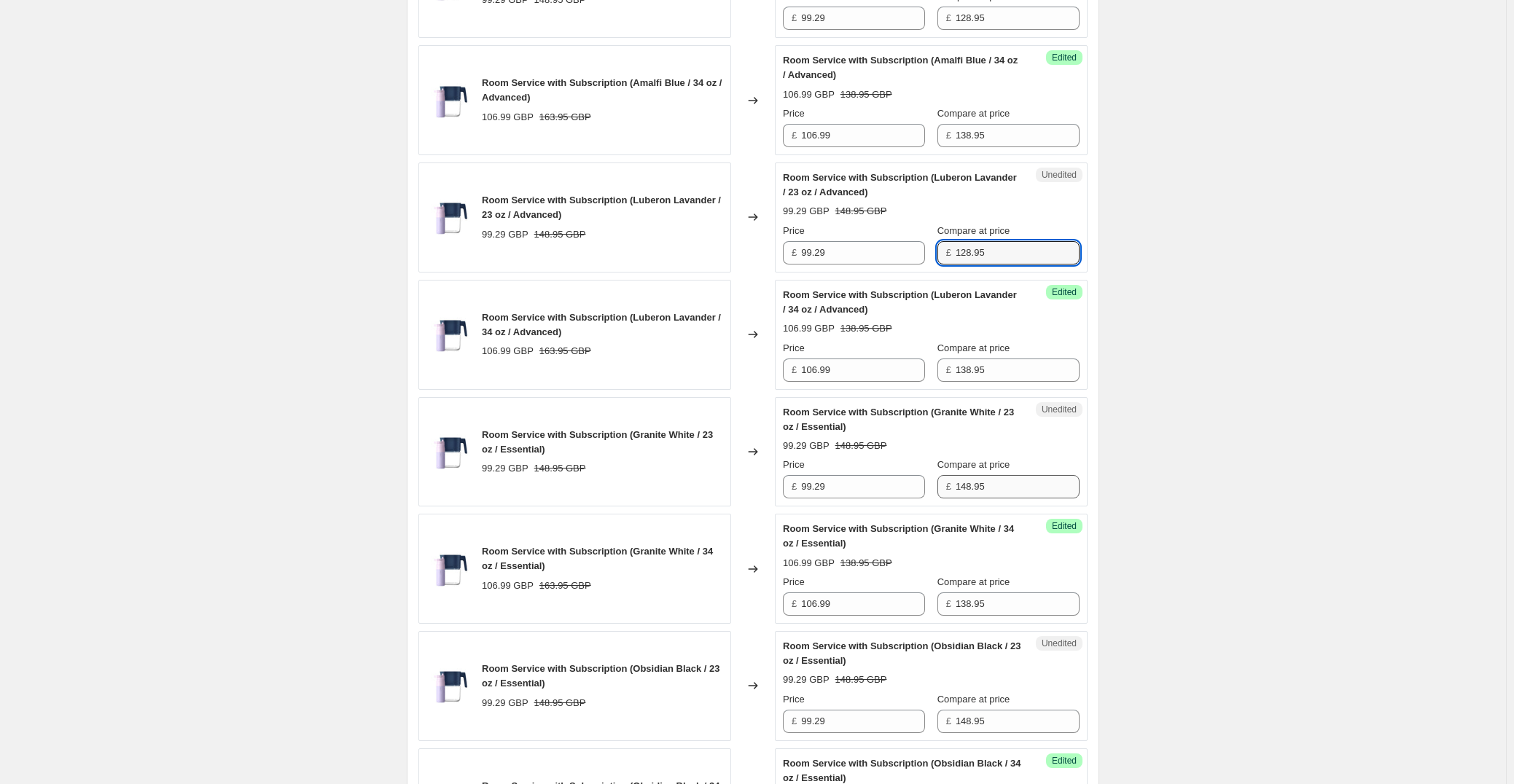
type input "128.95"
click at [1021, 489] on input "148.95" at bounding box center [1017, 487] width 124 height 23
paste input "2"
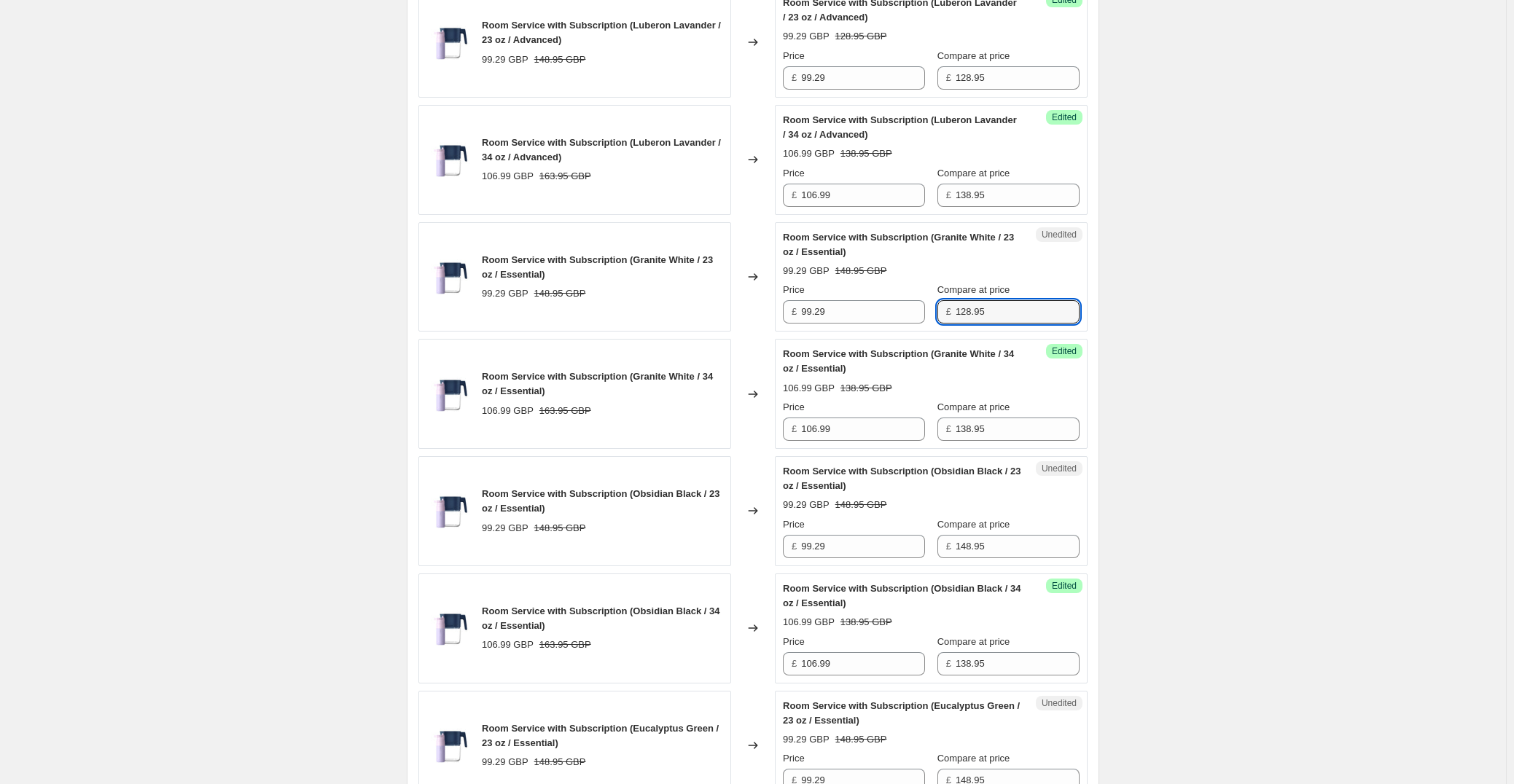
scroll to position [825, 0]
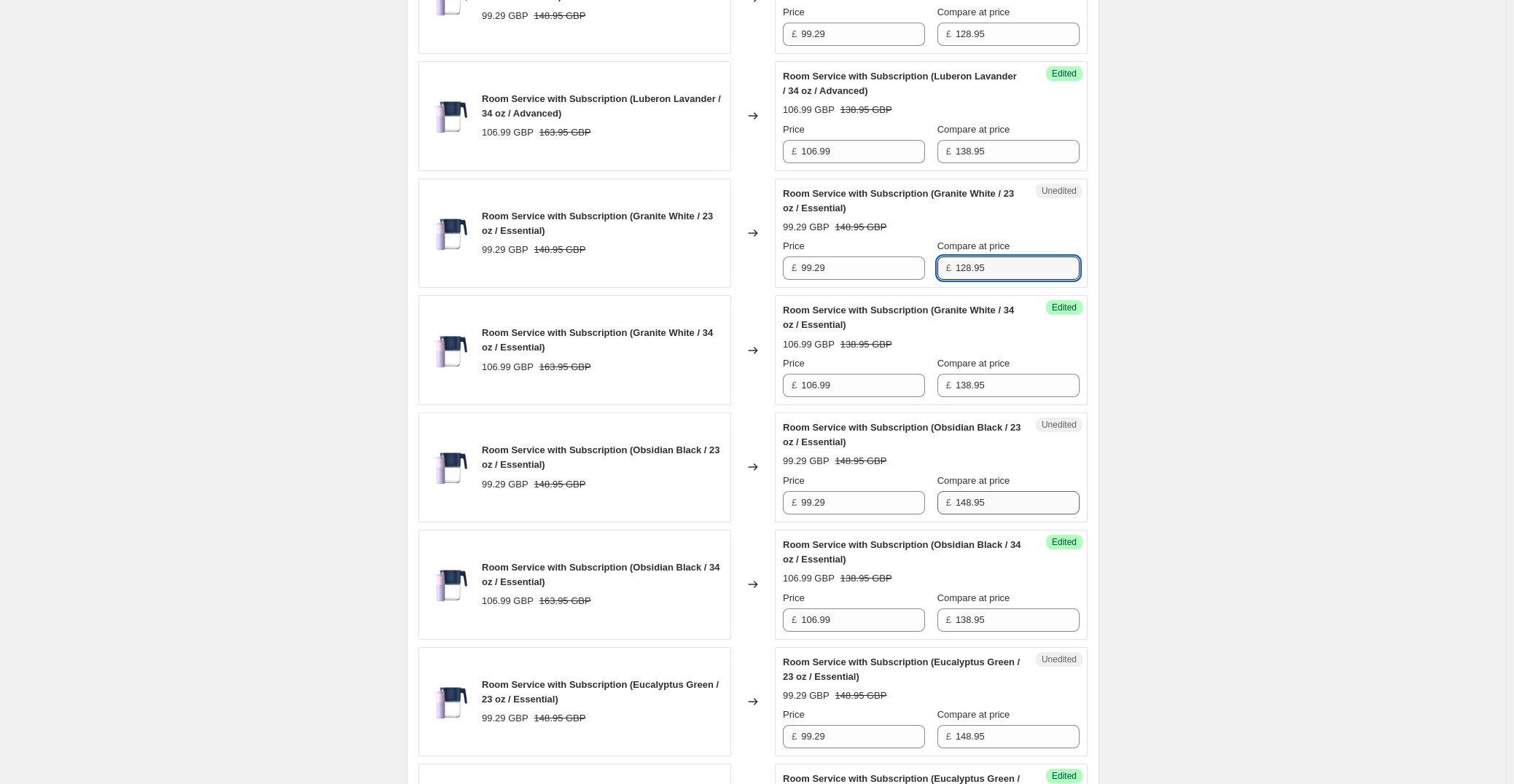
type input "128.95"
click at [1020, 502] on input "148.95" at bounding box center [1017, 502] width 124 height 23
paste input "2"
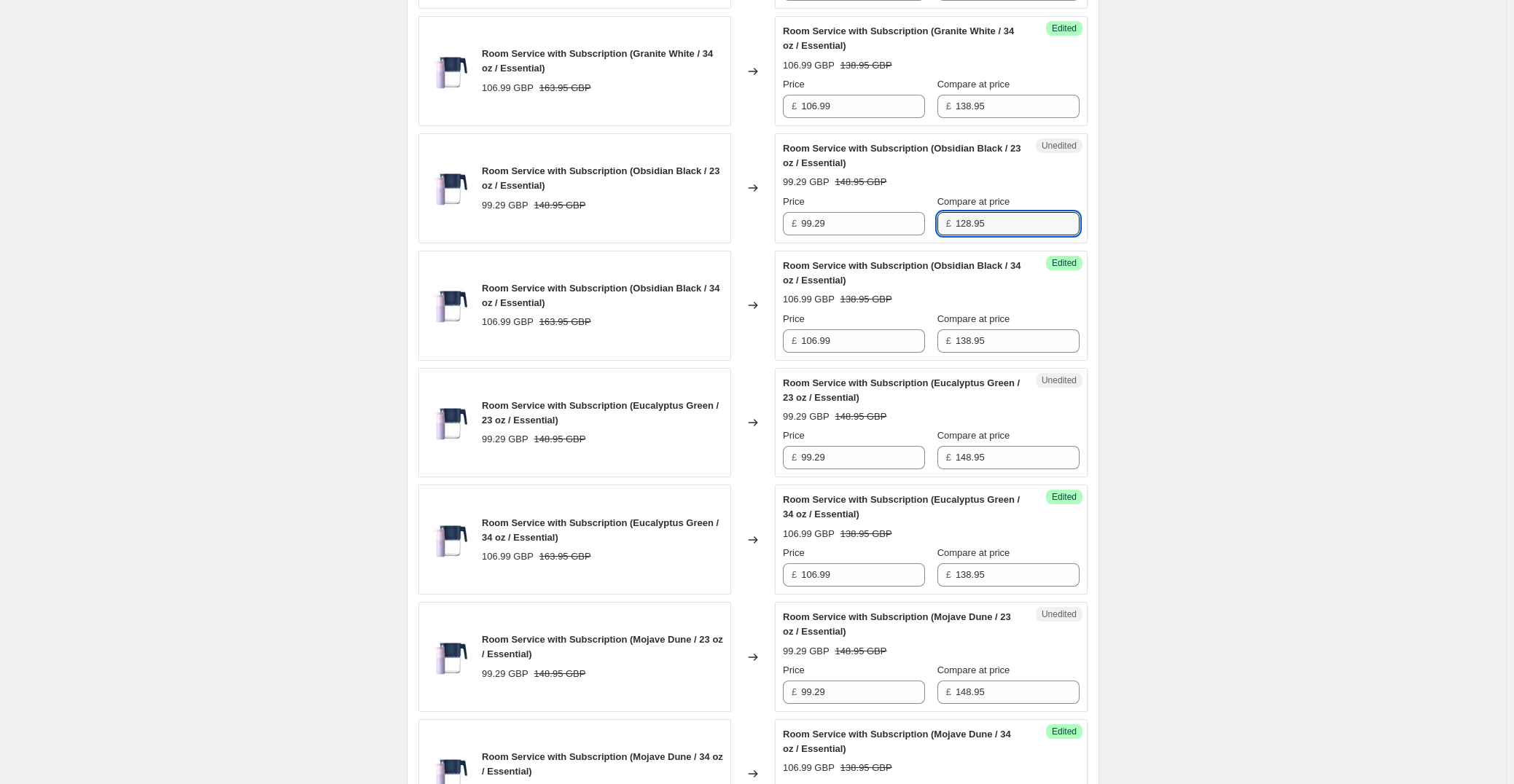
scroll to position [1117, 0]
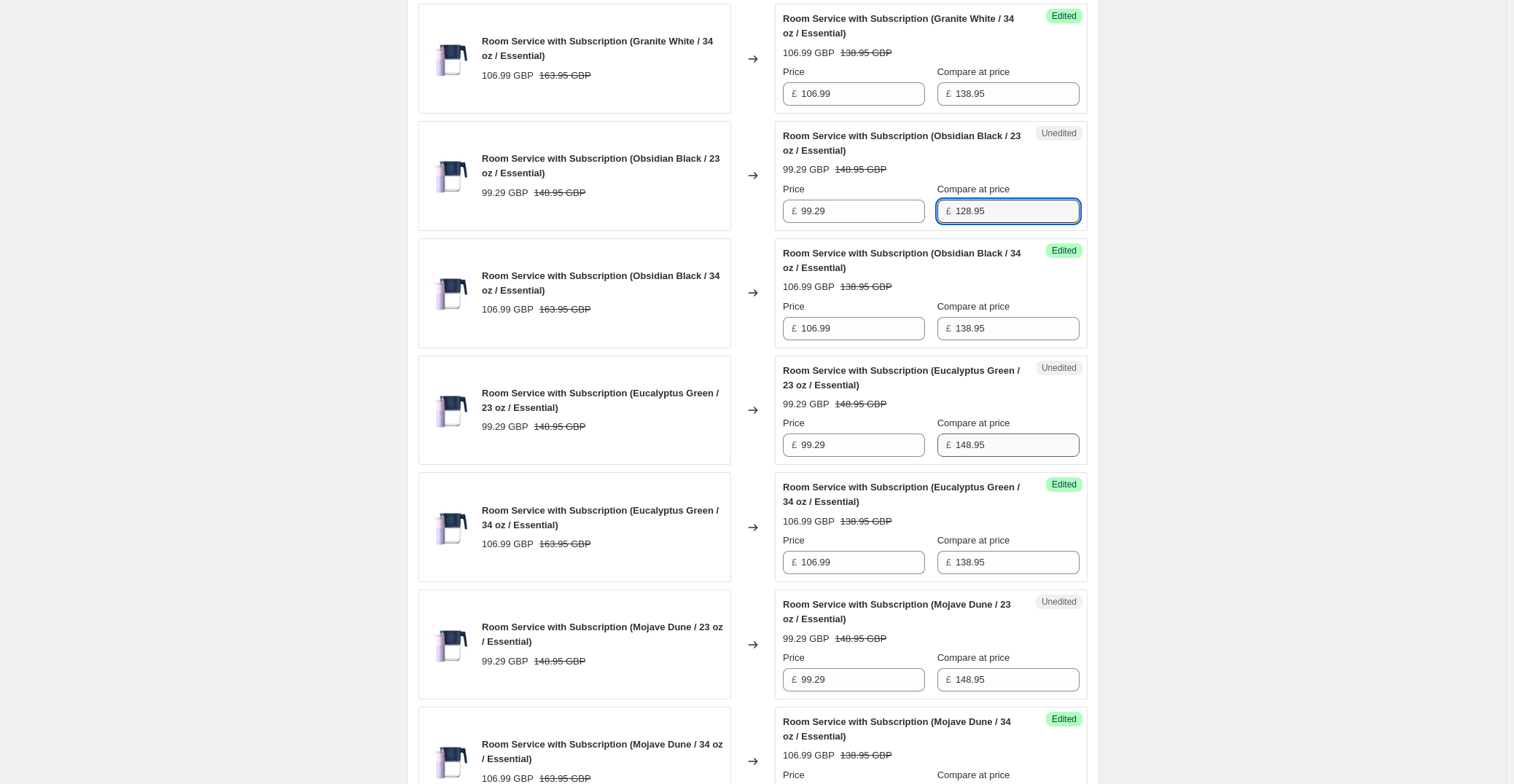
type input "128.95"
click at [1017, 442] on input "148.95" at bounding box center [1017, 444] width 124 height 23
paste input "2"
type input "128.95"
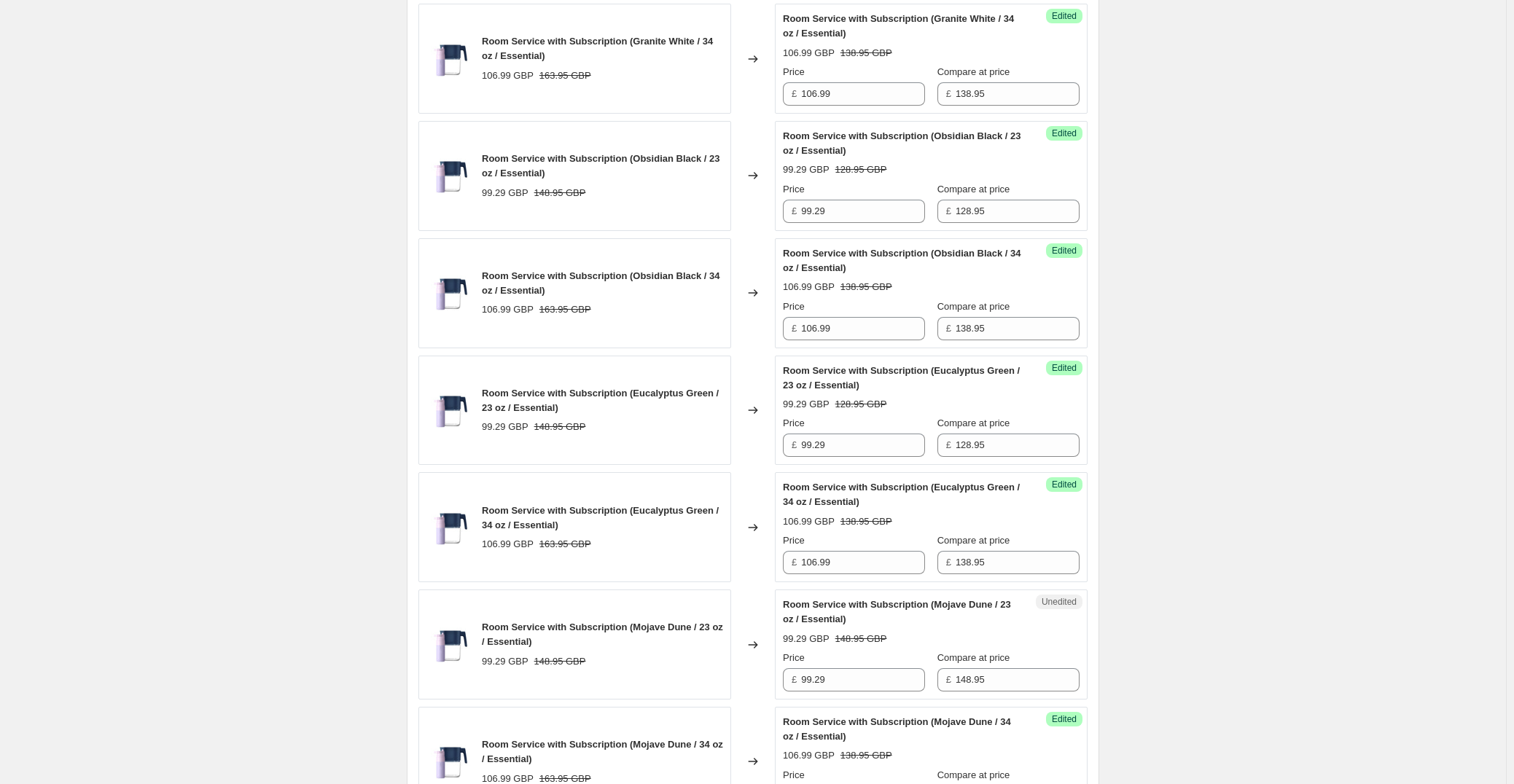
click at [1138, 469] on div "Create new price [MEDICAL_DATA]. This page is ready Create new price [MEDICAL_D…" at bounding box center [753, 379] width 1506 height 2994
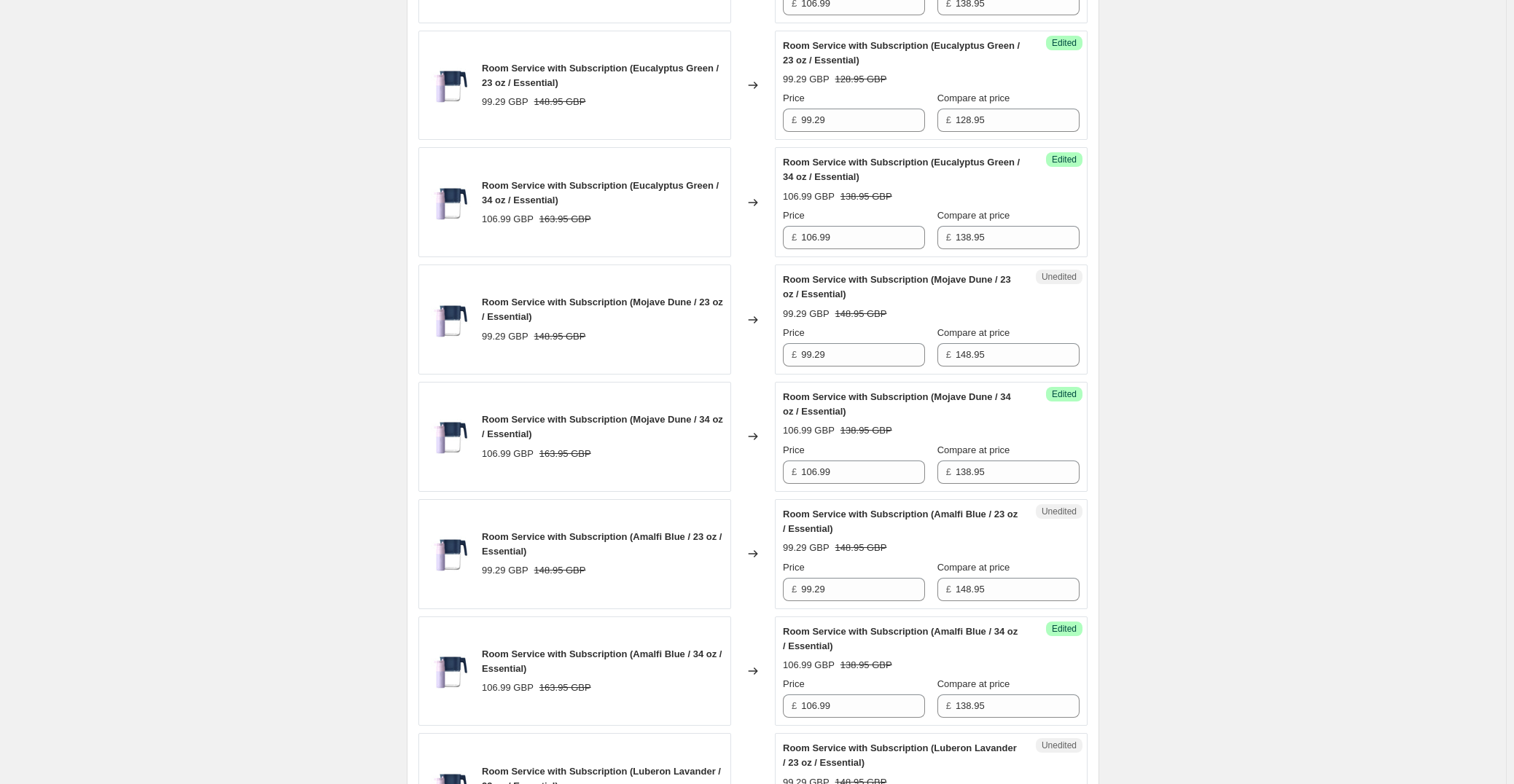
scroll to position [1482, 0]
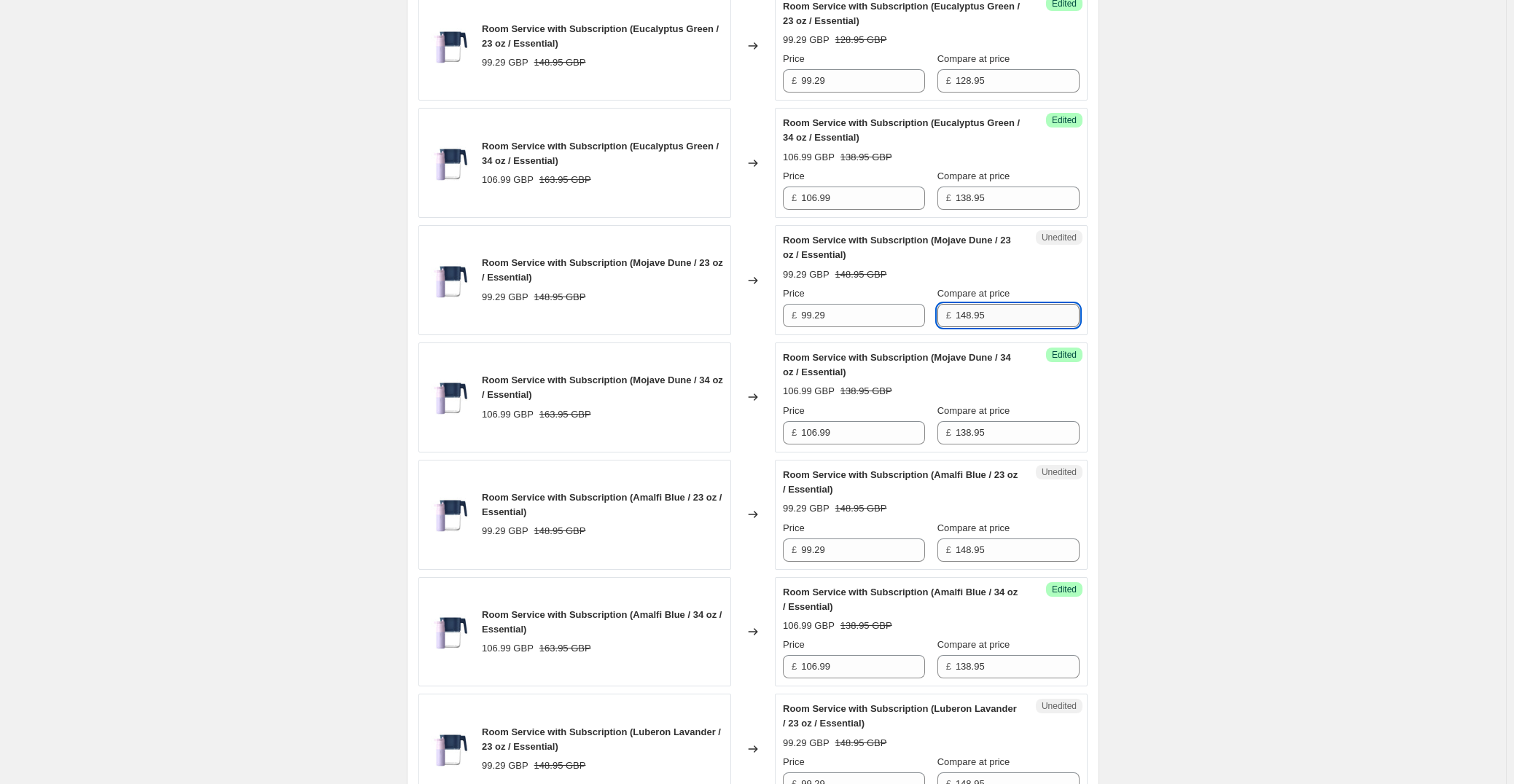
click at [1008, 320] on input "148.95" at bounding box center [1017, 315] width 124 height 23
paste input "2"
type input "128.95"
click at [1142, 393] on div "Create new price [MEDICAL_DATA]. This page is ready Create new price [MEDICAL_D…" at bounding box center [753, 15] width 1506 height 2994
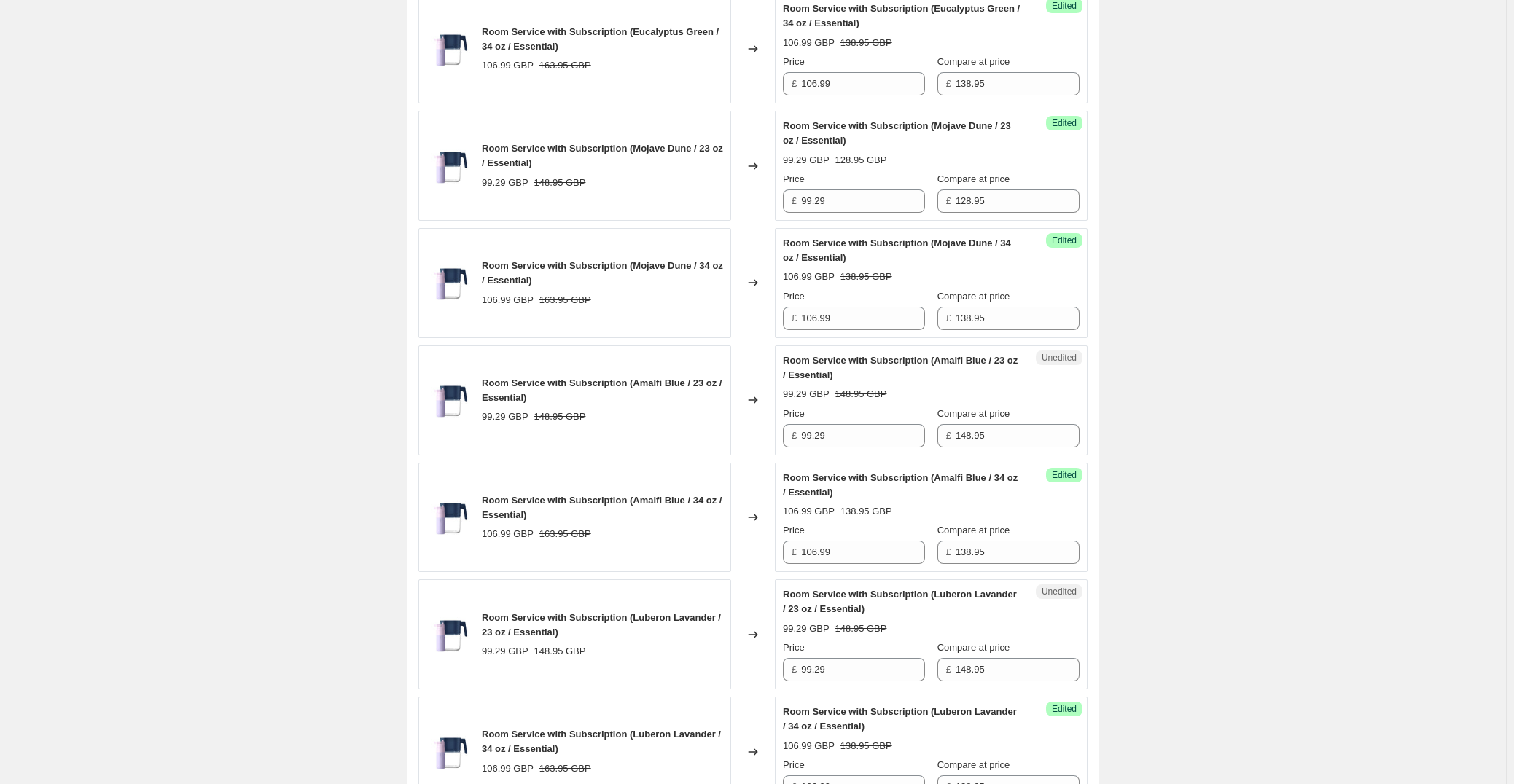
scroll to position [1627, 0]
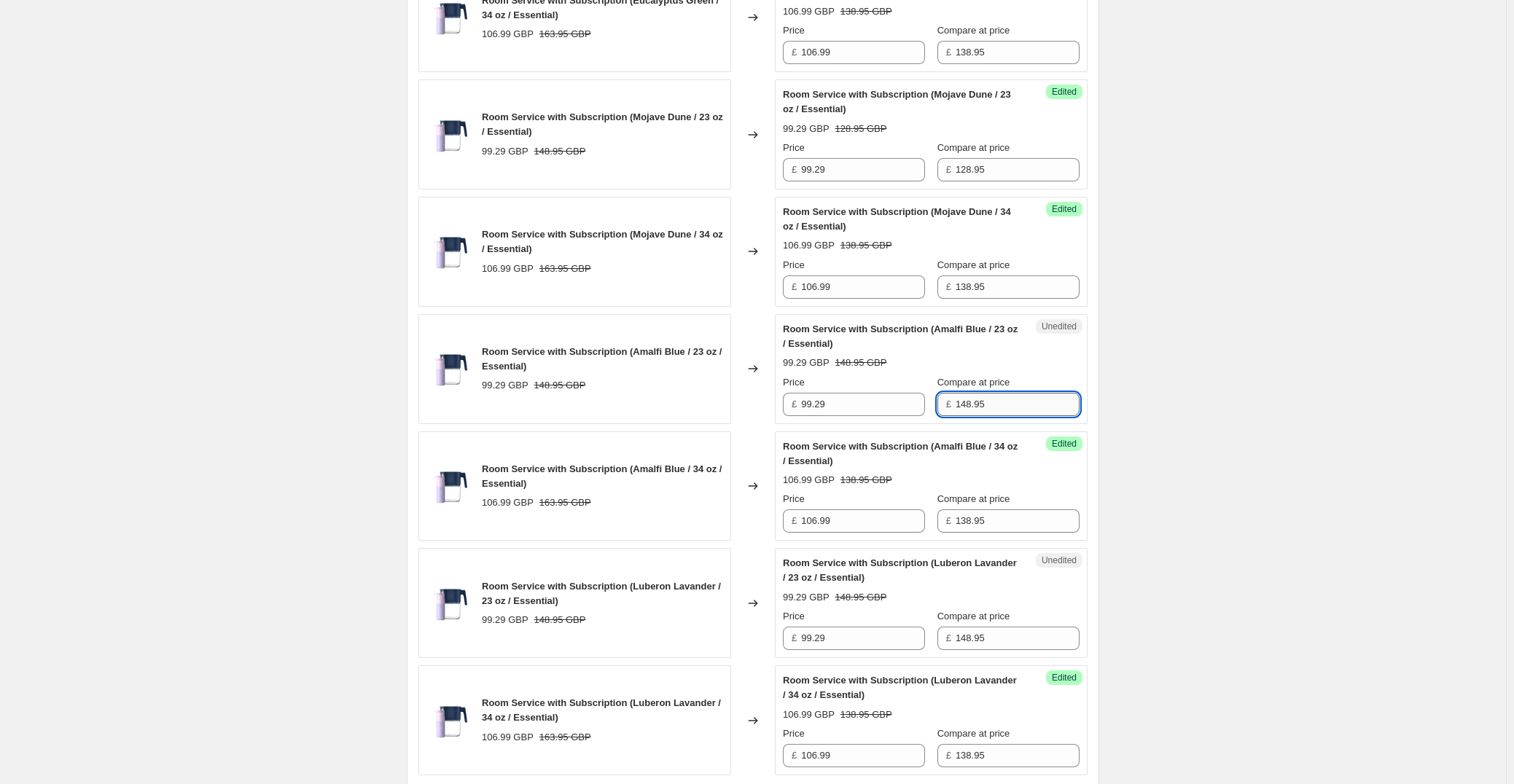
click at [1023, 412] on input "148.95" at bounding box center [1017, 404] width 124 height 23
paste input "2"
type input "128.95"
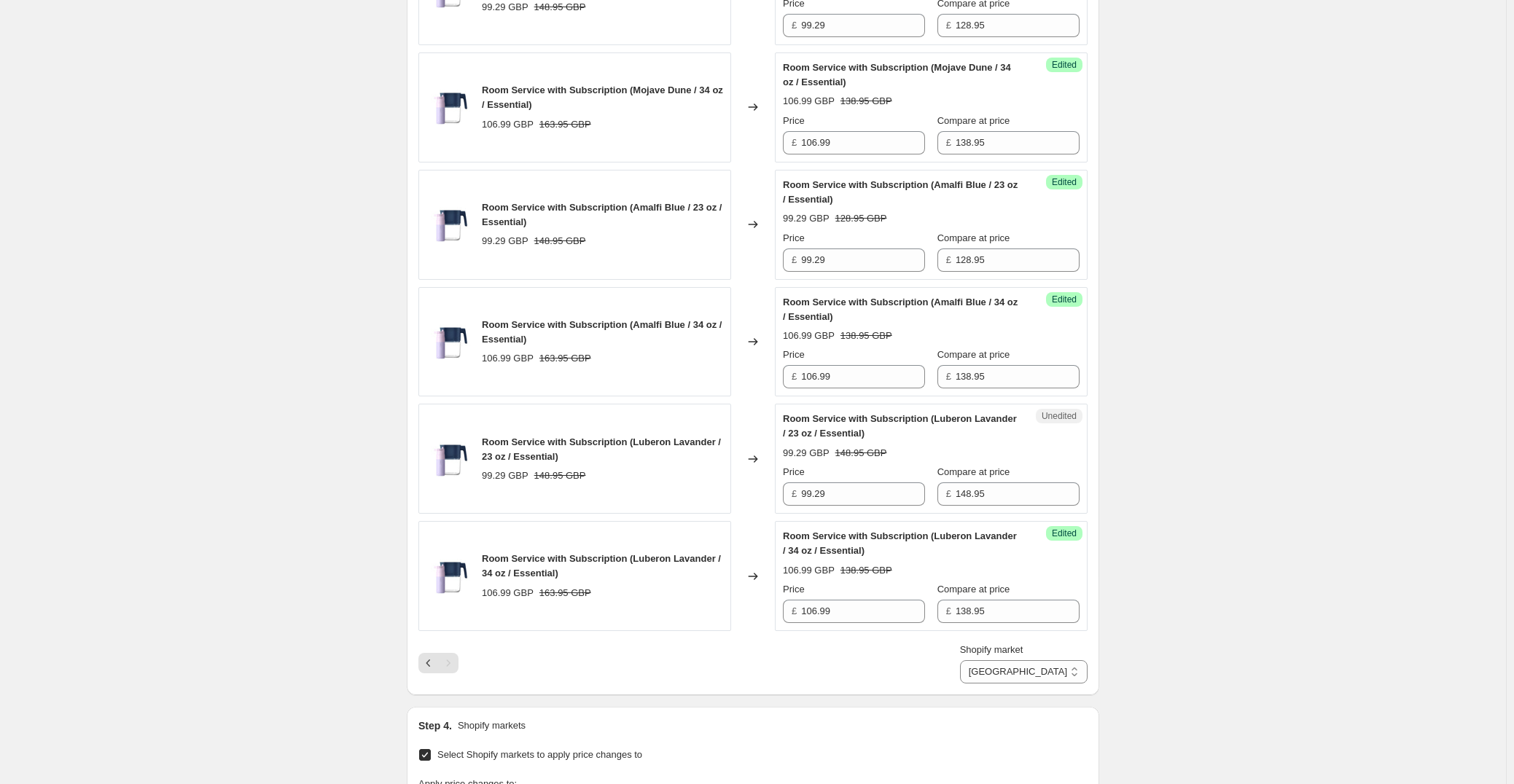
scroll to position [1773, 0]
click at [1041, 493] on input "148.95" at bounding box center [1017, 492] width 124 height 23
paste input "2"
type input "128.95"
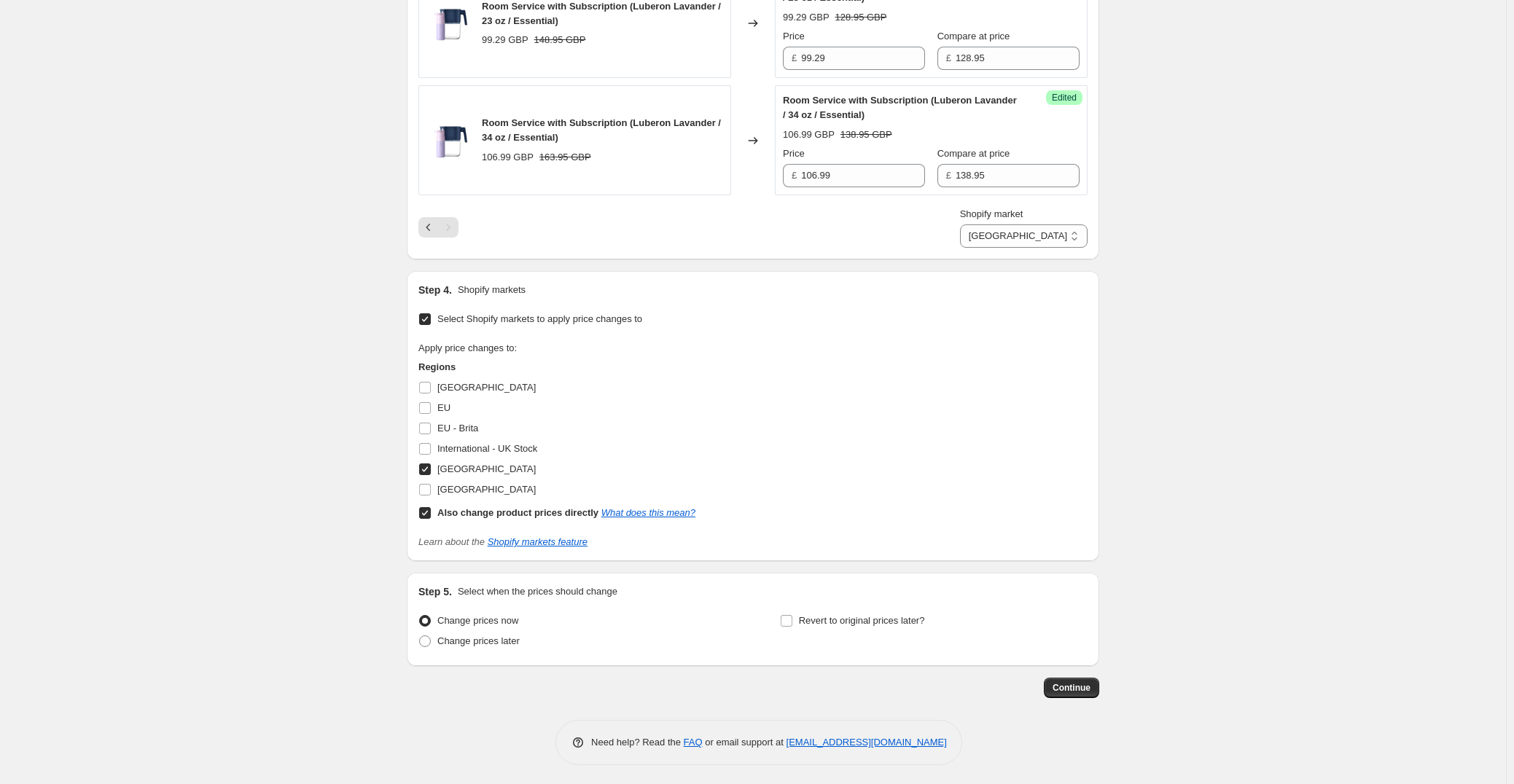
scroll to position [2210, 0]
click at [1049, 244] on select "Direct prices [GEOGRAPHIC_DATA]" at bounding box center [1023, 232] width 128 height 23
click at [920, 348] on div "Apply price changes to: Regions [GEOGRAPHIC_DATA] [GEOGRAPHIC_DATA] [GEOGRAPHIC…" at bounding box center [753, 429] width 669 height 182
click at [454, 409] on div "EU" at bounding box center [557, 405] width 277 height 20
click at [451, 410] on span "EU" at bounding box center [443, 405] width 13 height 11
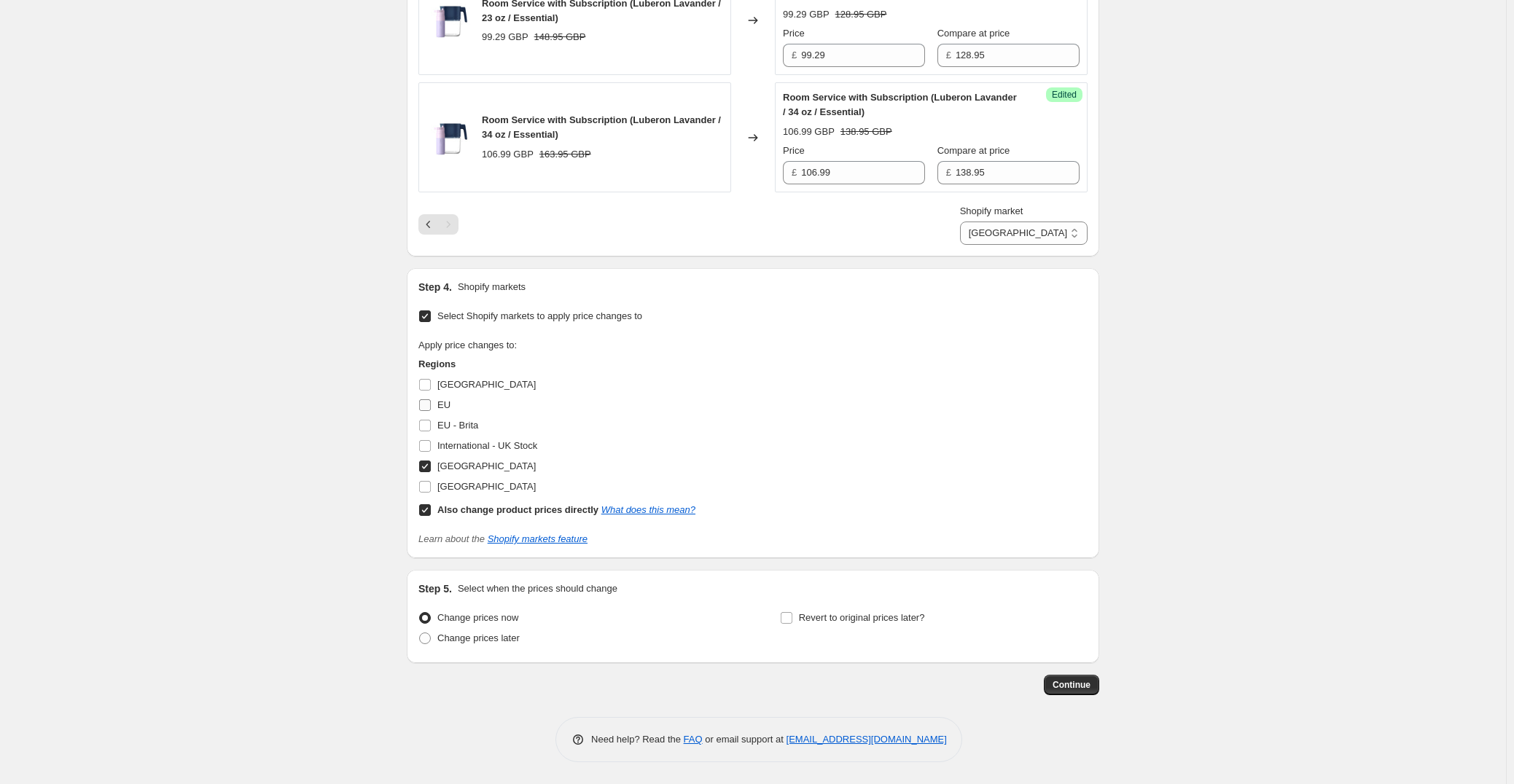
click at [431, 410] on input "EU" at bounding box center [424, 405] width 12 height 12
checkbox input "true"
click at [451, 424] on span "EU - Brita" at bounding box center [457, 425] width 40 height 11
click at [431, 424] on input "EU - Brita" at bounding box center [424, 425] width 12 height 12
checkbox input "true"
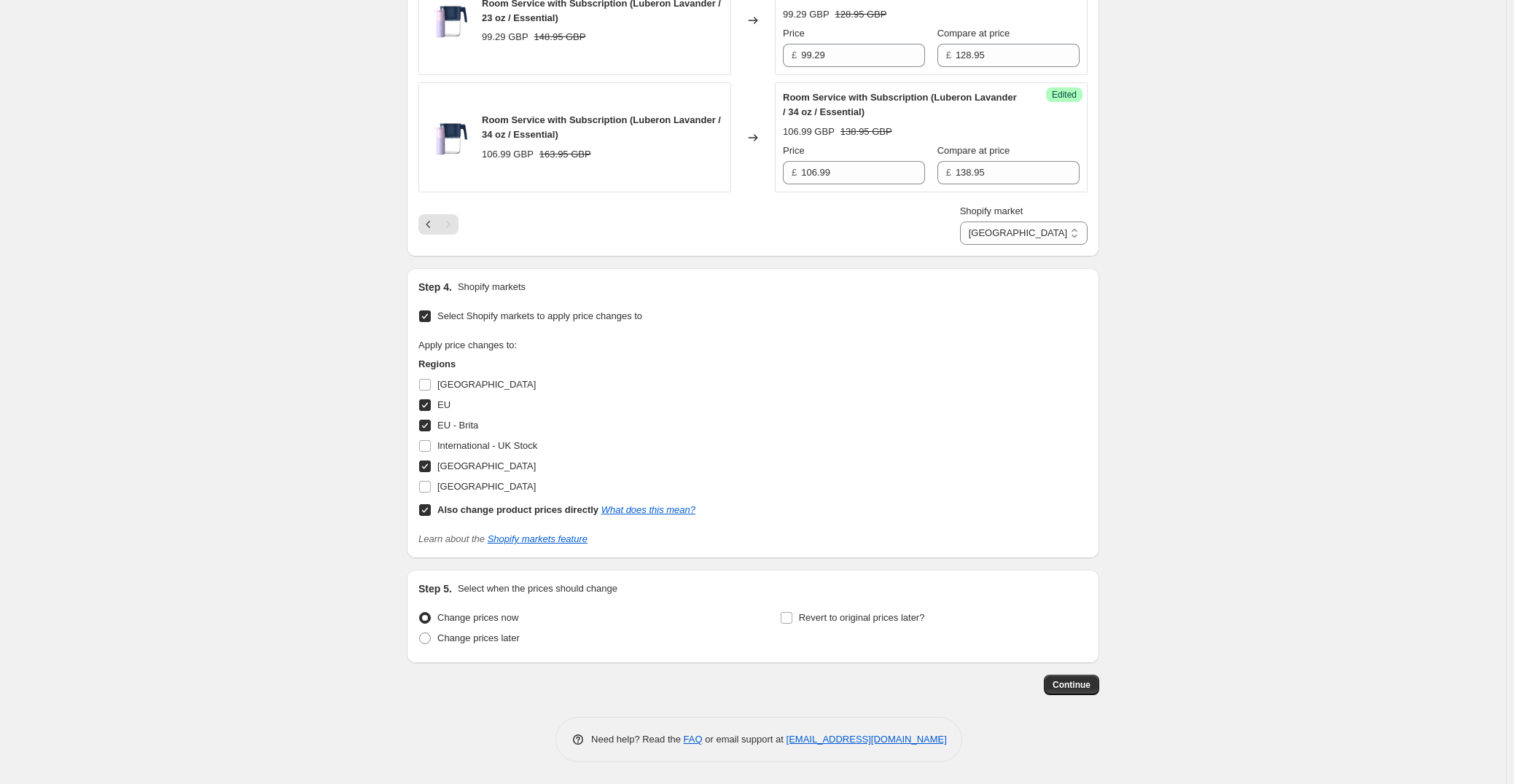
click at [947, 338] on div "Apply price changes to: Regions [GEOGRAPHIC_DATA] [GEOGRAPHIC_DATA] [GEOGRAPHIC…" at bounding box center [753, 429] width 669 height 182
click at [1058, 240] on select "Direct prices EU EU - Brita [GEOGRAPHIC_DATA]" at bounding box center [1023, 232] width 128 height 23
select select "49780818086"
click at [1027, 245] on select "Direct prices EU EU - Brita [GEOGRAPHIC_DATA]" at bounding box center [1023, 232] width 128 height 23
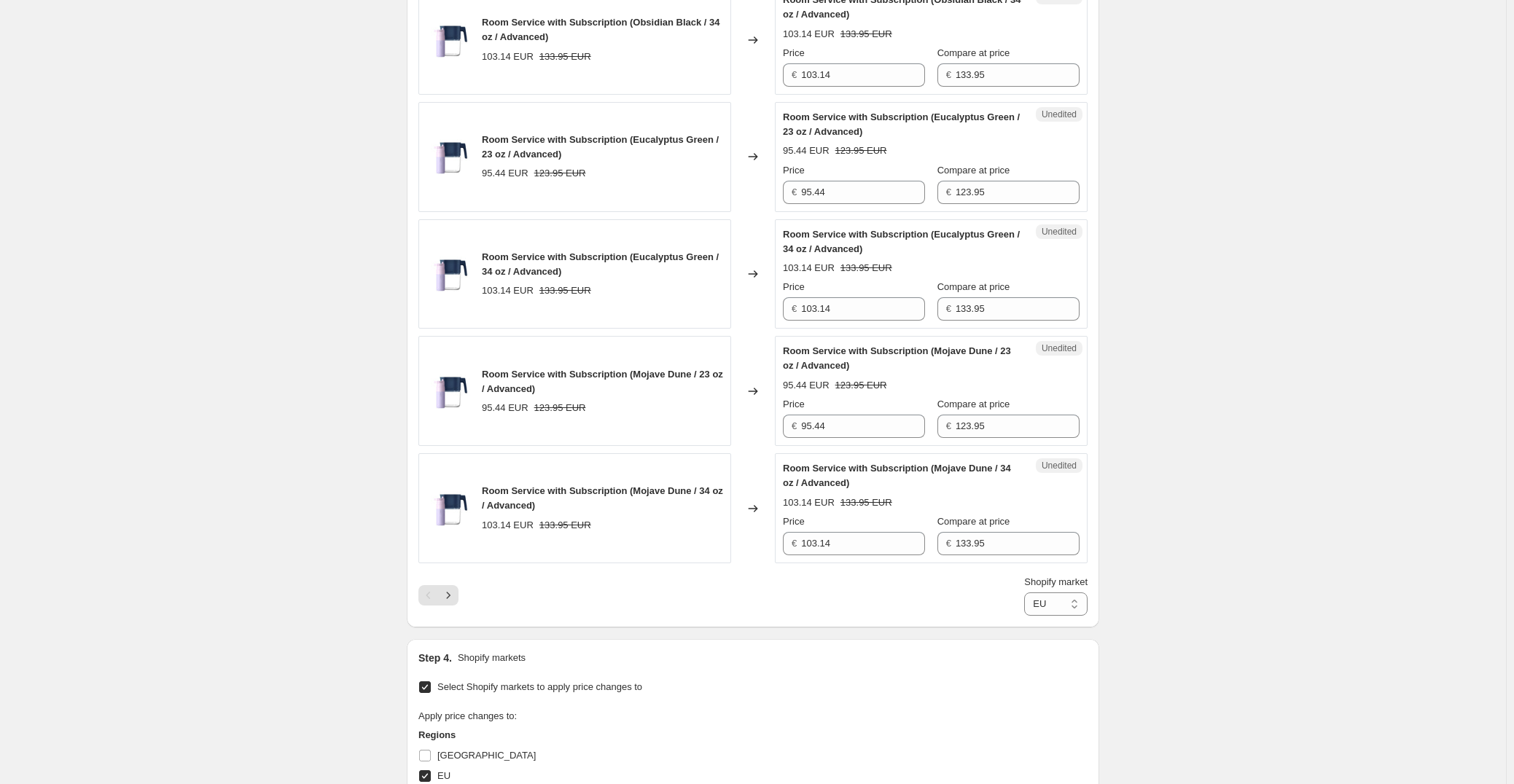
scroll to position [2137, 0]
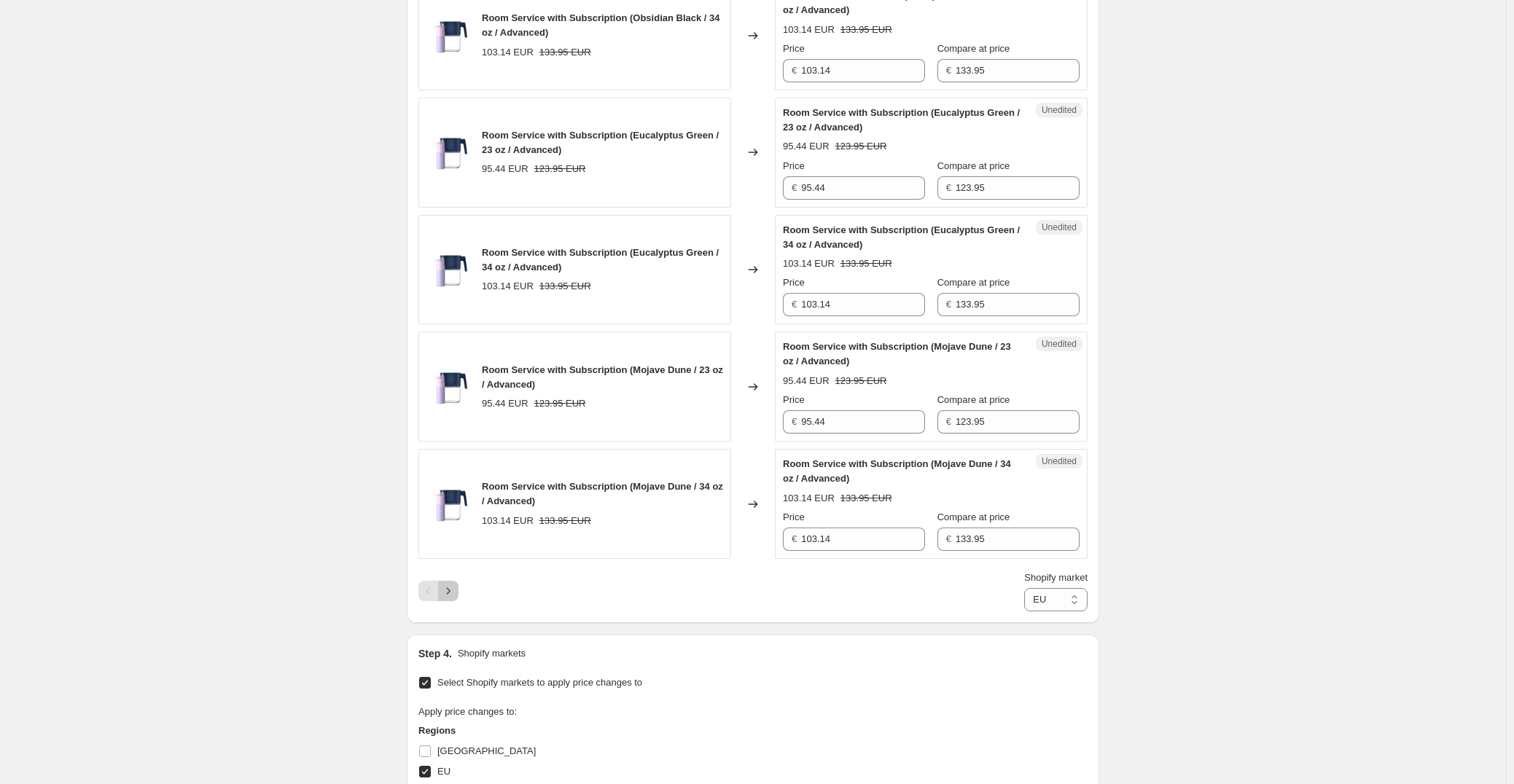
click at [451, 590] on icon "Next" at bounding box center [449, 590] width 4 height 6
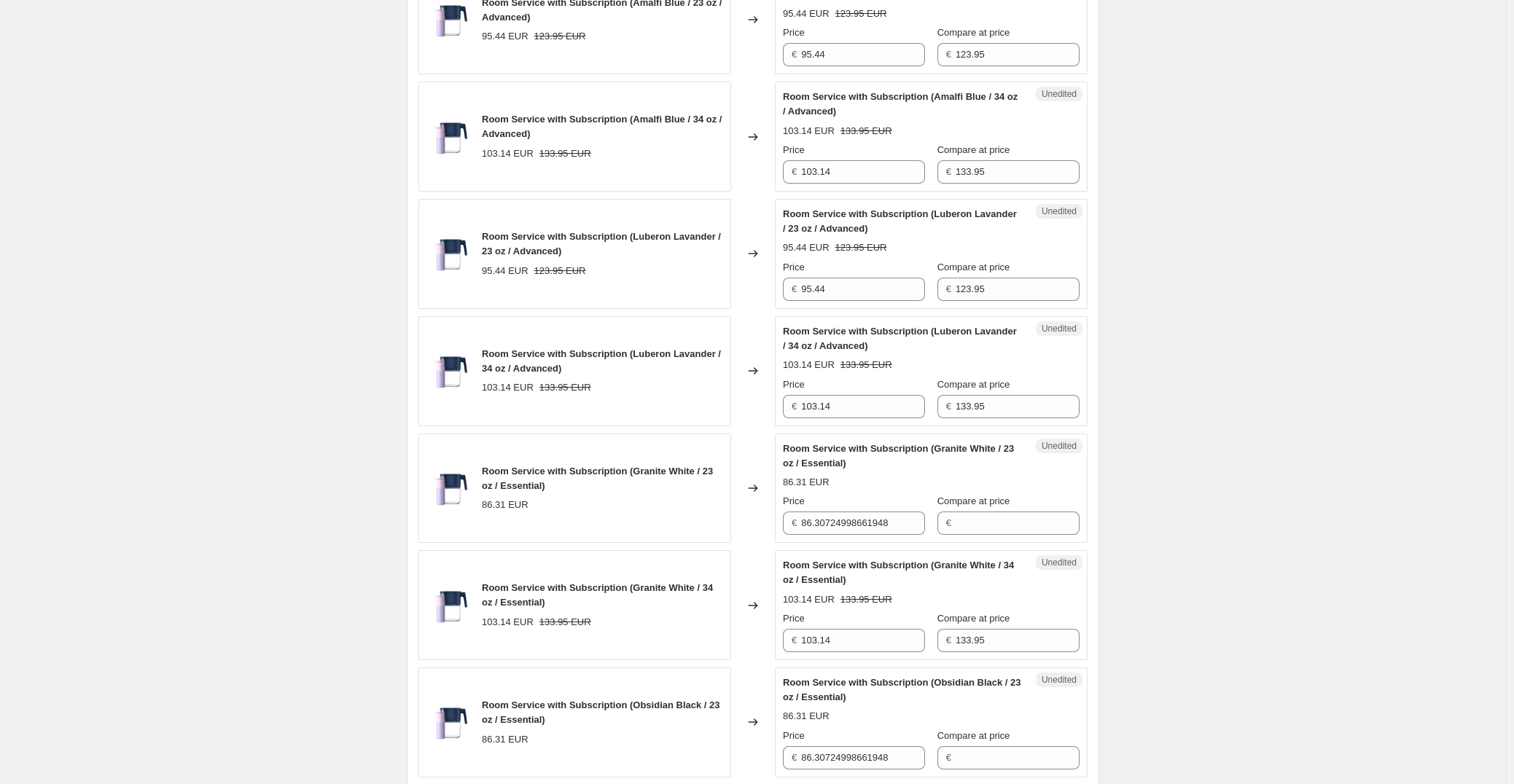
scroll to position [461, 0]
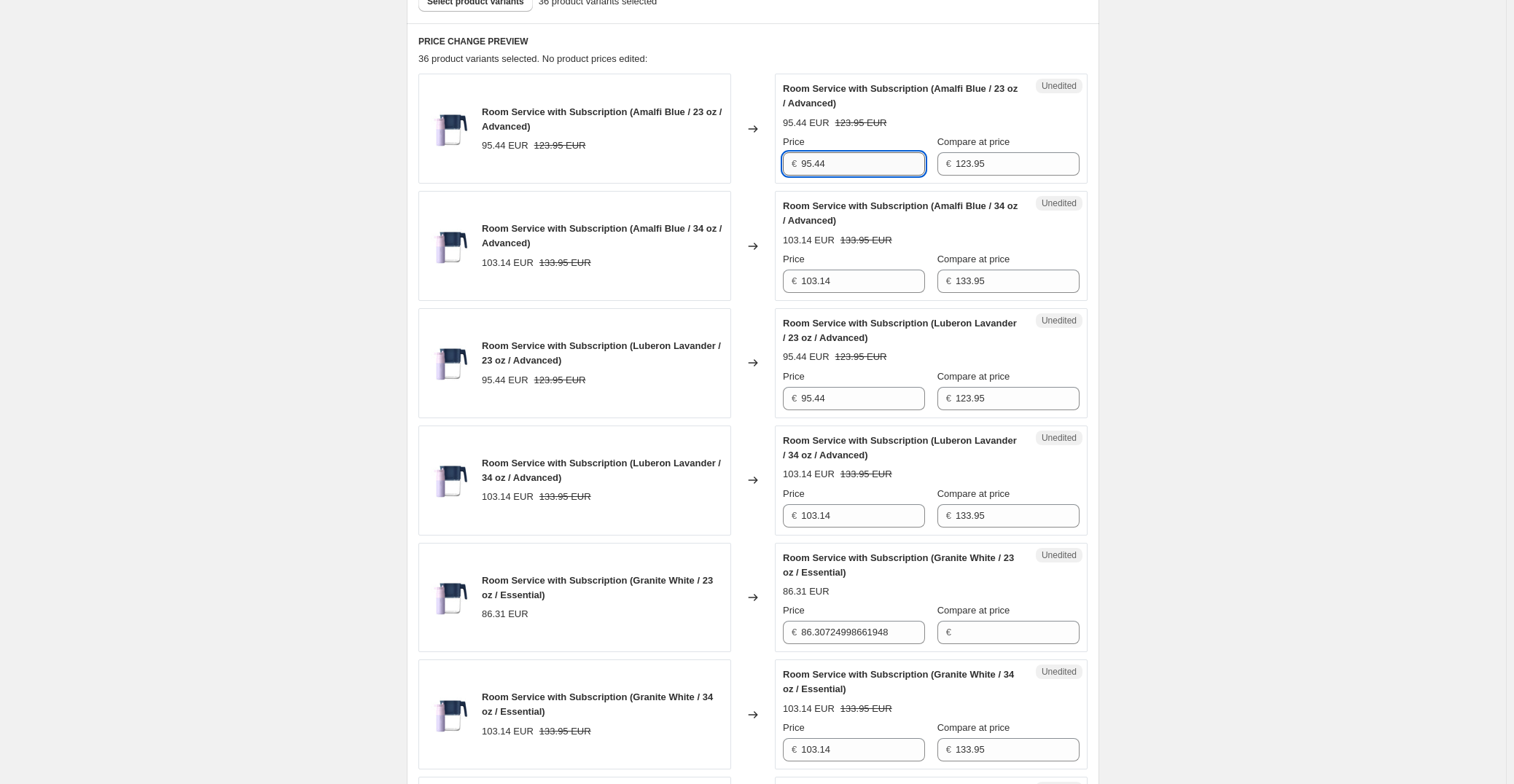
click at [857, 164] on input "95.44" at bounding box center [862, 163] width 124 height 23
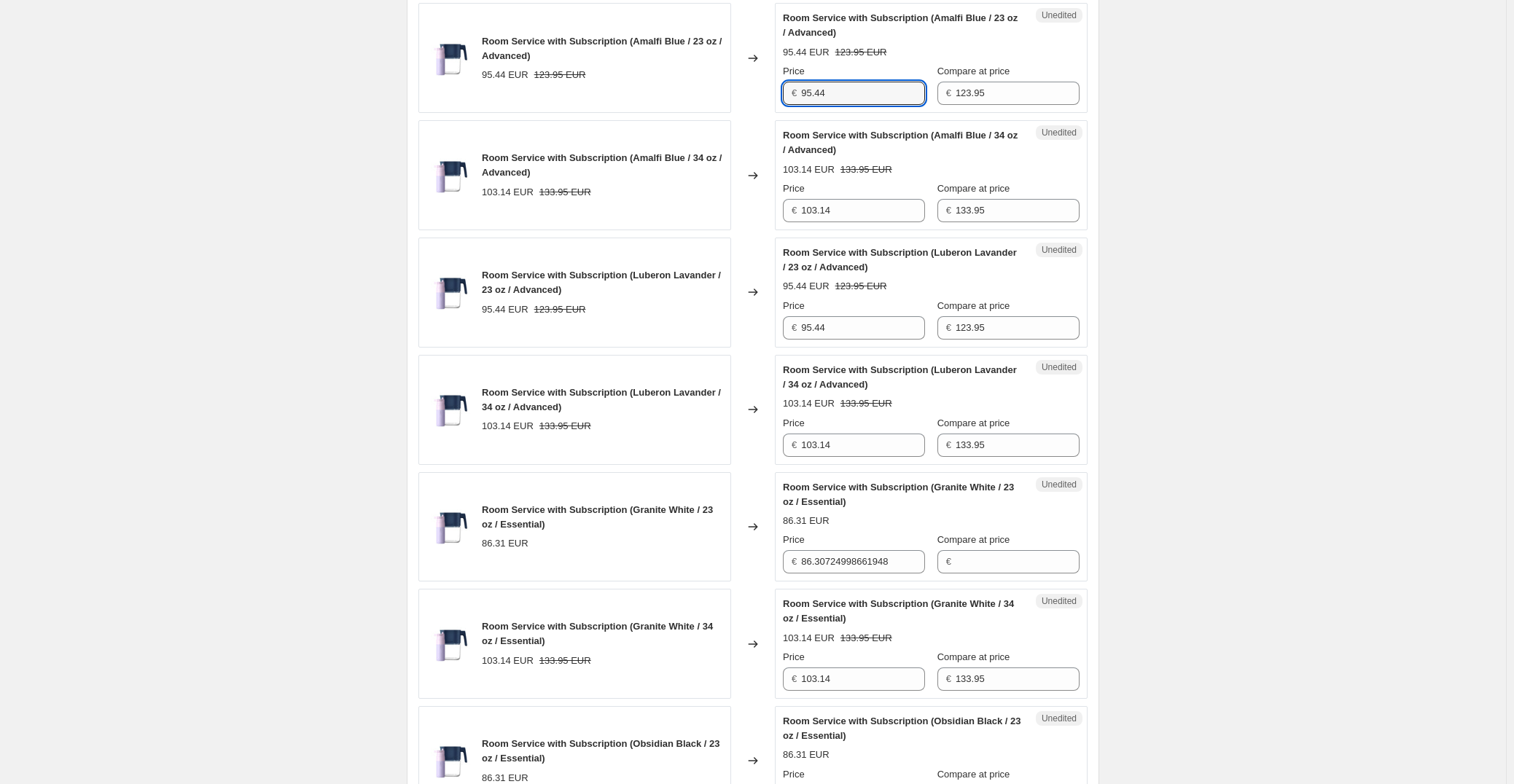
scroll to position [534, 0]
click at [883, 554] on input "86.30724998661948" at bounding box center [862, 559] width 124 height 23
paste input "95.44"
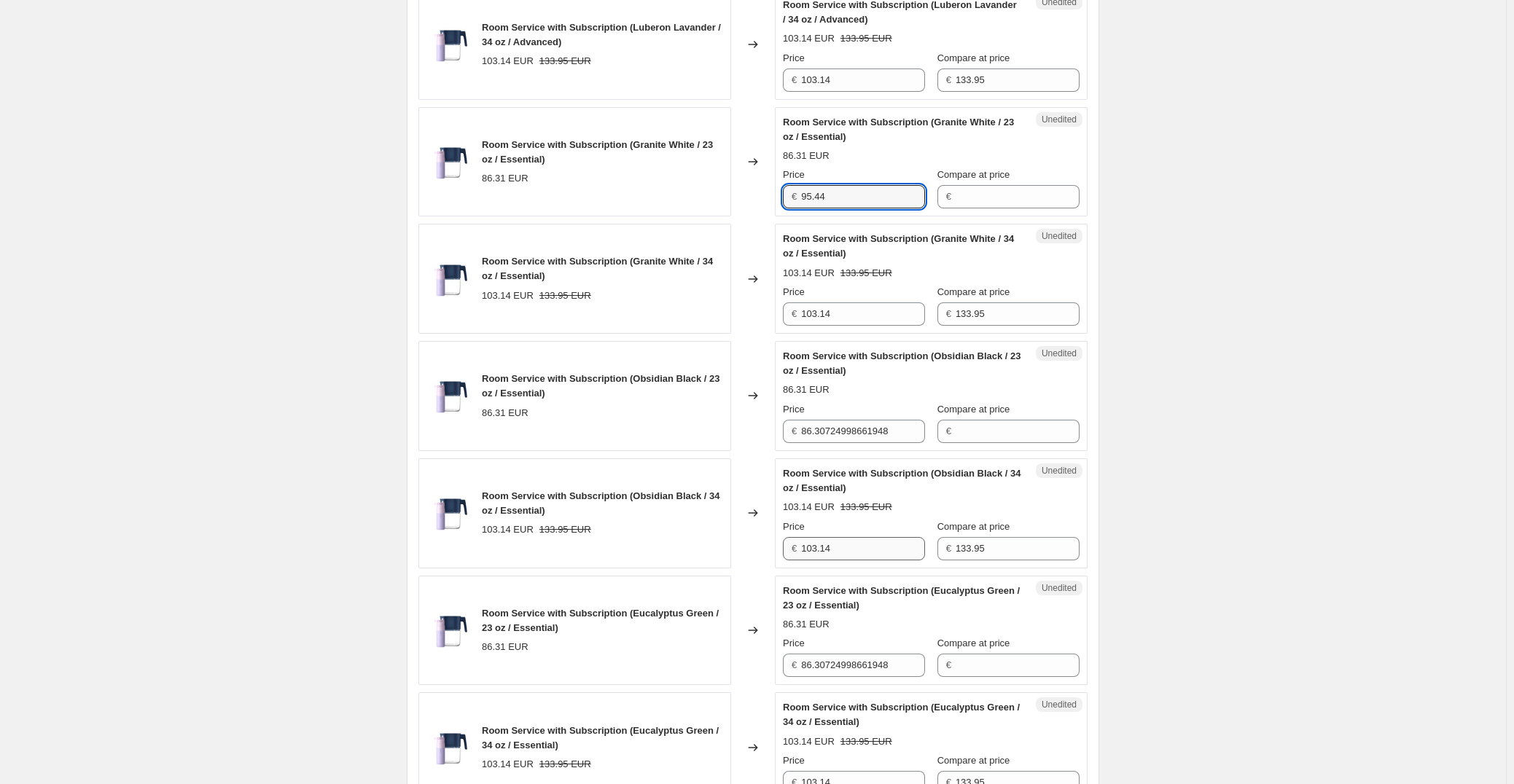
scroll to position [899, 0]
type input "95.44"
click at [879, 434] on input "86.30724998661948" at bounding box center [862, 430] width 124 height 23
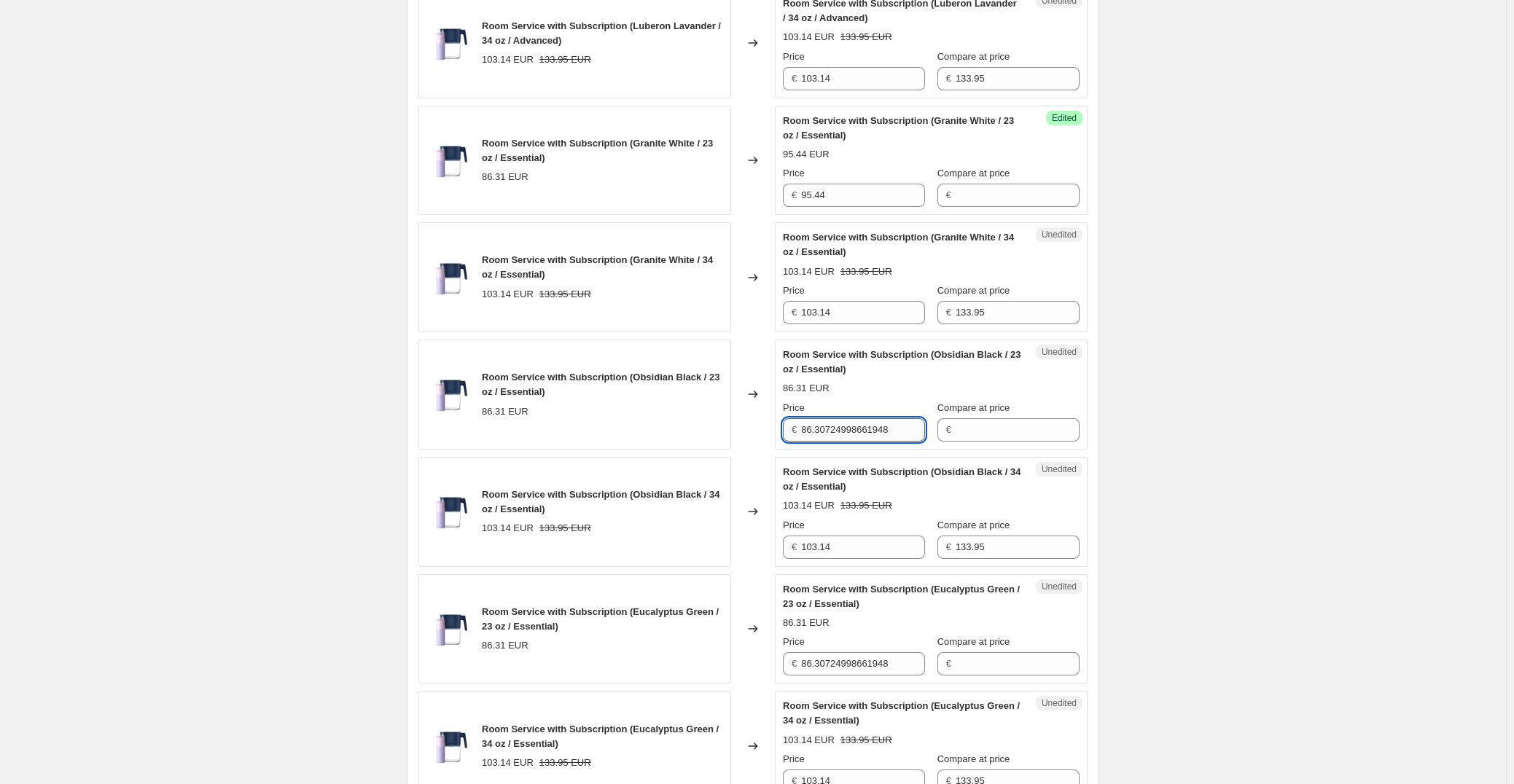
click at [879, 434] on input "86.30724998661948" at bounding box center [862, 430] width 124 height 23
paste input "95.44"
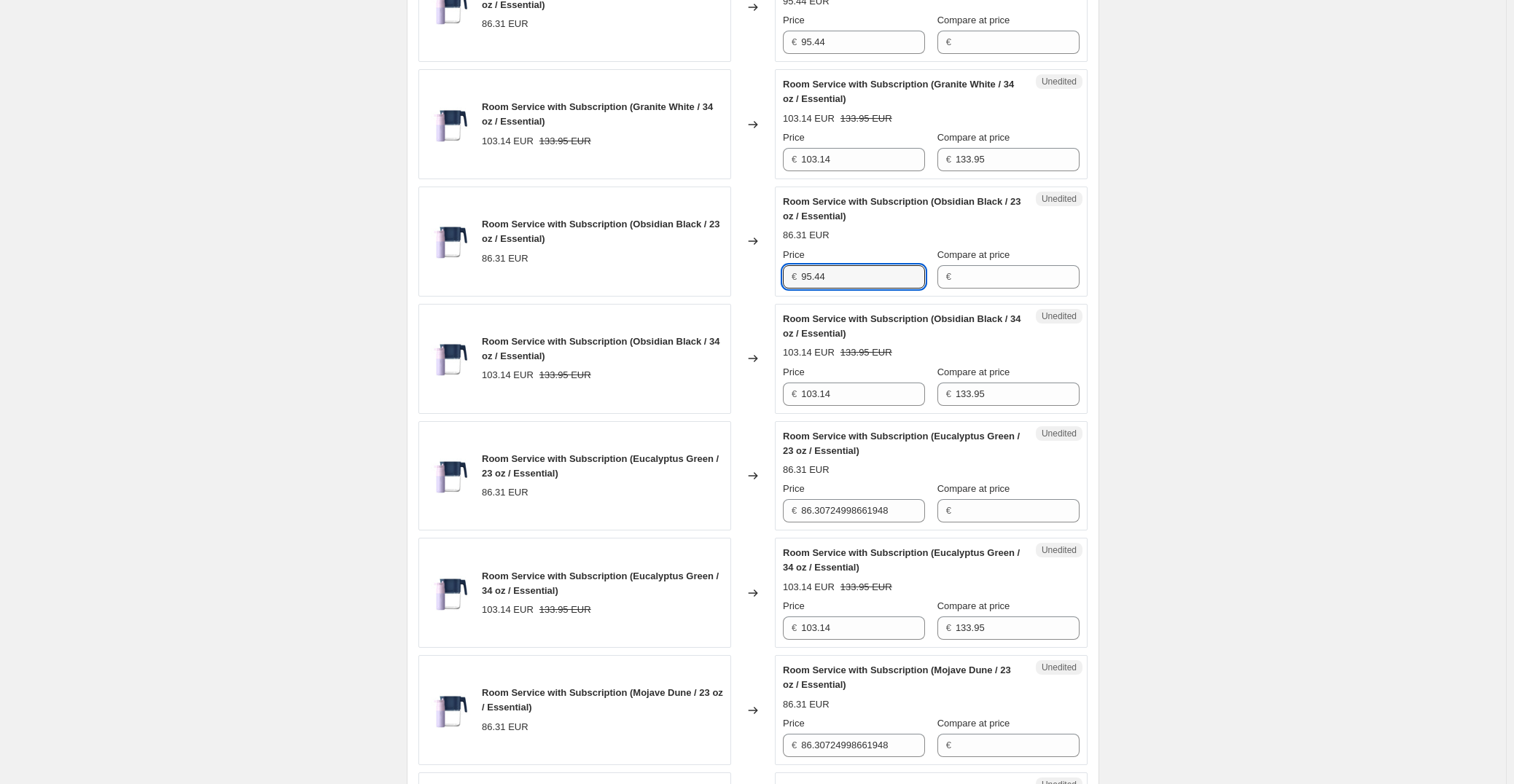
scroll to position [1117, 0]
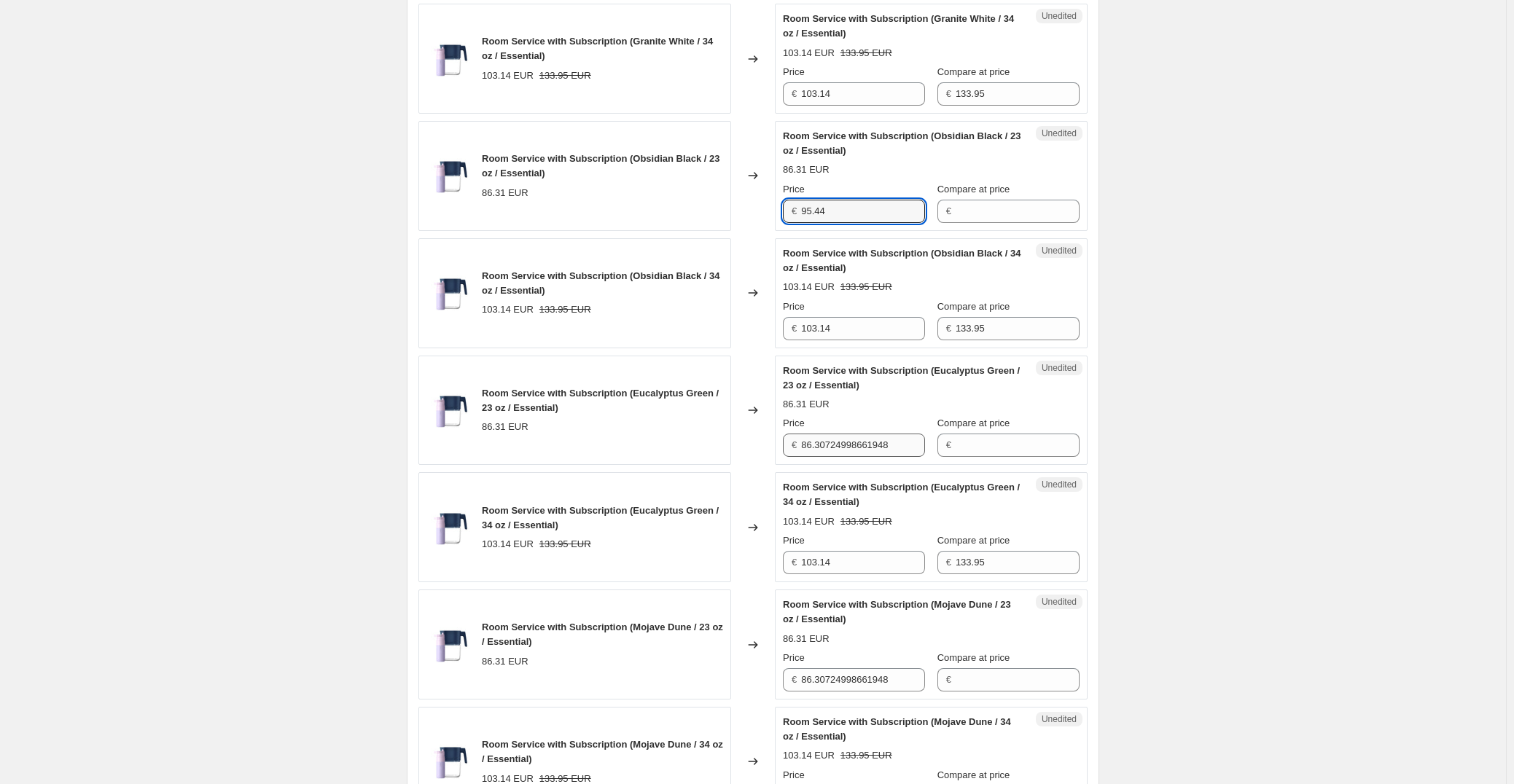
type input "95.44"
click at [872, 457] on input "86.30724998661948" at bounding box center [862, 444] width 124 height 23
paste input "95.44"
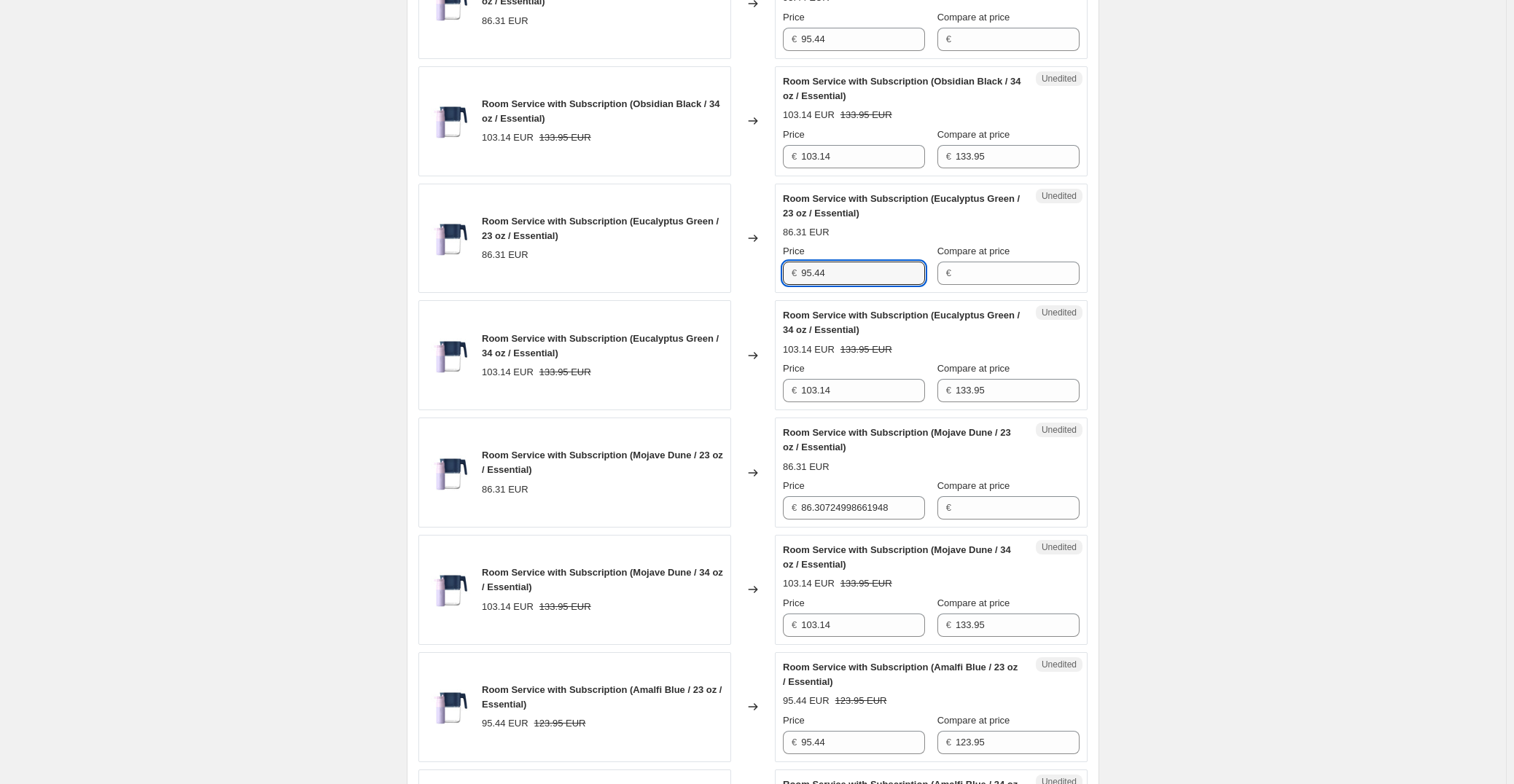
scroll to position [1336, 0]
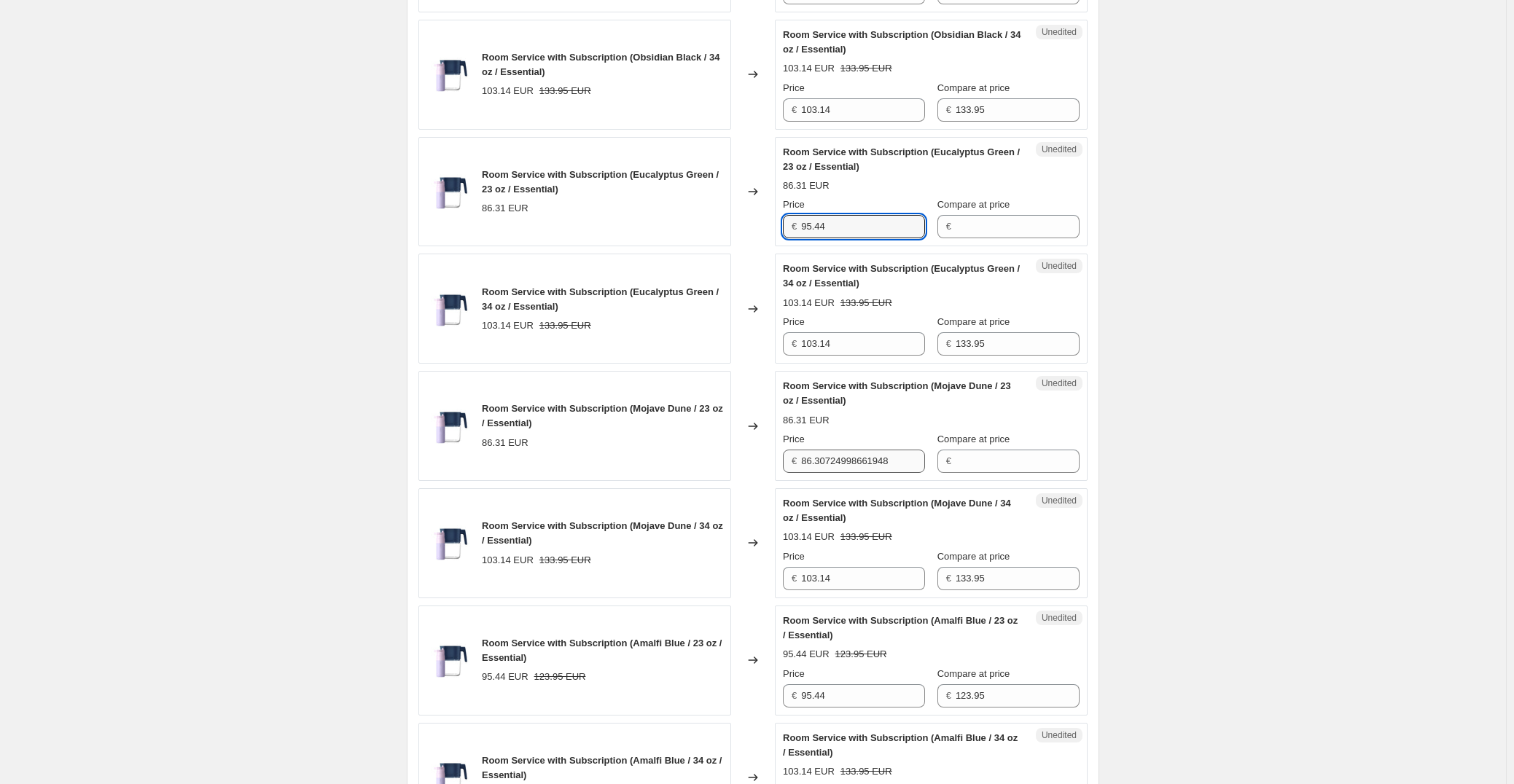
type input "95.44"
click at [863, 462] on input "86.30724998661948" at bounding box center [862, 461] width 124 height 23
paste input "95.44"
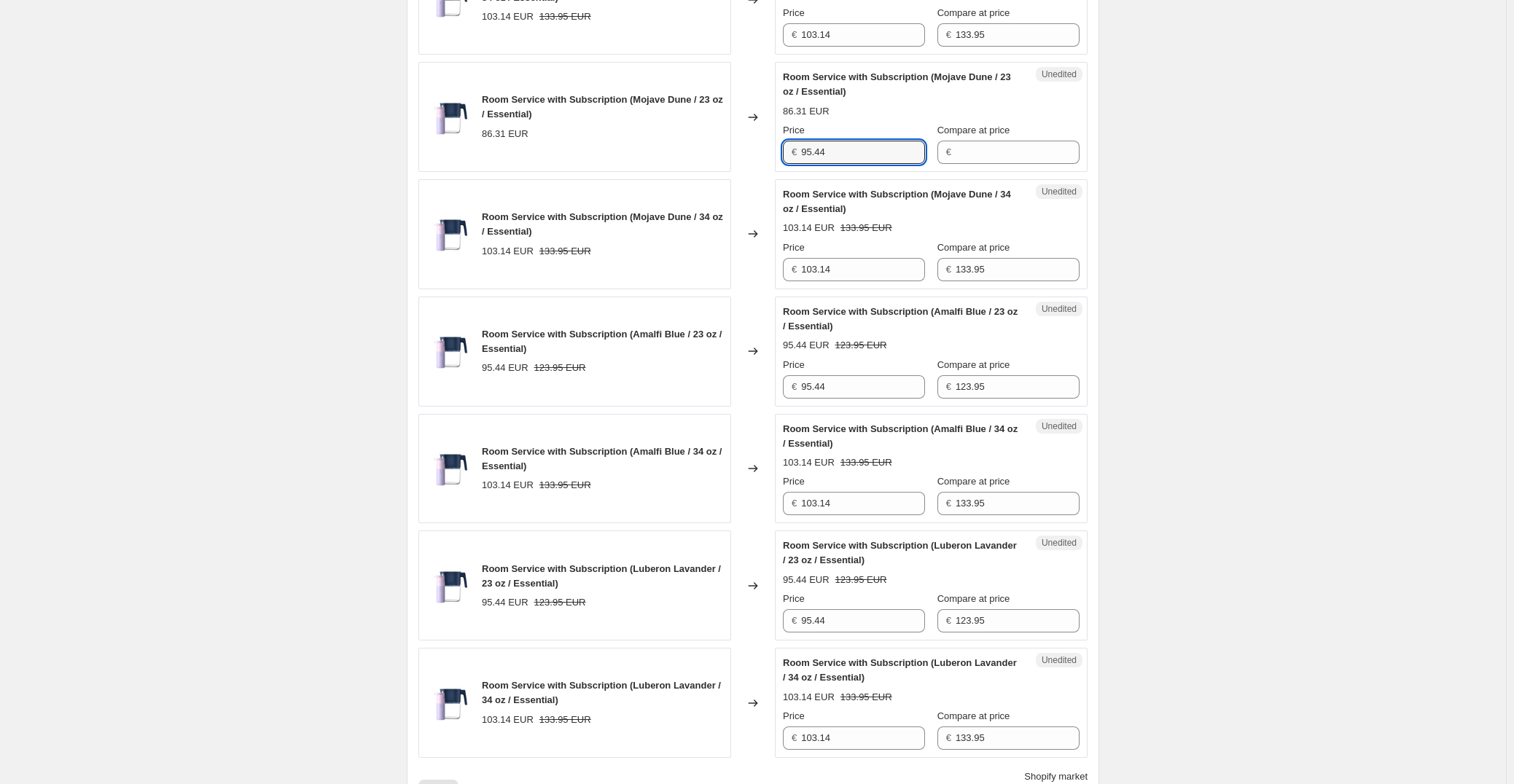
scroll to position [1554, 0]
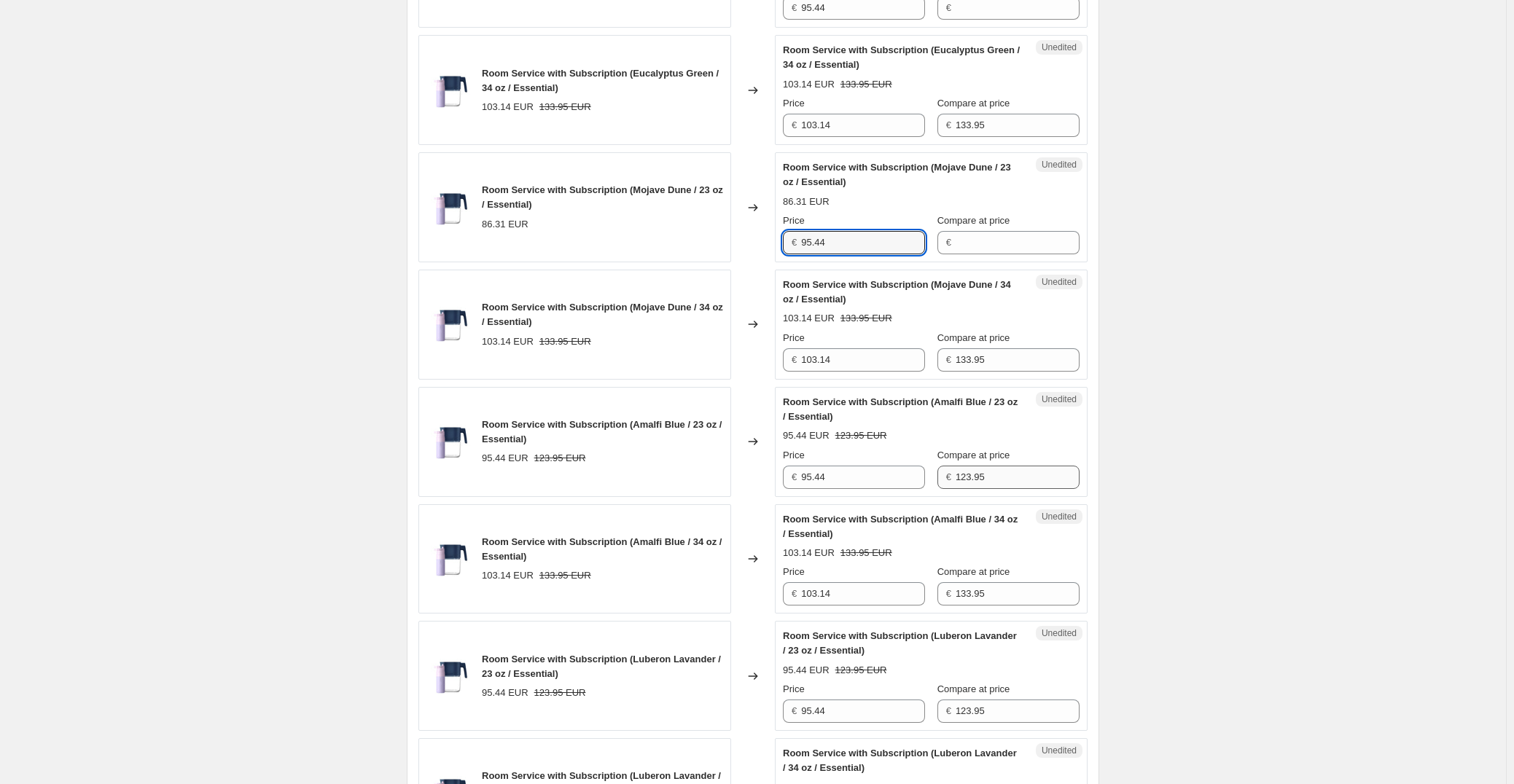
type input "95.44"
drag, startPoint x: 1019, startPoint y: 479, endPoint x: 923, endPoint y: 480, distance: 96.0
click at [923, 480] on div "Price € 95.44 Compare at price € 123.95" at bounding box center [930, 468] width 297 height 40
click at [1011, 243] on input "Compare at price" at bounding box center [1017, 242] width 124 height 23
paste input "123.95"
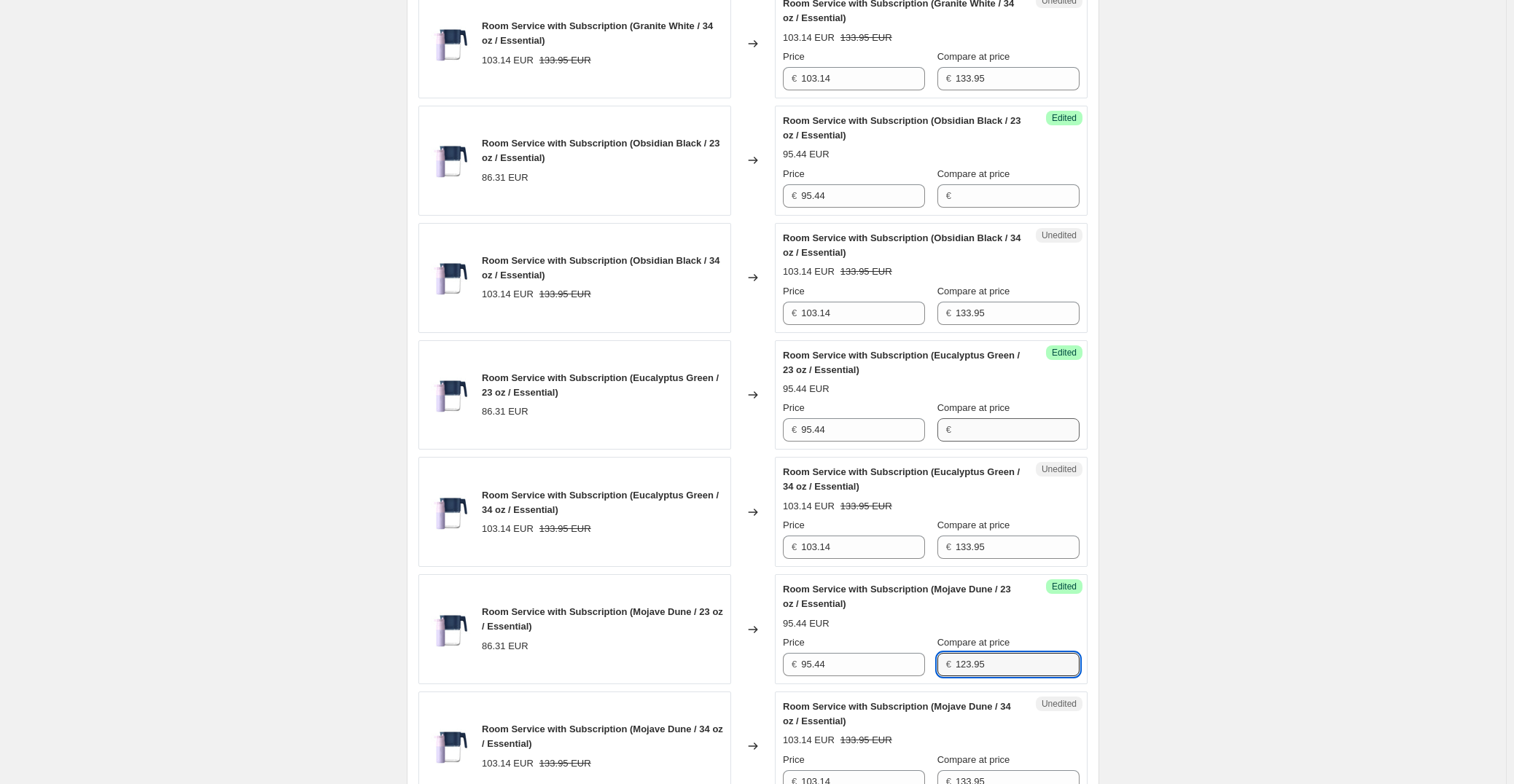
scroll to position [1117, 0]
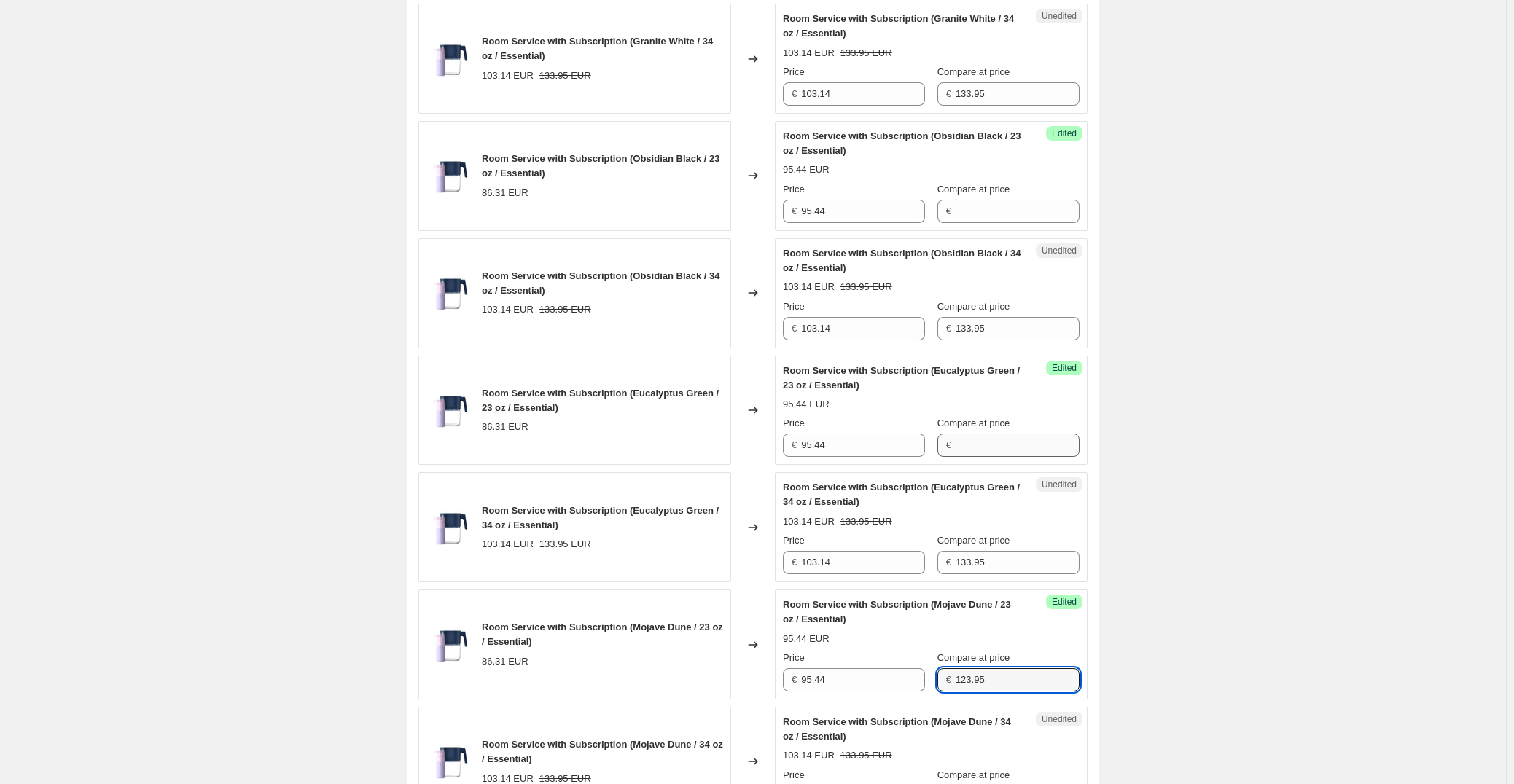
type input "123.95"
click at [1027, 443] on input "Compare at price" at bounding box center [1017, 444] width 124 height 23
paste input "123.95"
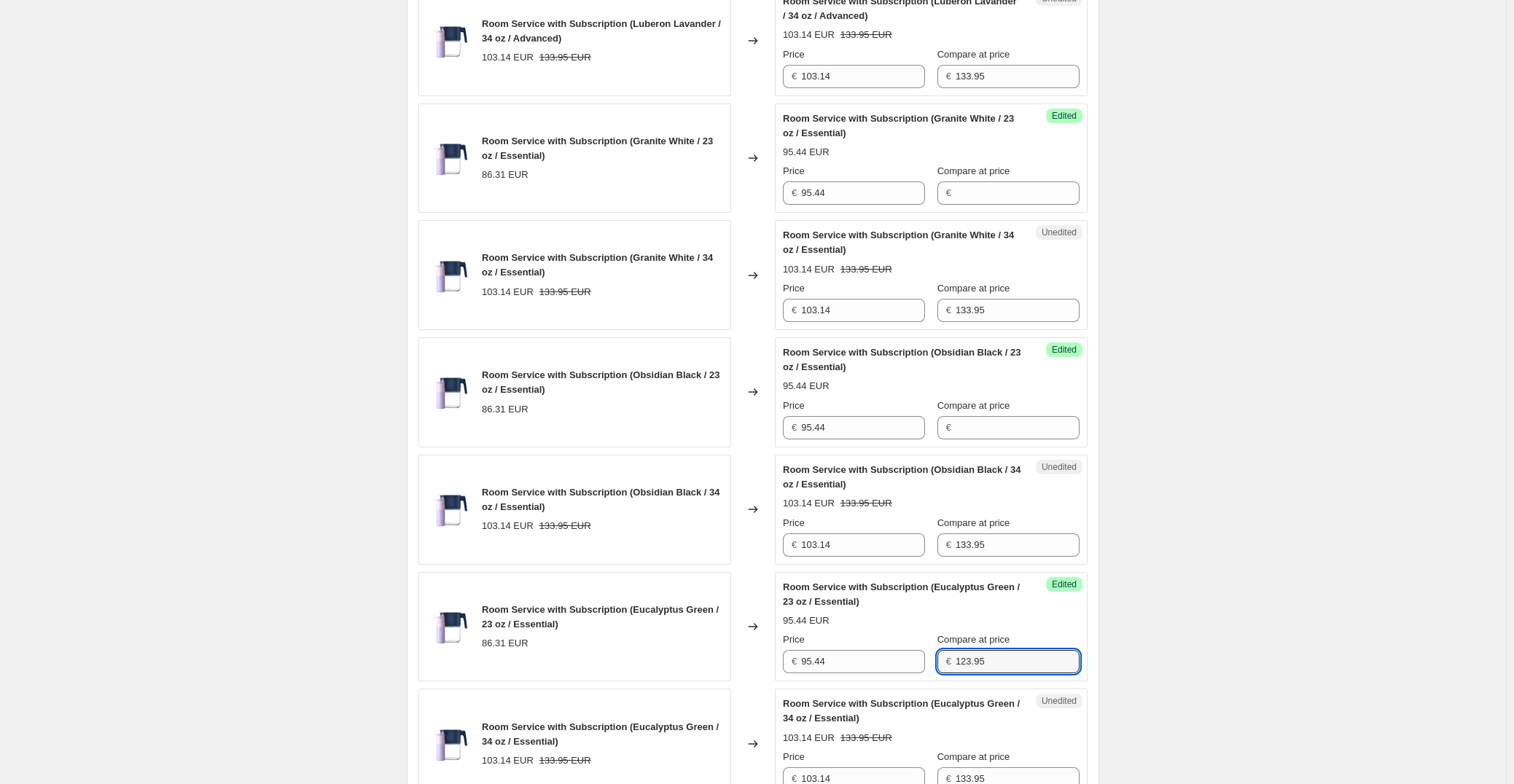
scroll to position [899, 0]
type input "123.95"
click at [1014, 432] on input "Compare at price" at bounding box center [1017, 430] width 124 height 23
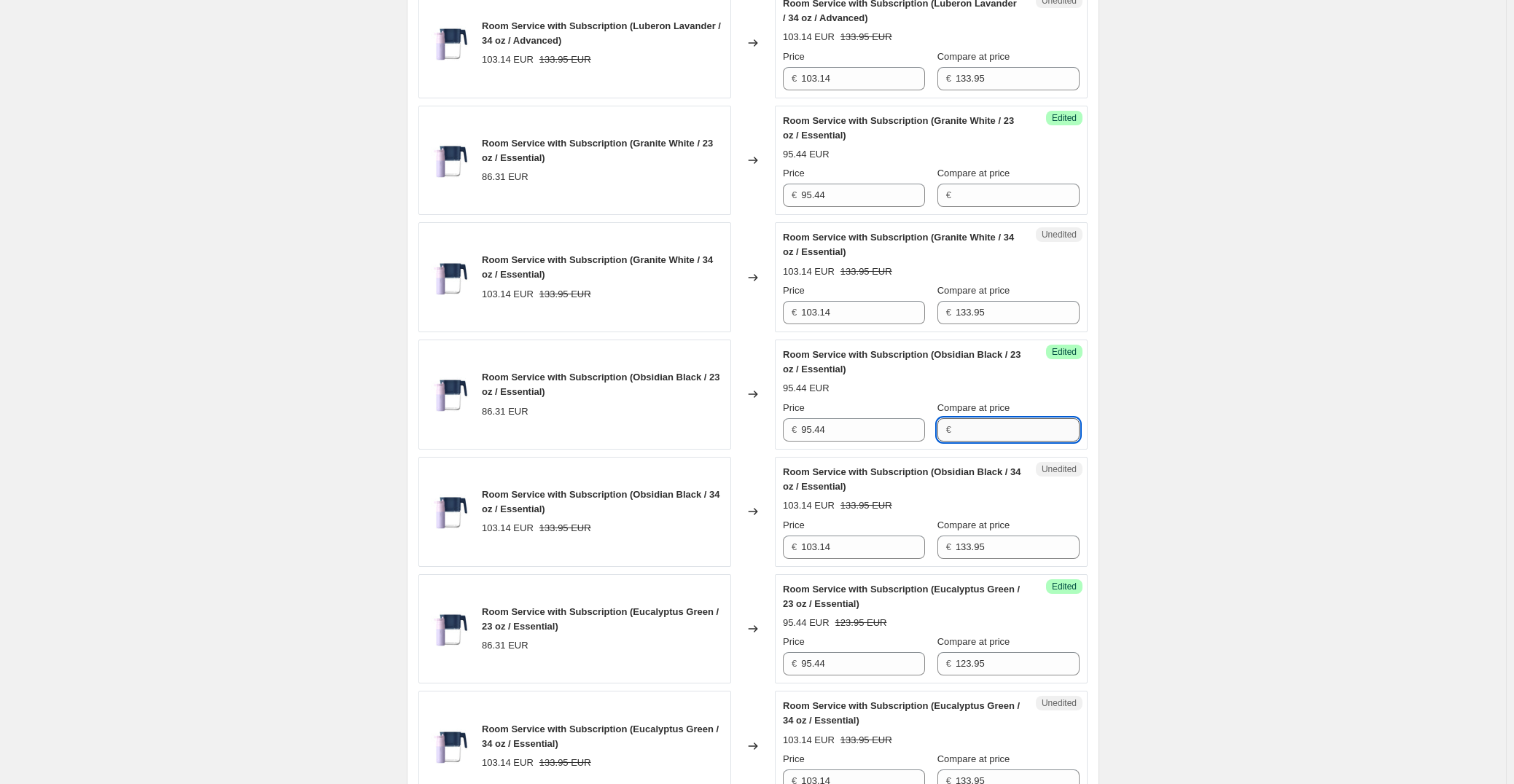
paste input "123.95"
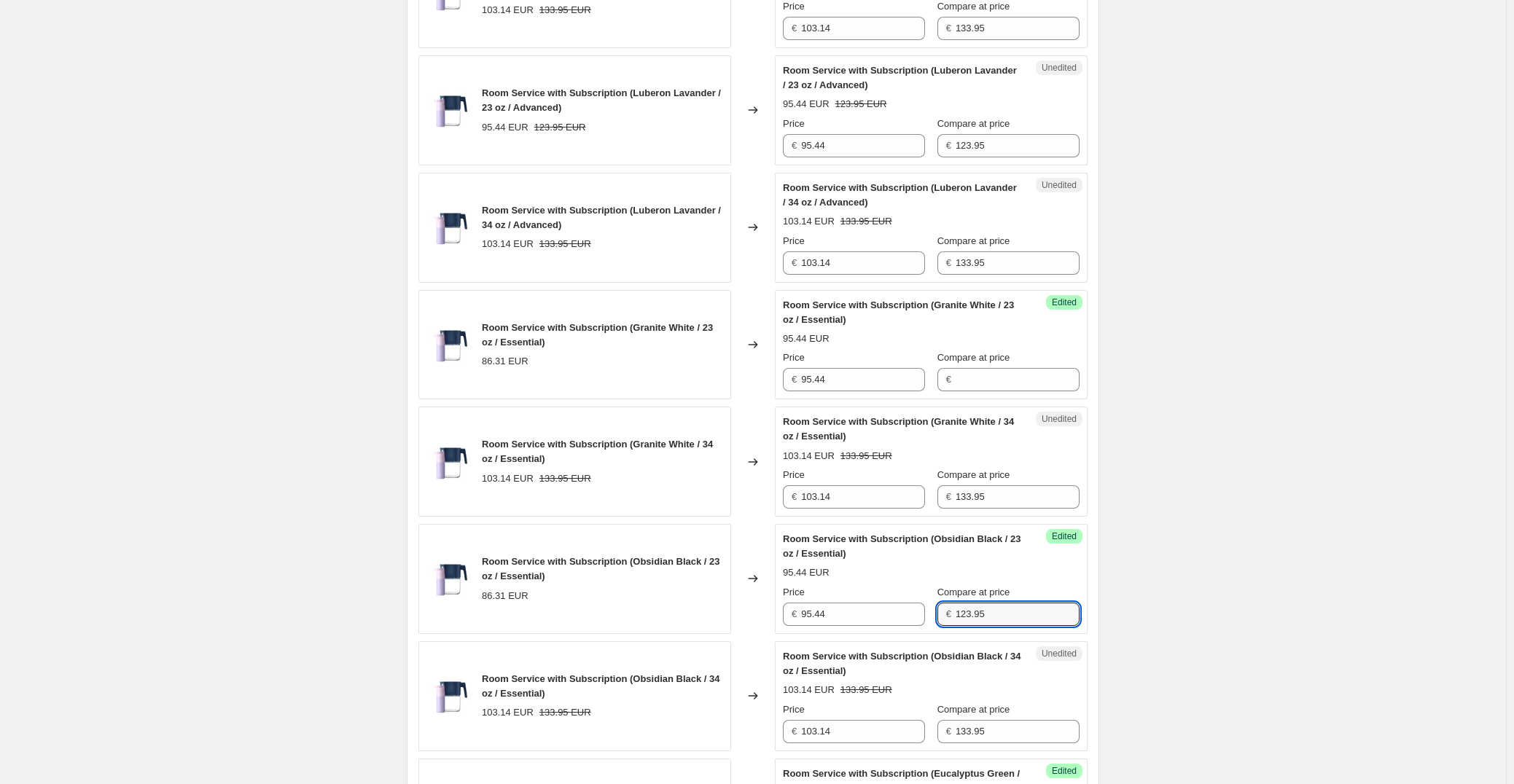
scroll to position [680, 0]
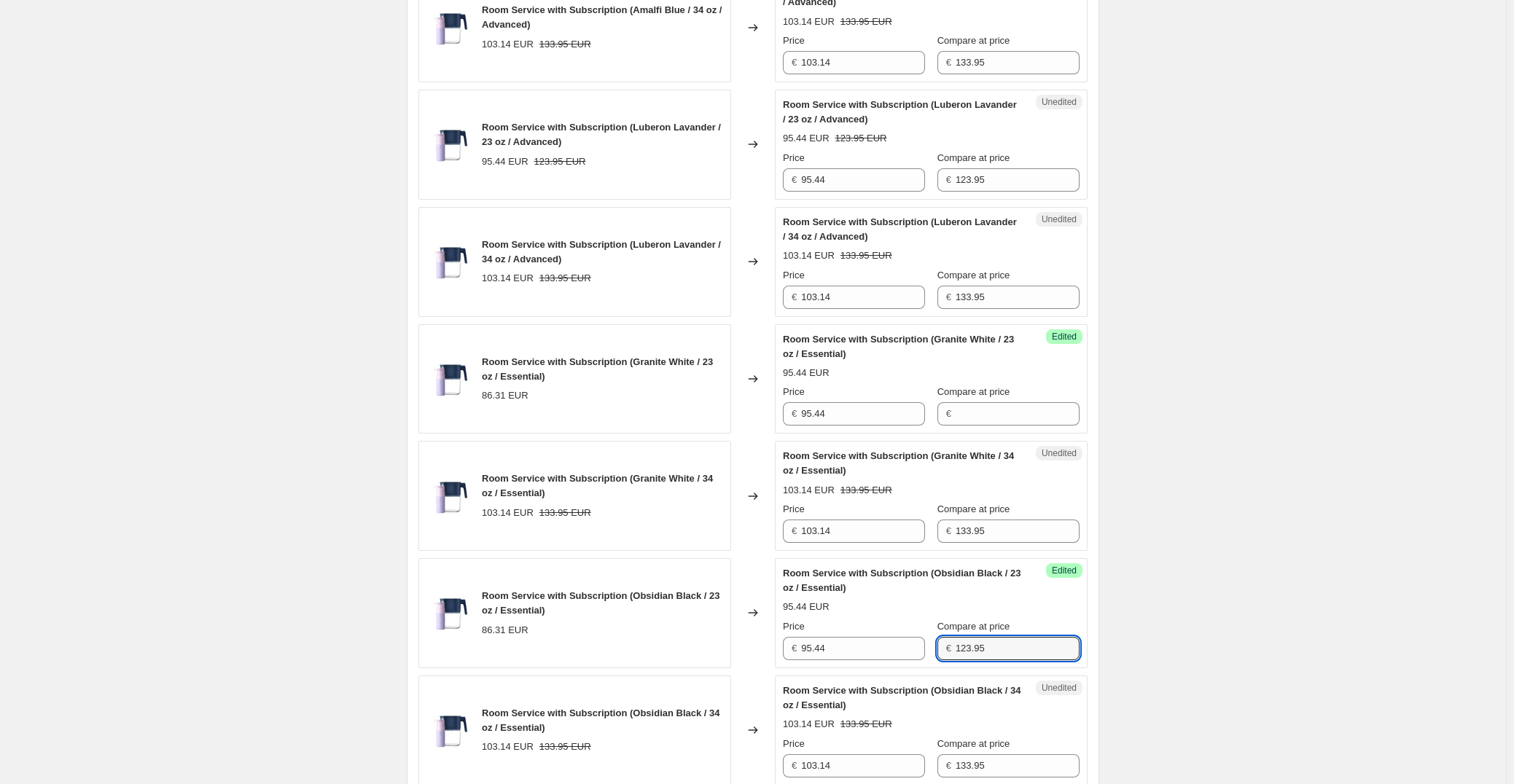
type input "123.95"
click at [1023, 399] on div "Compare at price" at bounding box center [1008, 392] width 142 height 15
click at [1023, 408] on input "Compare at price" at bounding box center [1017, 413] width 124 height 23
paste input "123.95"
type input "123.95"
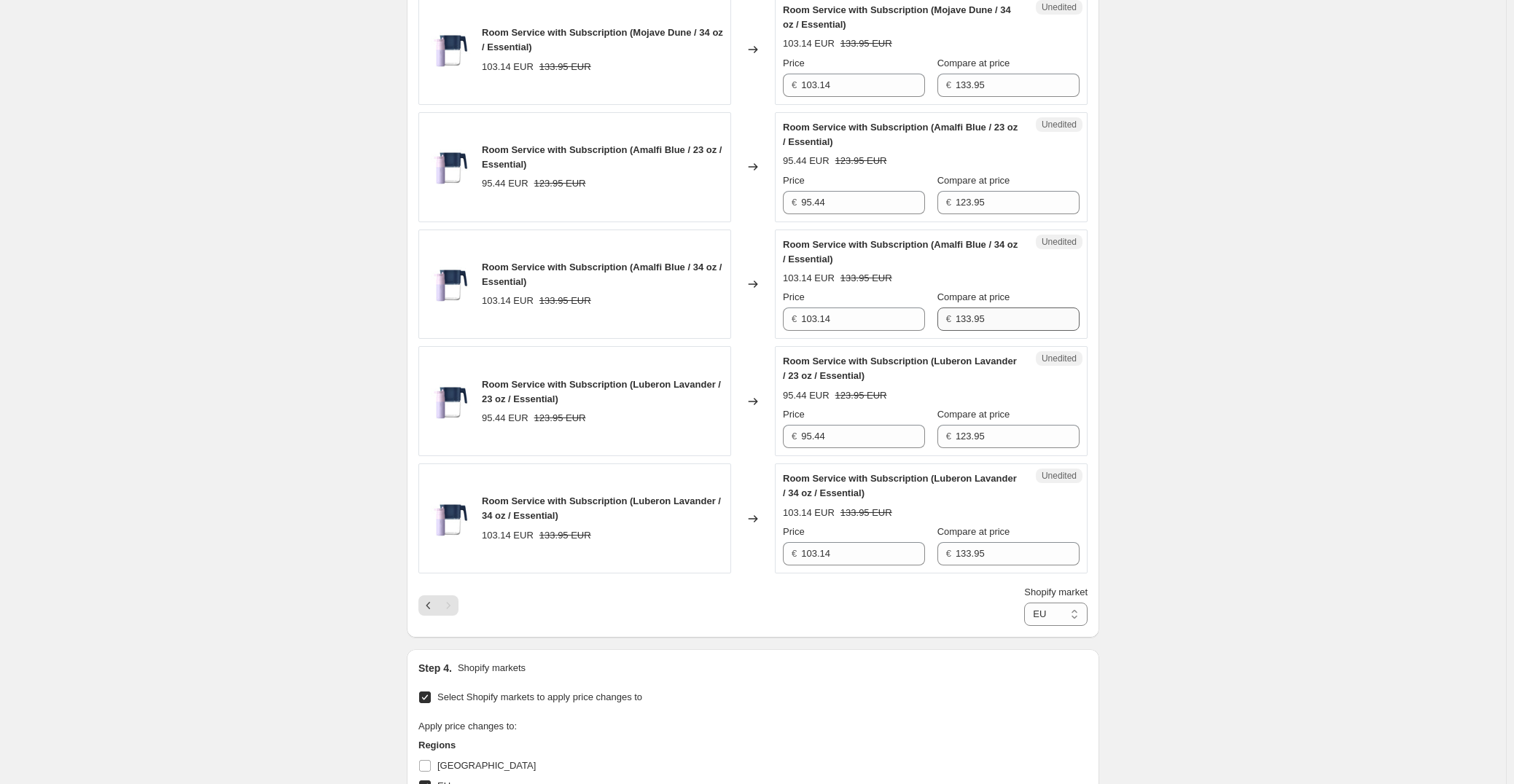
scroll to position [2065, 0]
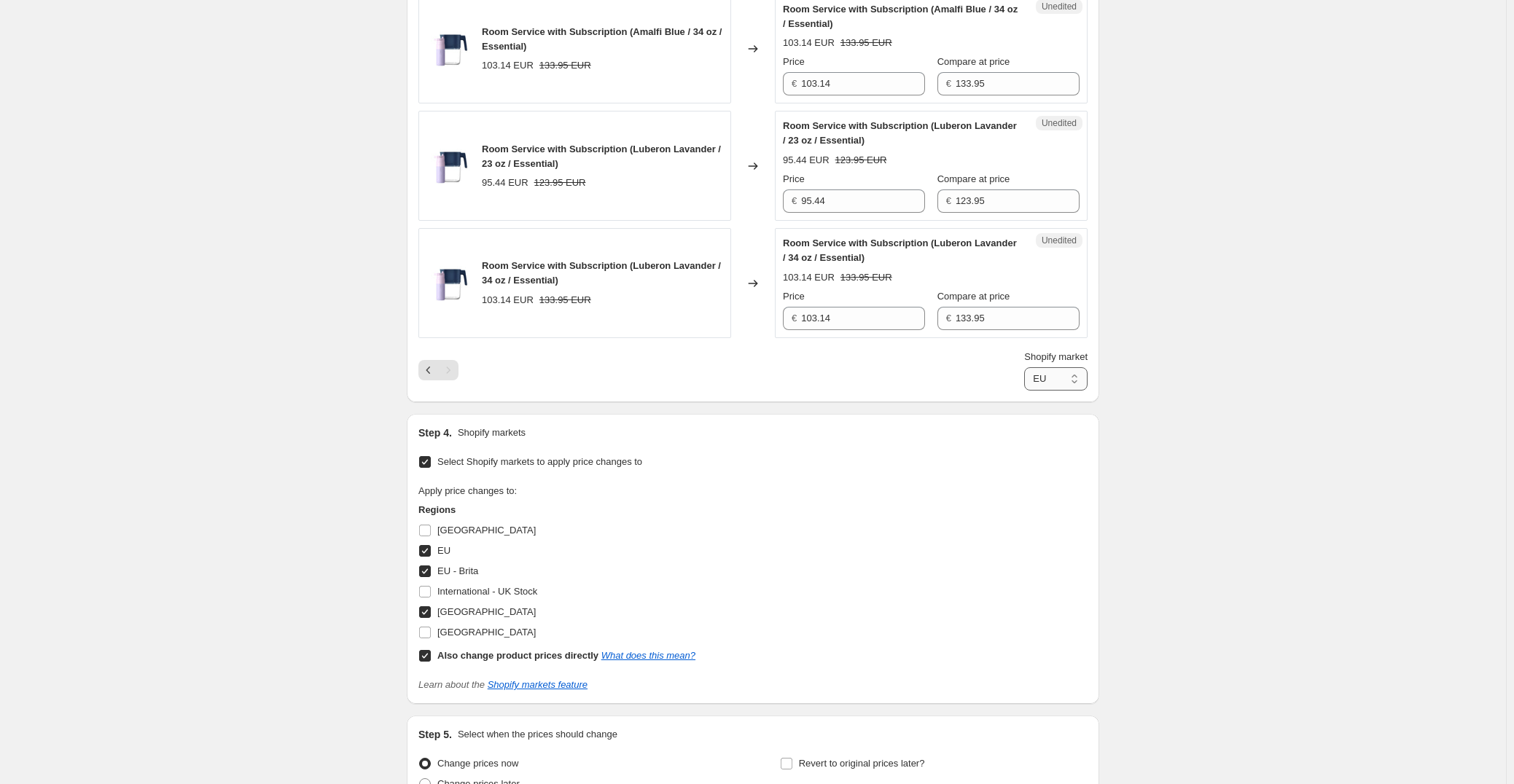
click at [1068, 386] on select "Direct prices EU EU - Brita [GEOGRAPHIC_DATA]" at bounding box center [1055, 378] width 63 height 23
select select "52985987238"
click at [1024, 390] on select "Direct prices EU EU - Brita [GEOGRAPHIC_DATA]" at bounding box center [1055, 378] width 63 height 23
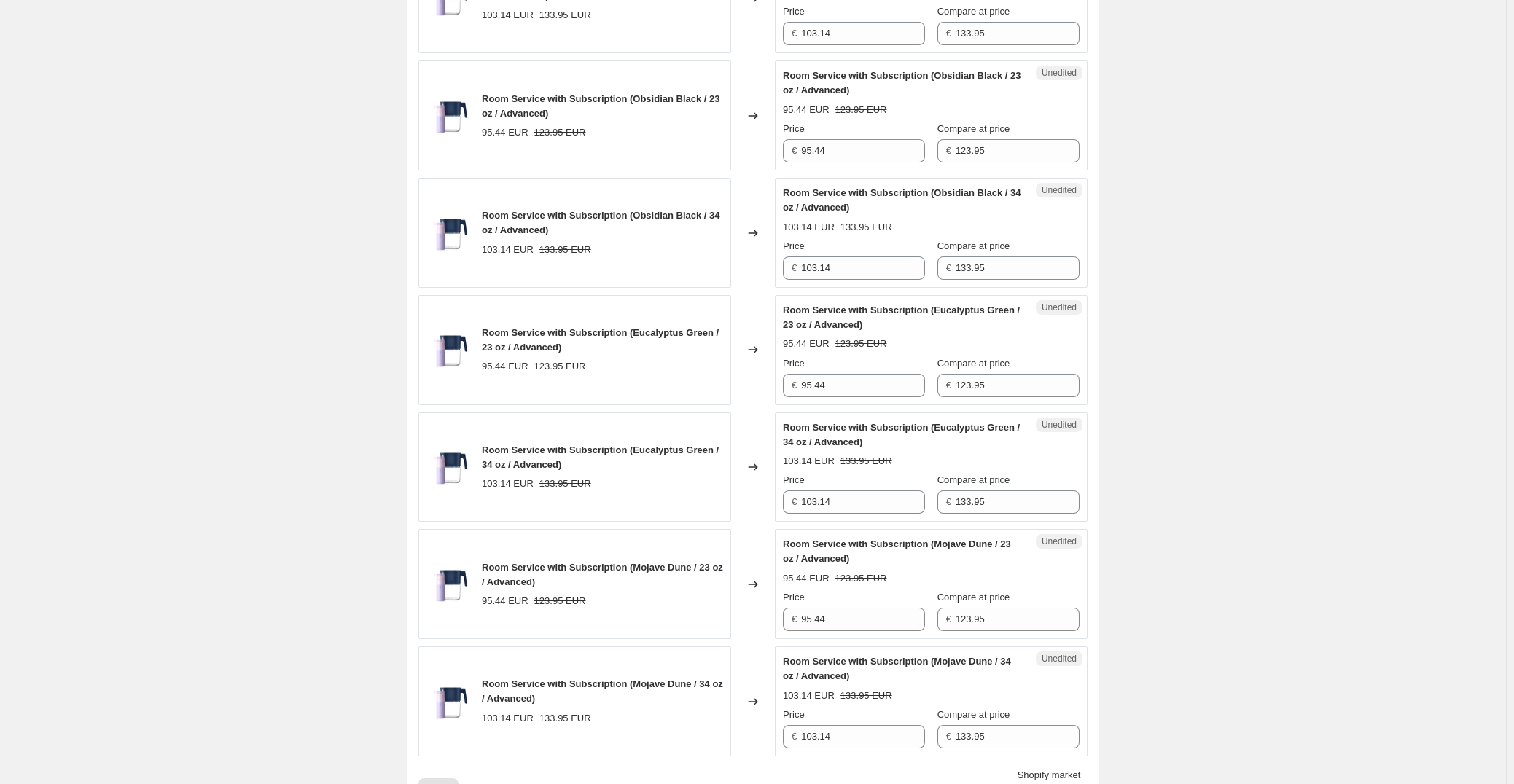
scroll to position [2283, 0]
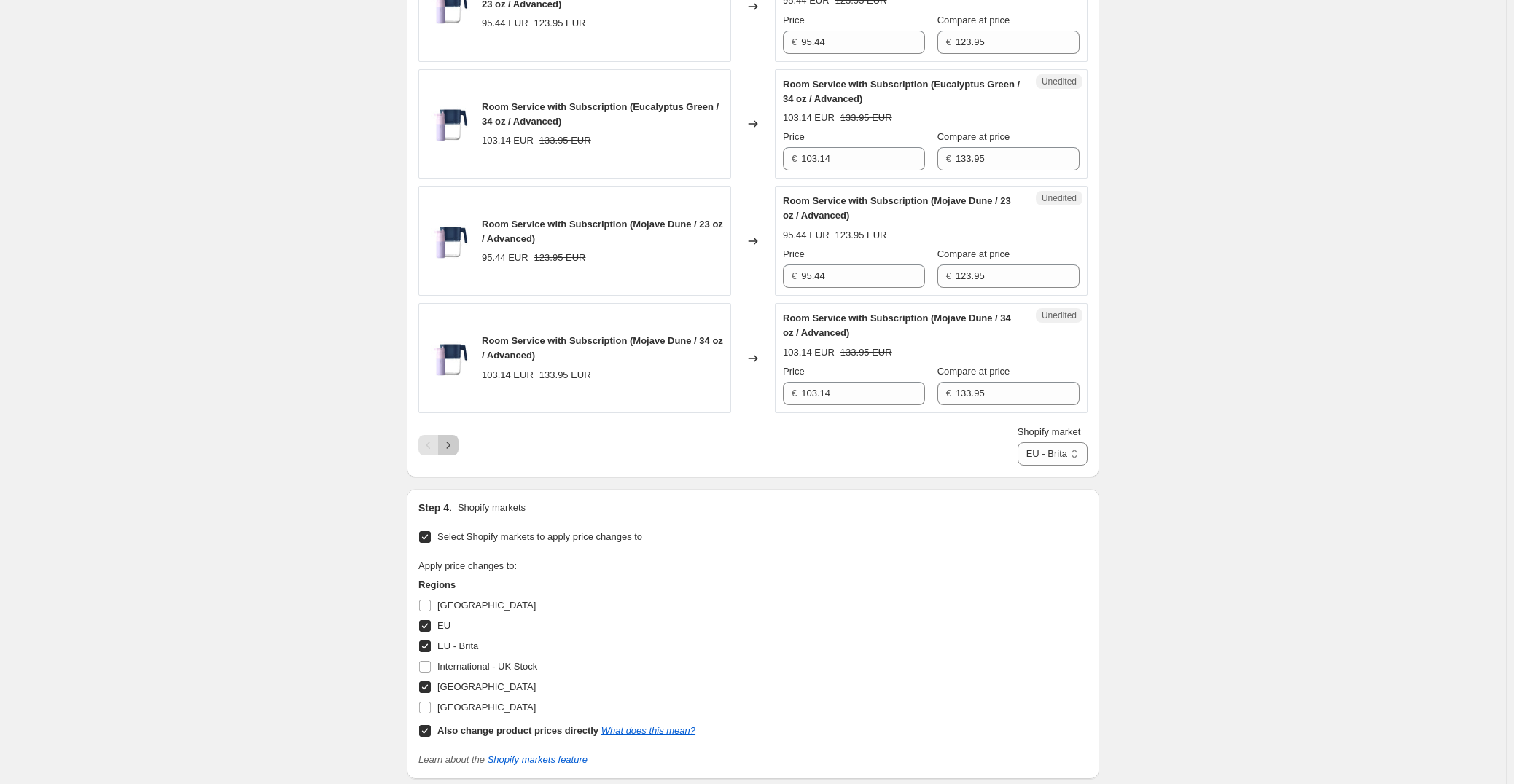
click at [454, 453] on icon "Next" at bounding box center [448, 445] width 15 height 15
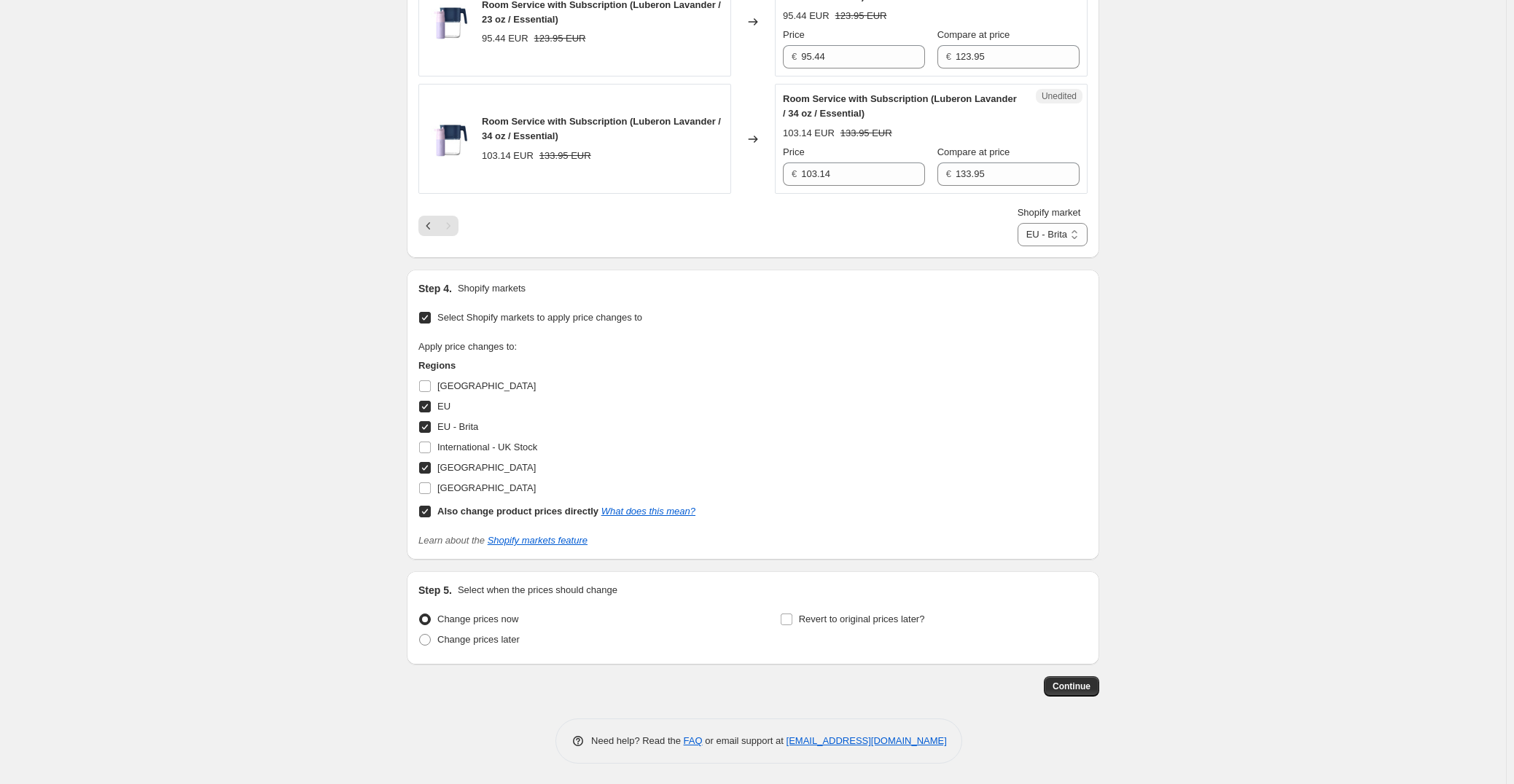
scroll to position [2210, 0]
click at [1070, 686] on span "Continue" at bounding box center [1071, 685] width 38 height 12
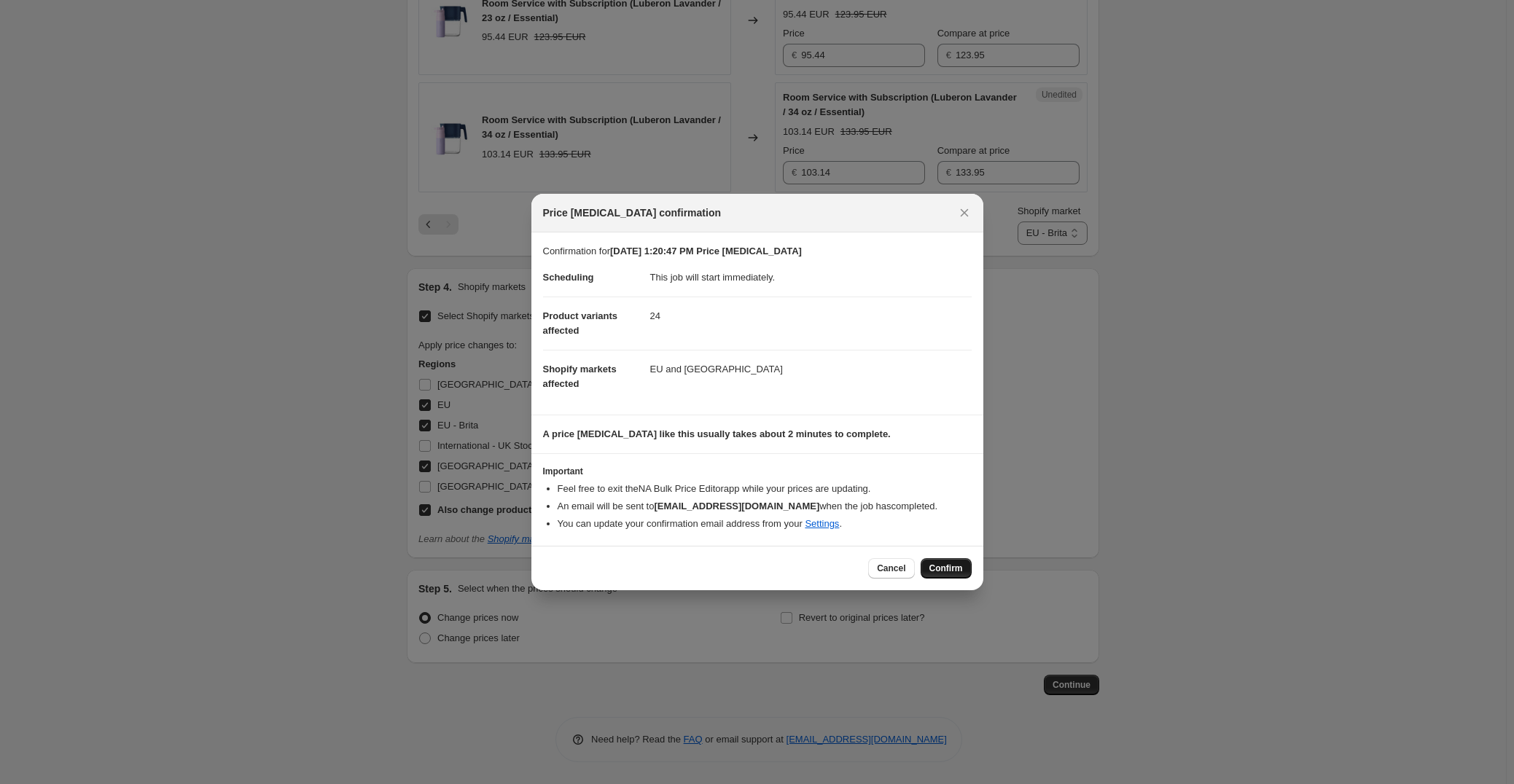
click at [959, 569] on span "Confirm" at bounding box center [946, 568] width 34 height 12
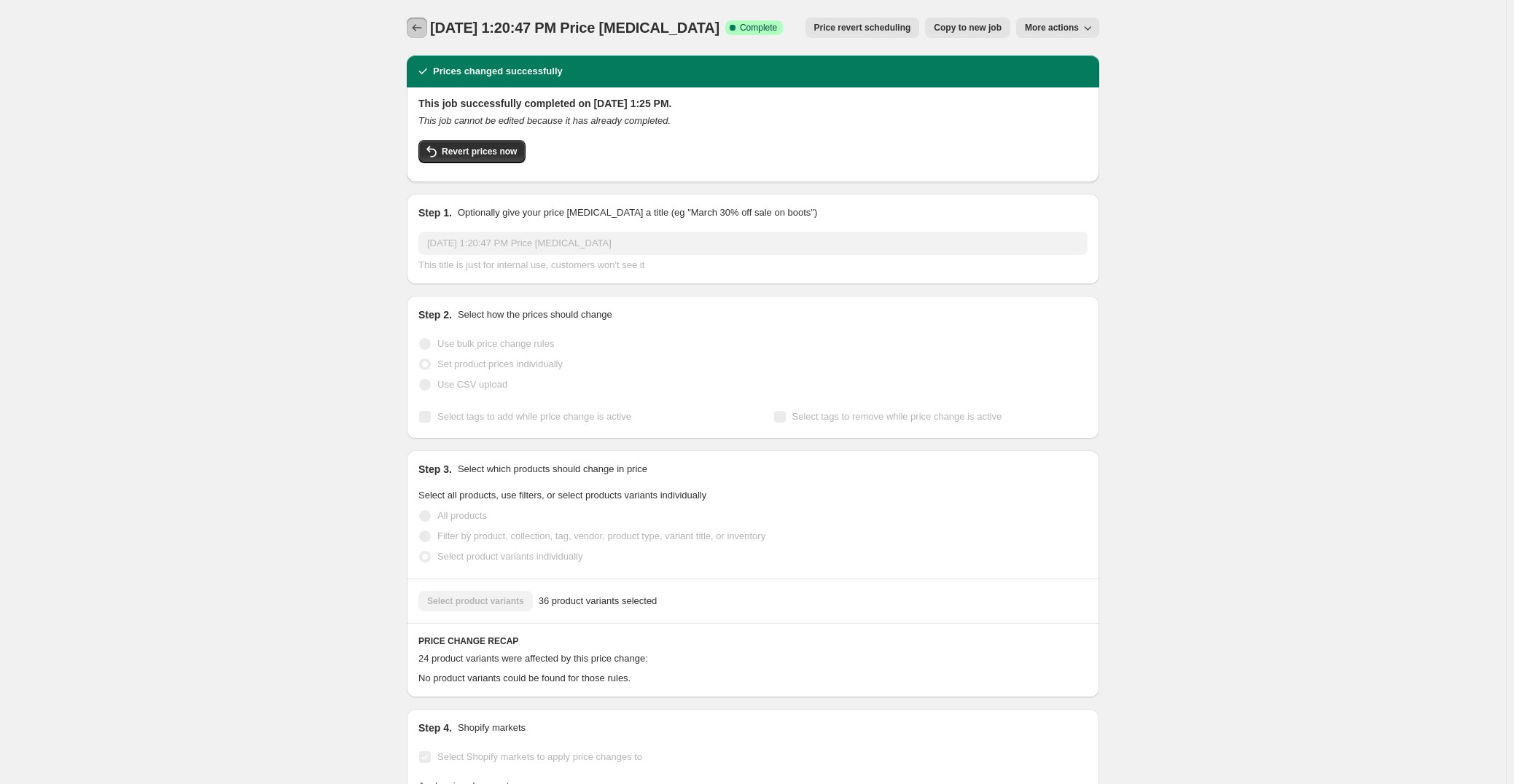
click at [424, 31] on icon "Price change jobs" at bounding box center [417, 28] width 15 height 15
